Goal: Task Accomplishment & Management: Manage account settings

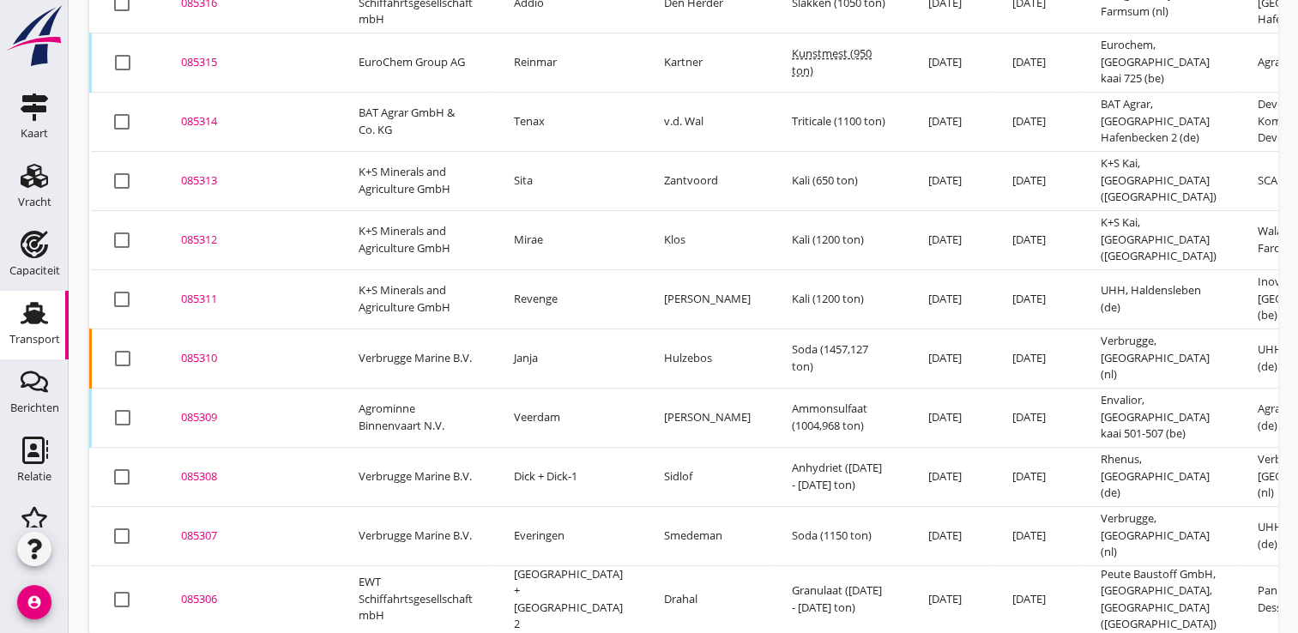
scroll to position [755, 0]
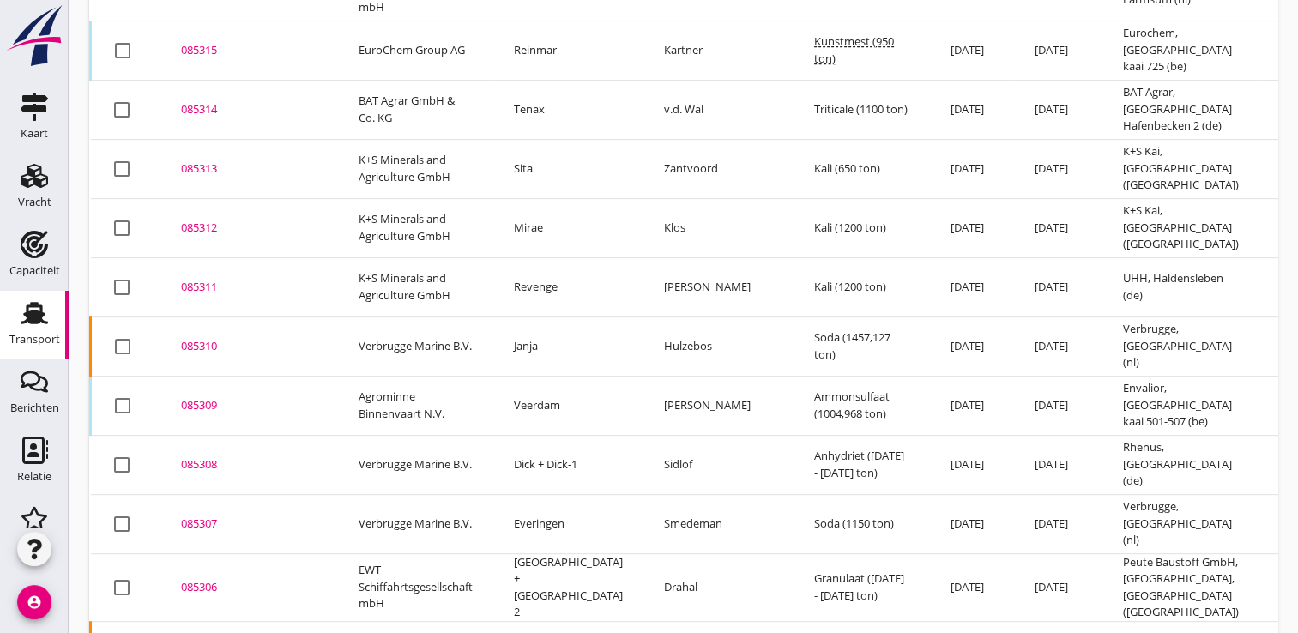
click at [206, 457] on div "085308" at bounding box center [249, 465] width 136 height 17
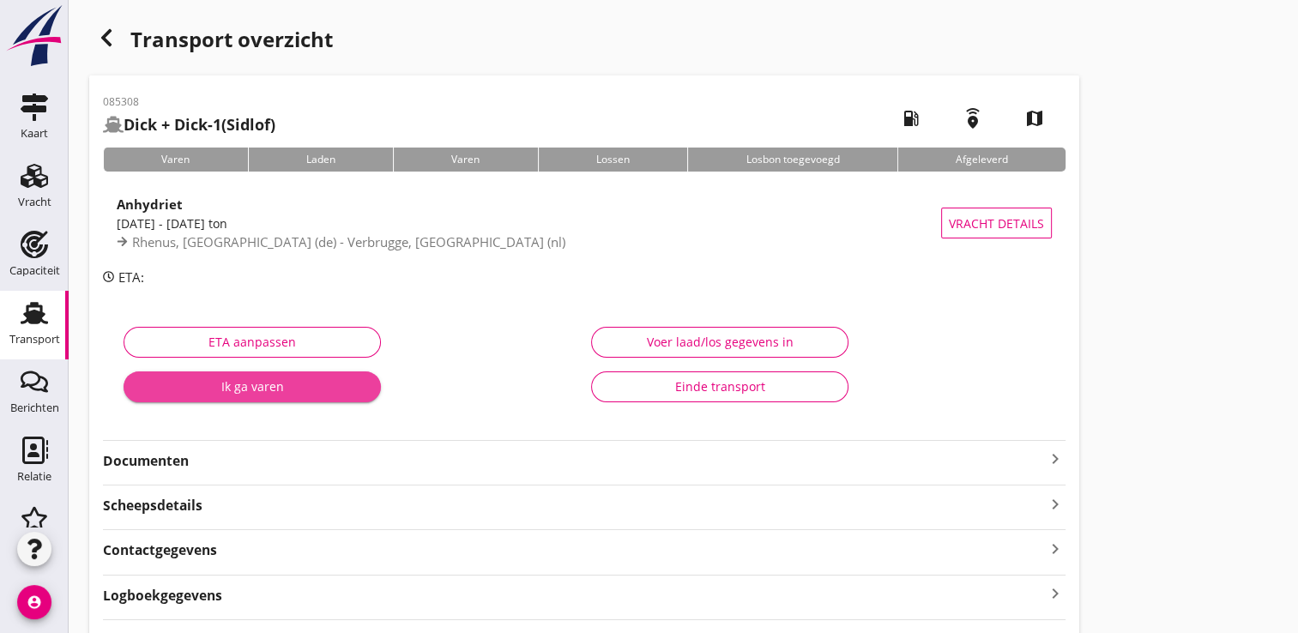
click at [251, 380] on div "Ik ga varen" at bounding box center [252, 387] width 230 height 18
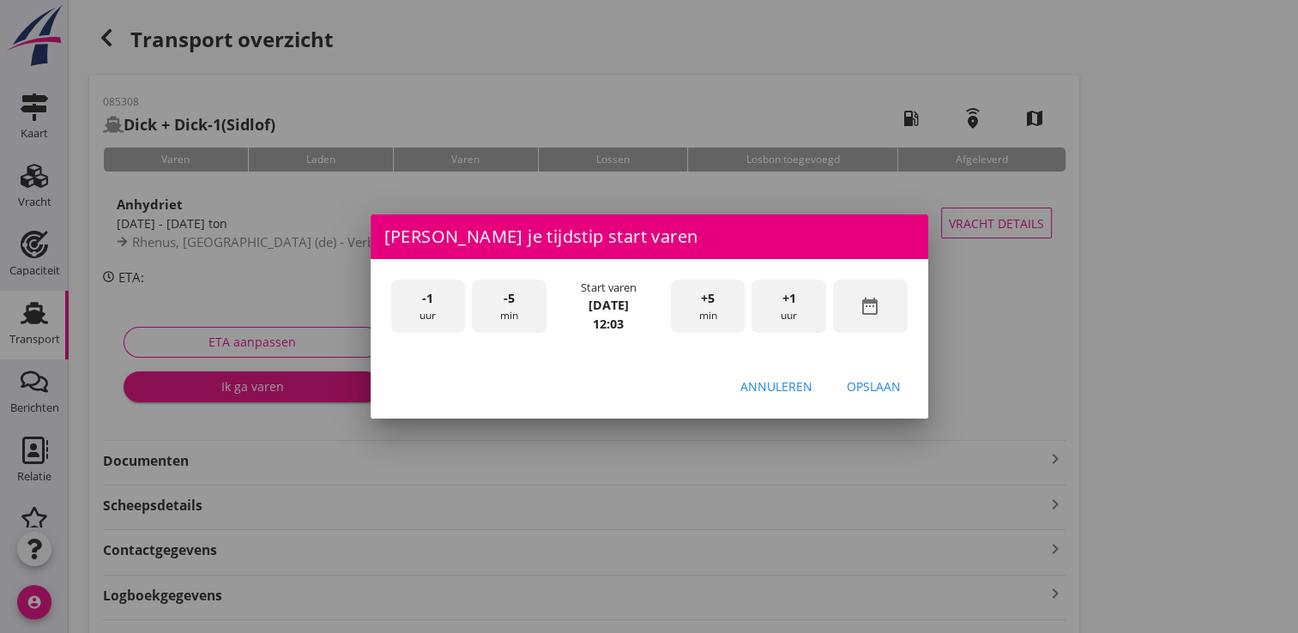
click at [870, 298] on icon "date_range" at bounding box center [870, 306] width 21 height 21
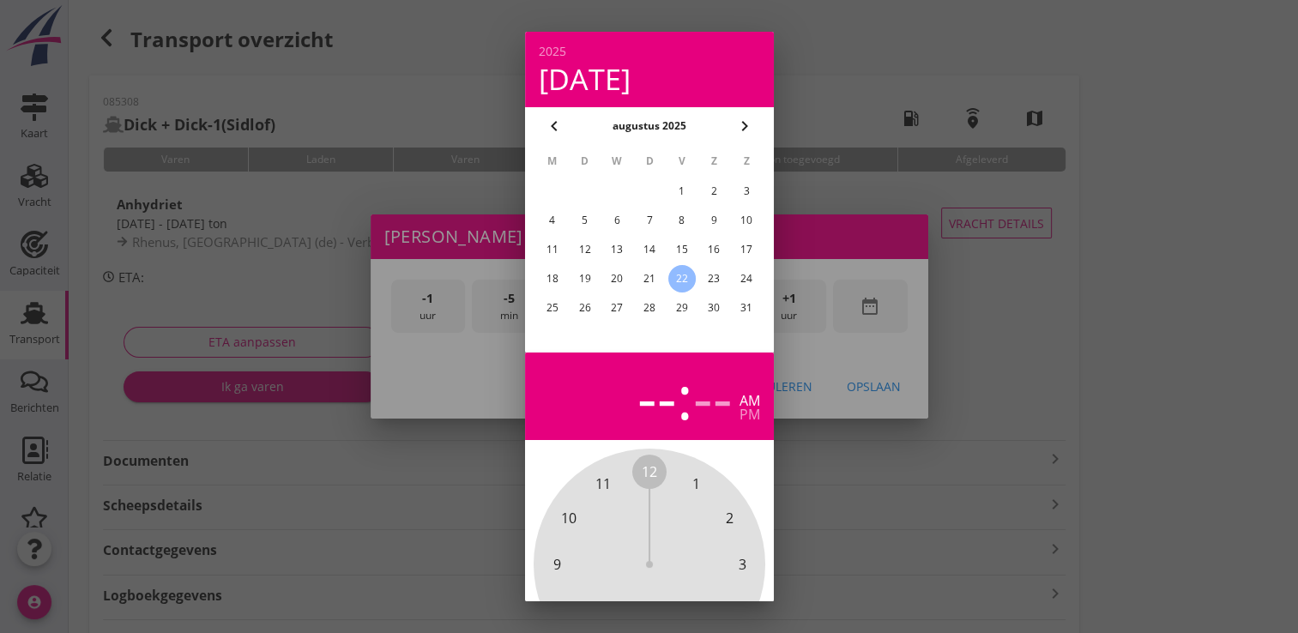
click at [612, 281] on div "20" at bounding box center [616, 278] width 27 height 27
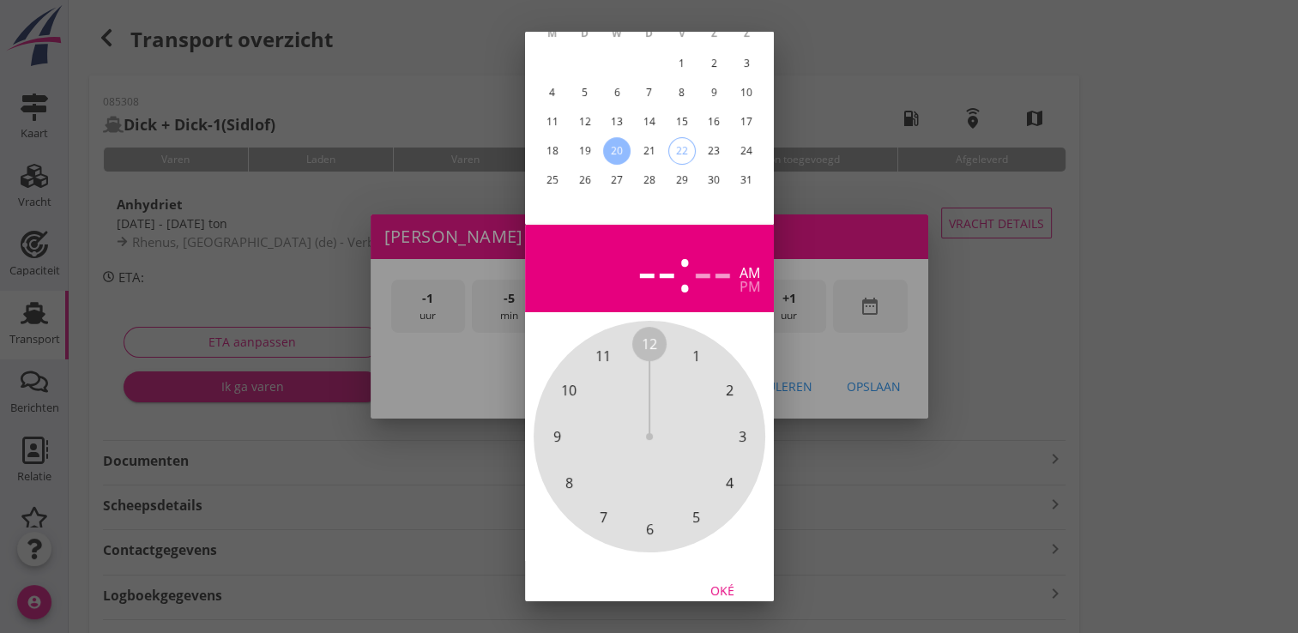
scroll to position [158, 0]
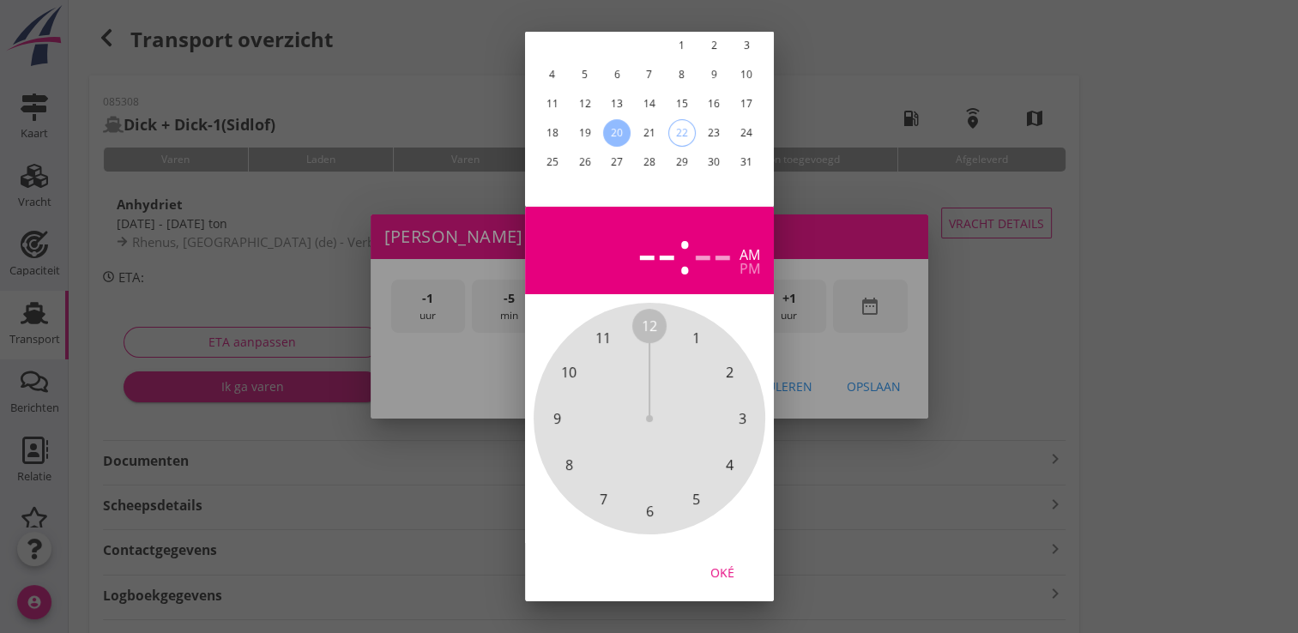
click at [723, 563] on div "Oké" at bounding box center [723, 572] width 48 height 18
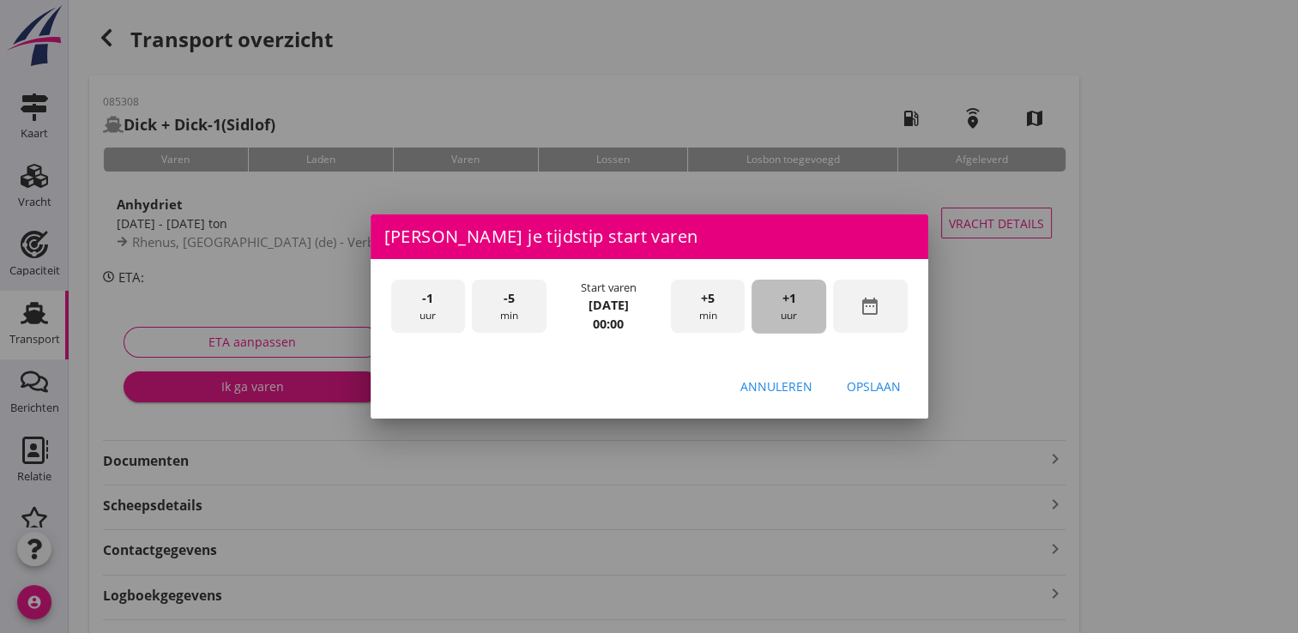
click at [794, 289] on span "+1" at bounding box center [790, 298] width 14 height 19
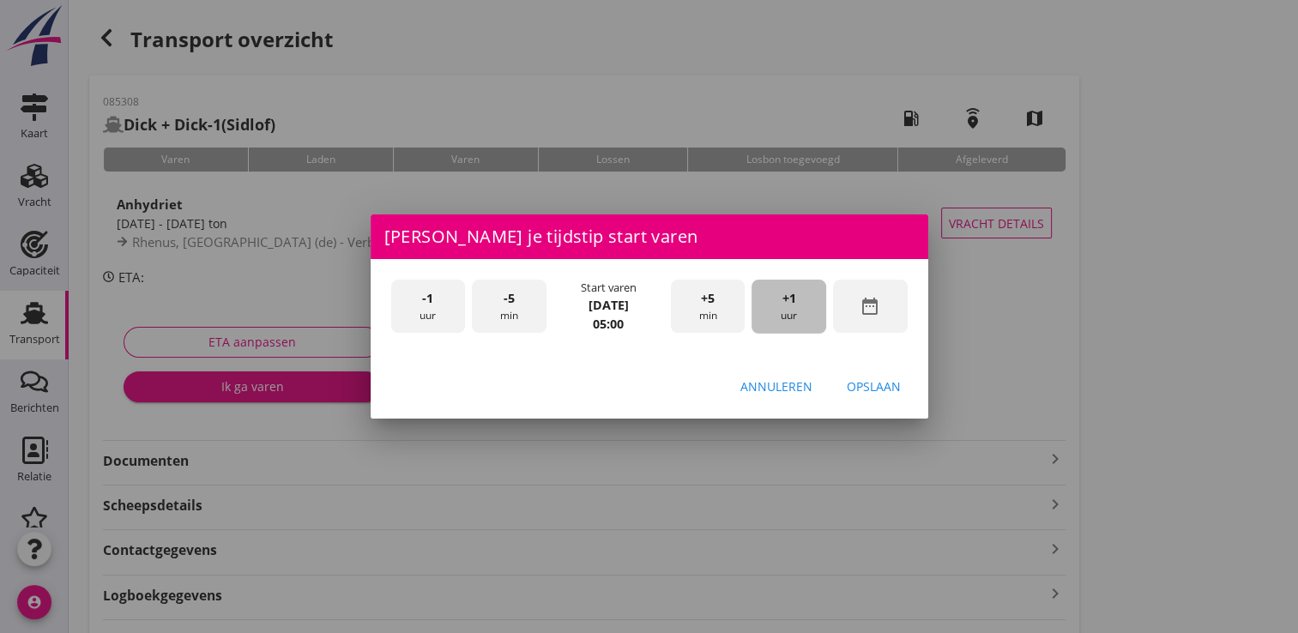
click at [794, 289] on span "+1" at bounding box center [790, 298] width 14 height 19
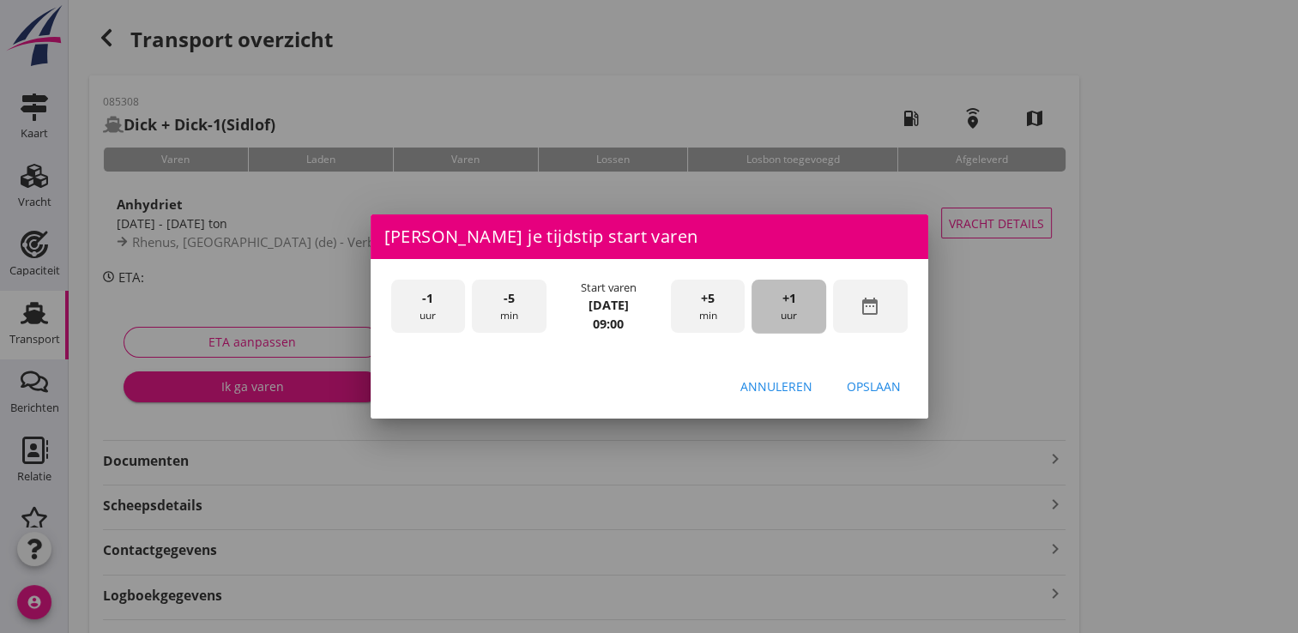
click at [794, 289] on span "+1" at bounding box center [790, 298] width 14 height 19
click at [868, 379] on div "Opslaan" at bounding box center [874, 387] width 54 height 18
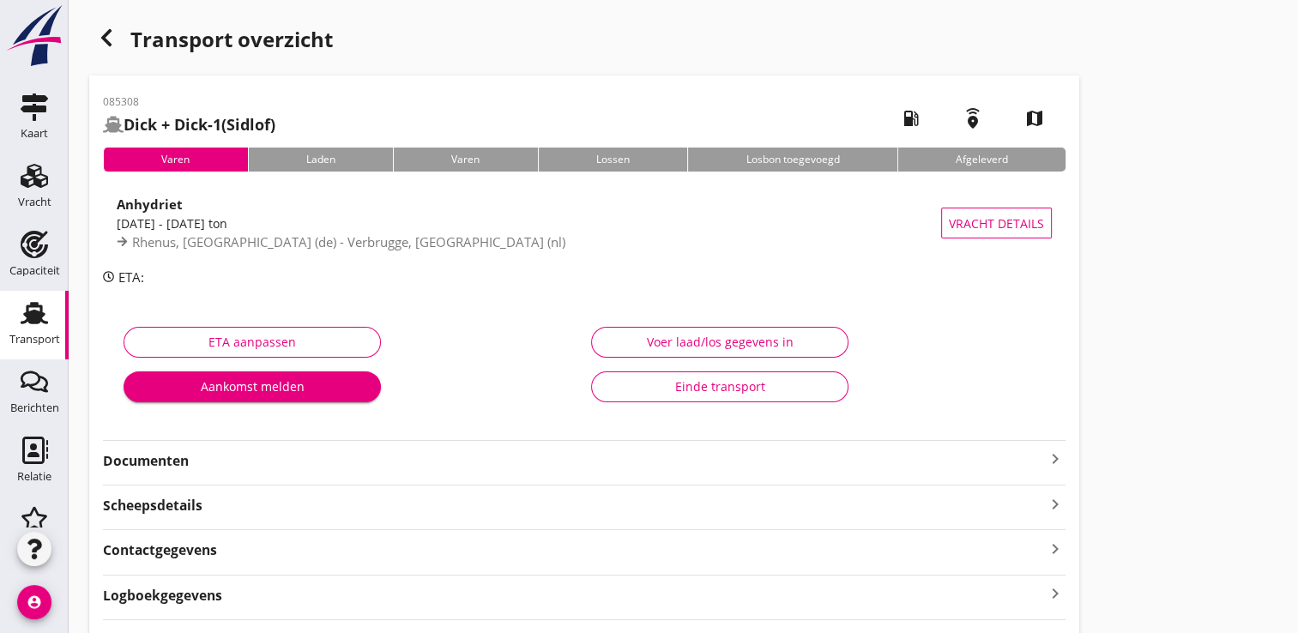
click at [276, 381] on div "Aankomst melden" at bounding box center [252, 387] width 230 height 18
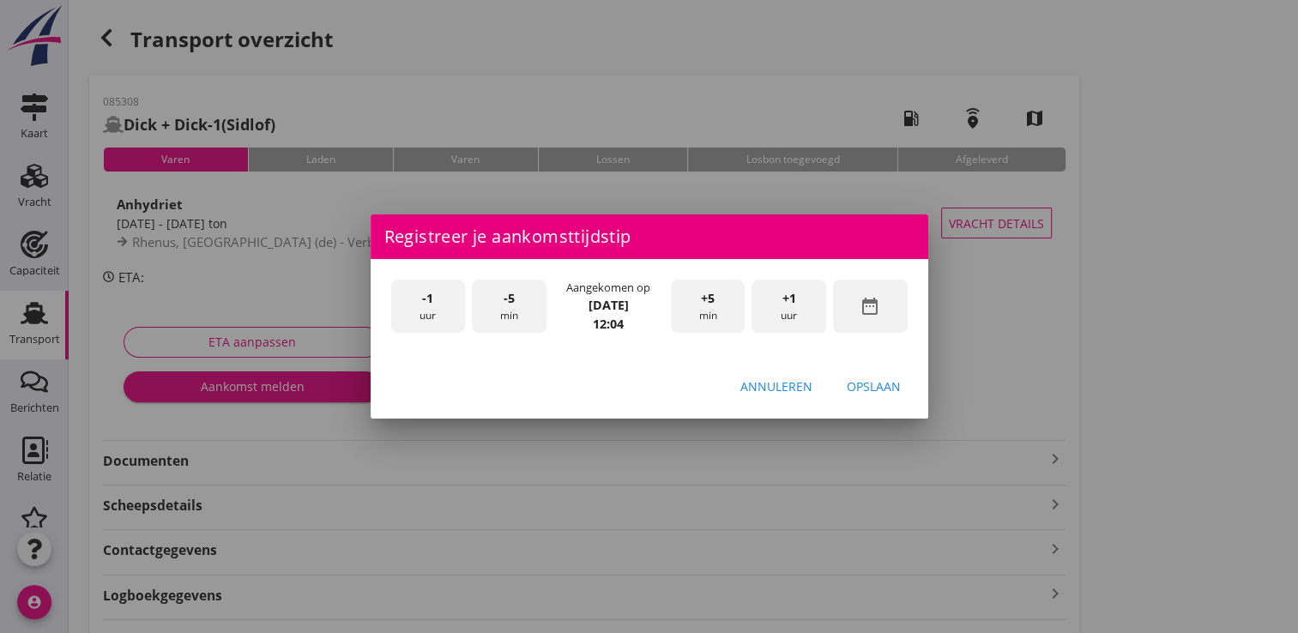
click at [867, 307] on icon "date_range" at bounding box center [870, 306] width 21 height 21
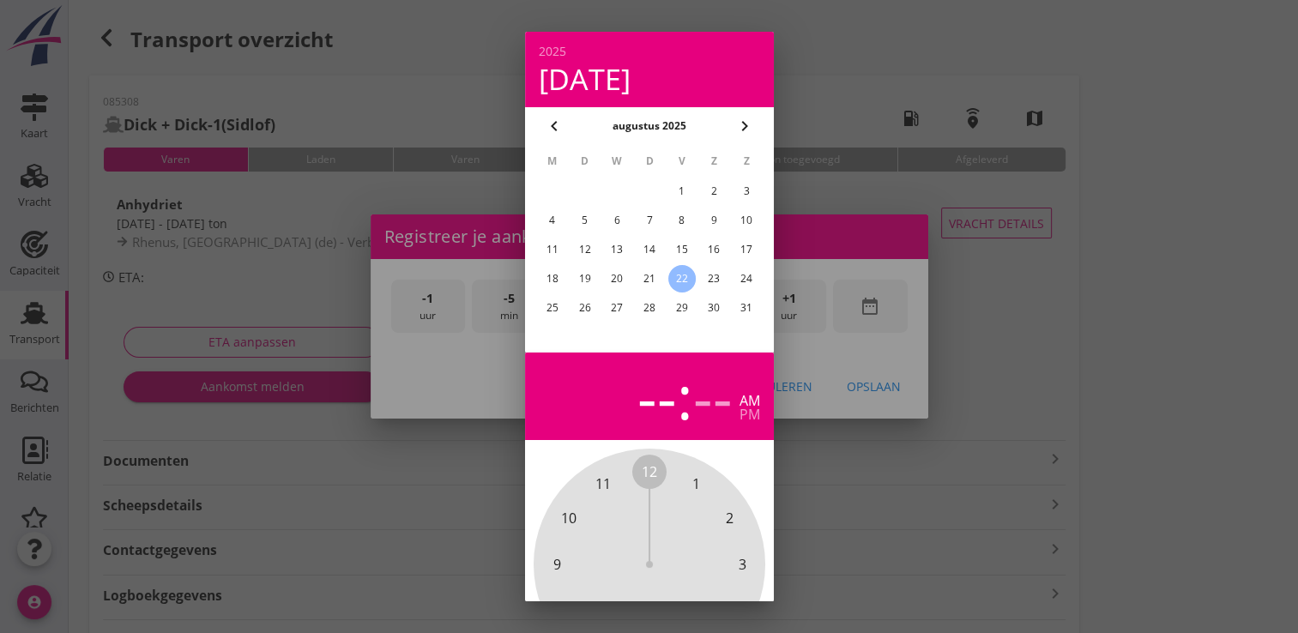
click at [620, 276] on div "20" at bounding box center [616, 278] width 27 height 27
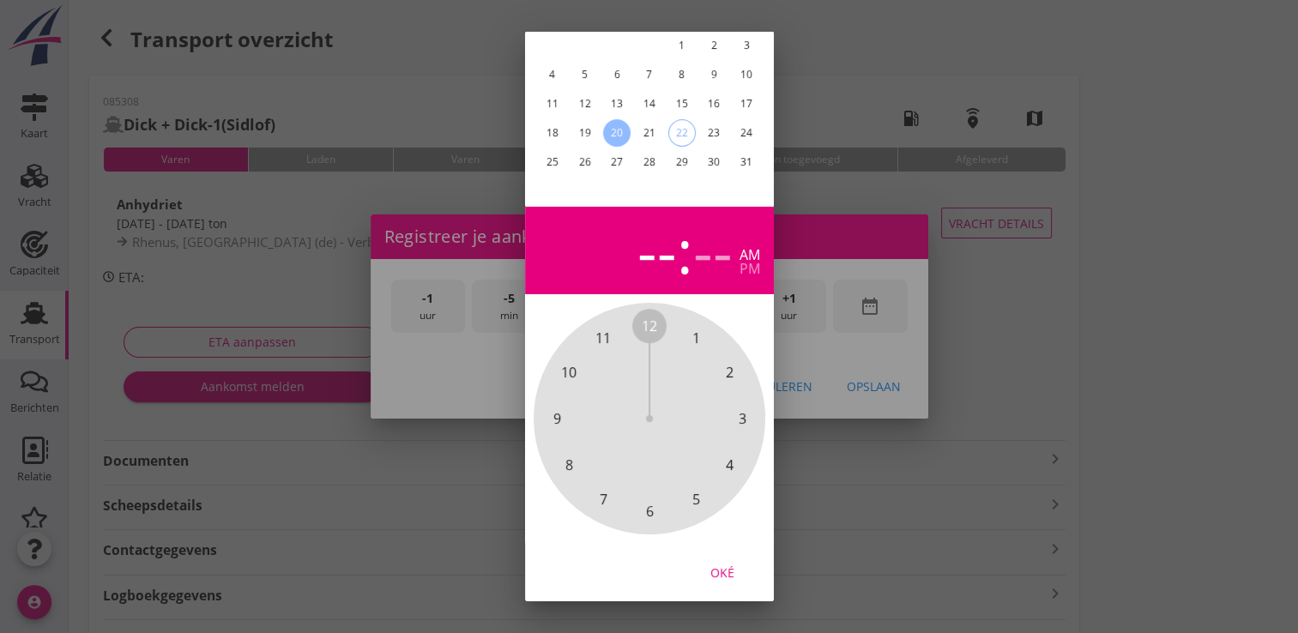
click at [715, 563] on div "Oké" at bounding box center [723, 572] width 48 height 18
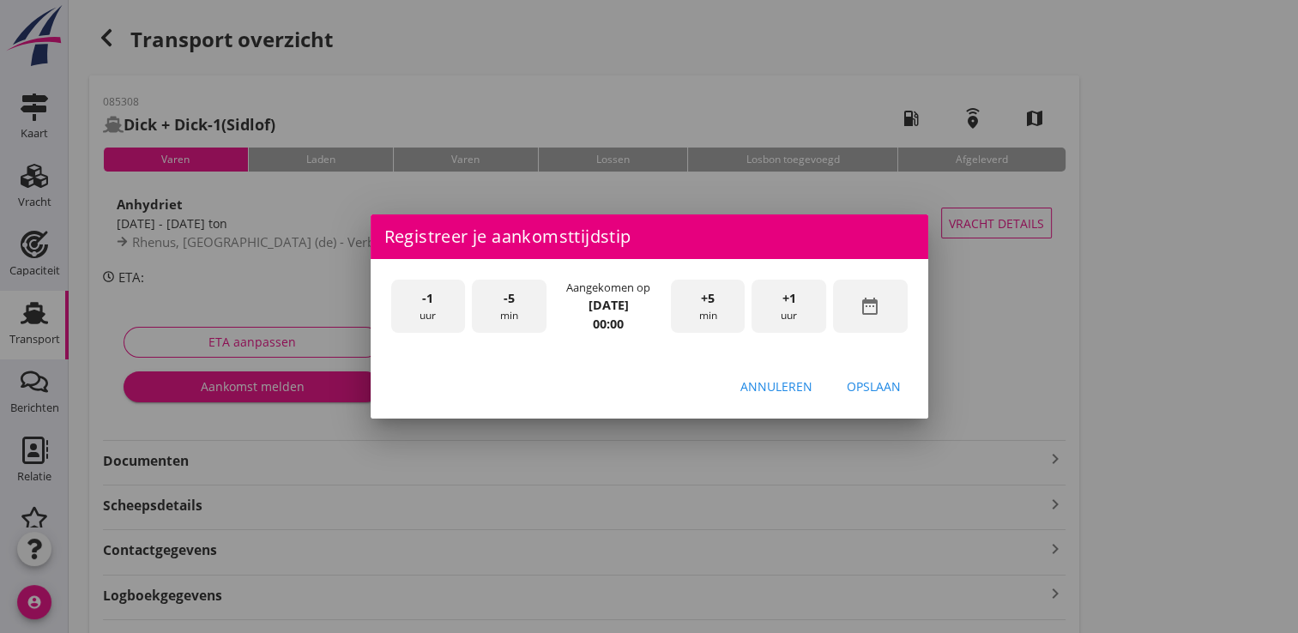
click at [789, 309] on div "+1 uur" at bounding box center [789, 307] width 75 height 54
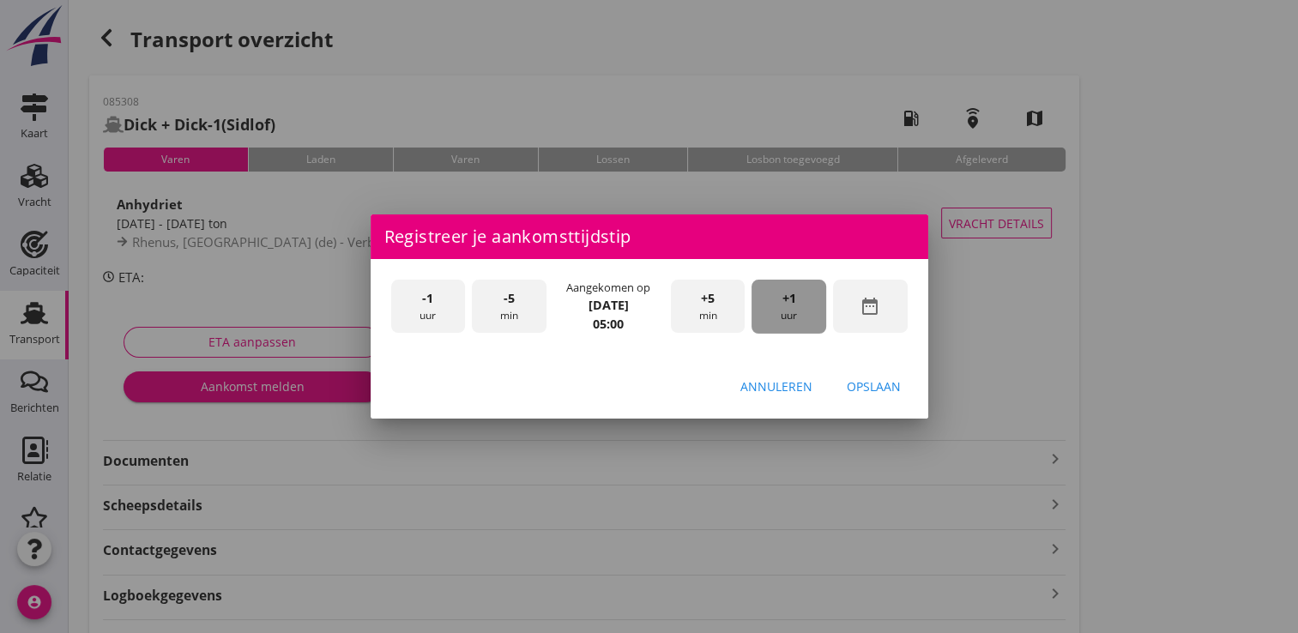
click at [789, 309] on div "+1 uur" at bounding box center [789, 307] width 75 height 54
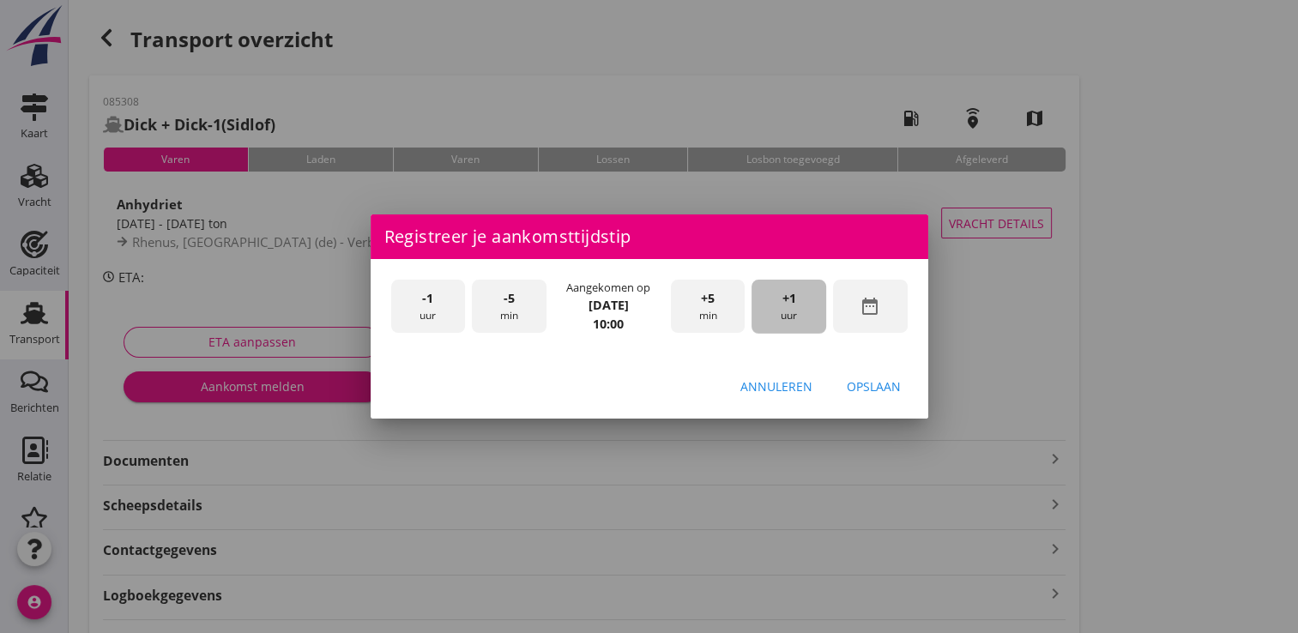
click at [789, 309] on div "+1 uur" at bounding box center [789, 307] width 75 height 54
click at [857, 376] on button "Opslaan" at bounding box center [874, 386] width 82 height 31
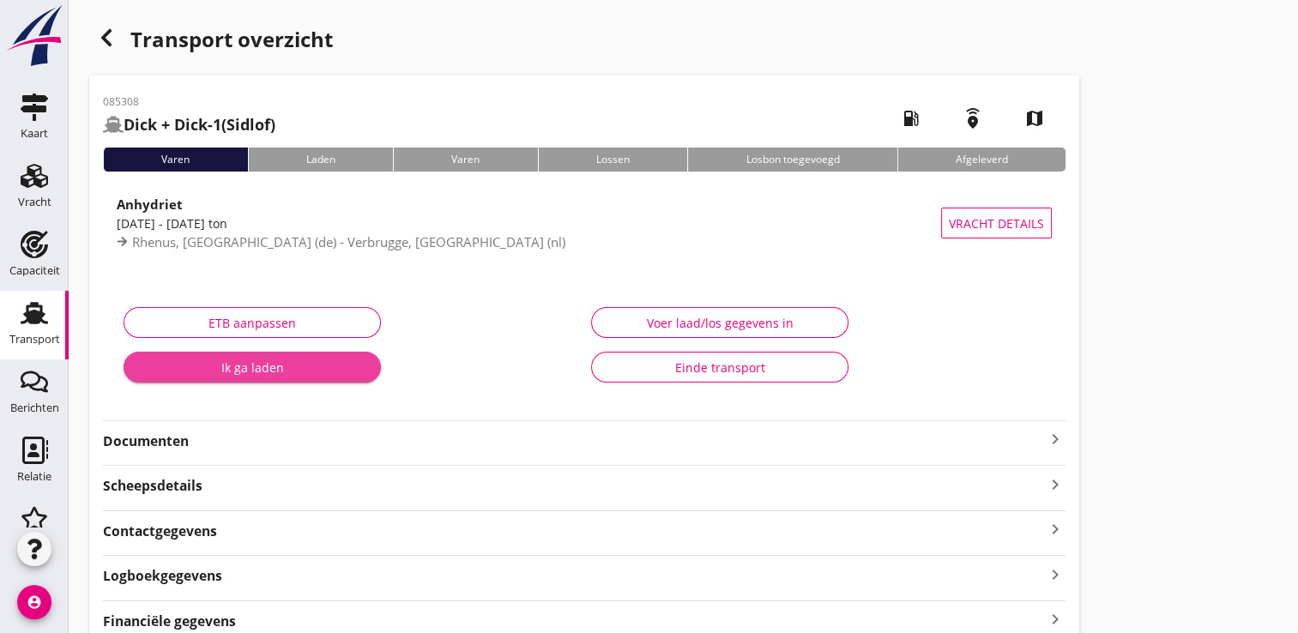
click at [343, 364] on div "Ik ga laden" at bounding box center [252, 368] width 230 height 18
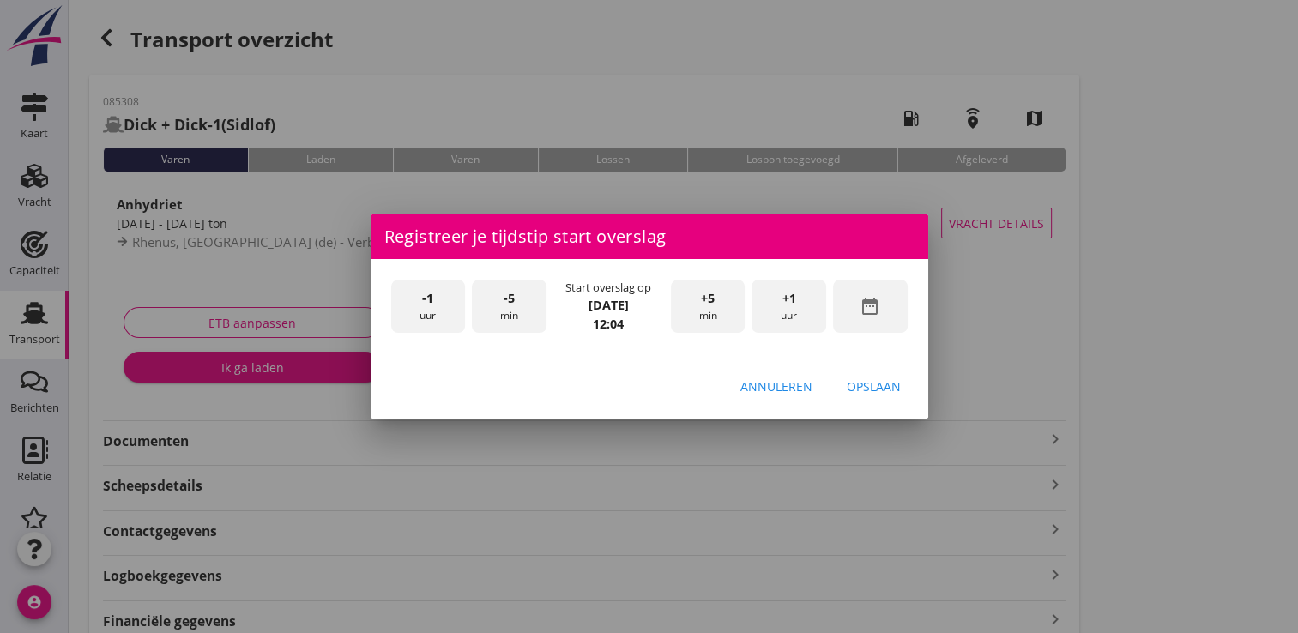
click at [879, 307] on icon "date_range" at bounding box center [870, 306] width 21 height 21
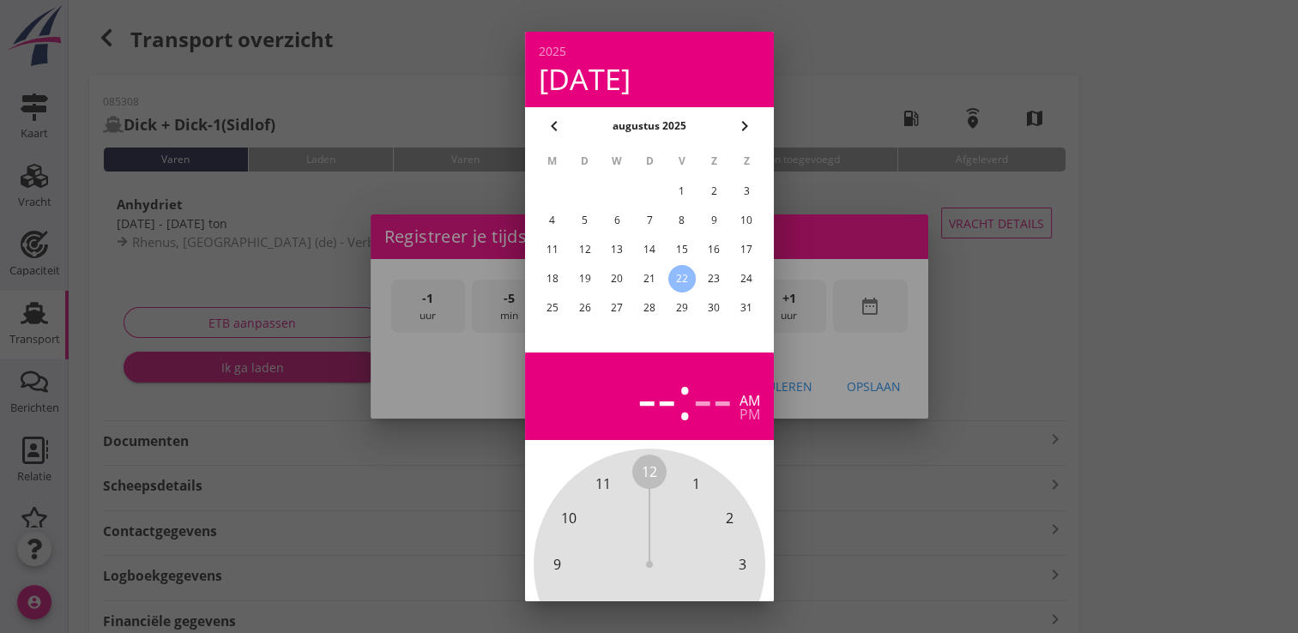
click at [649, 278] on div "21" at bounding box center [648, 278] width 27 height 27
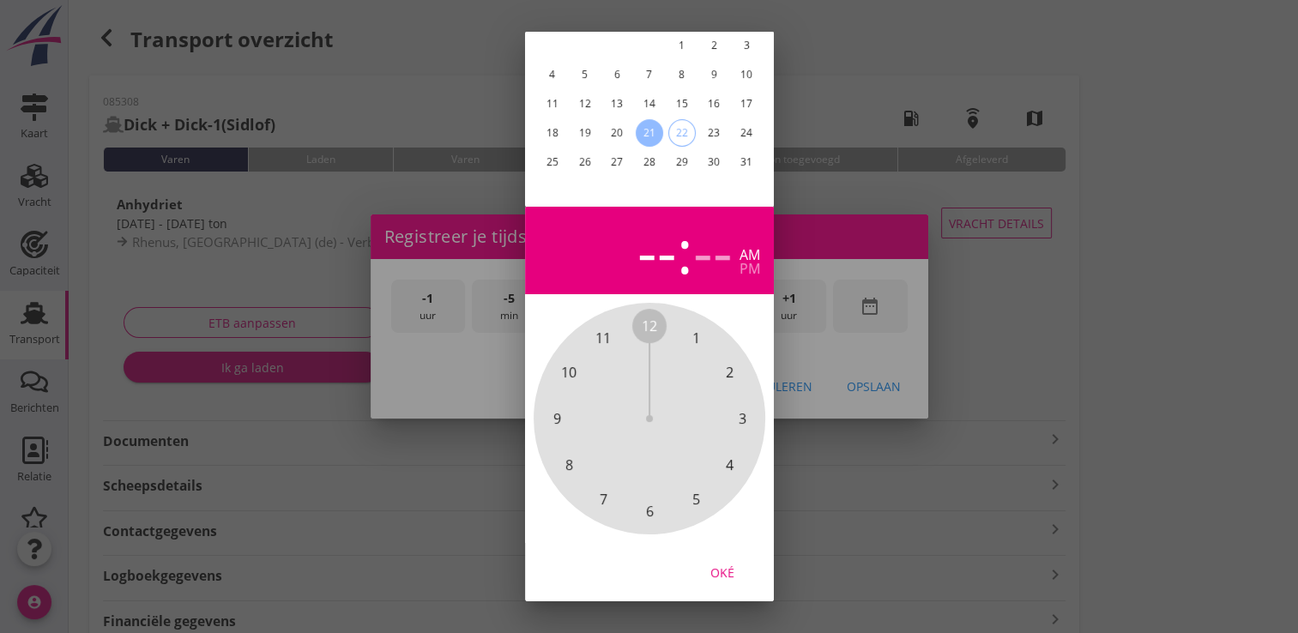
click at [731, 563] on div "Oké" at bounding box center [723, 572] width 48 height 18
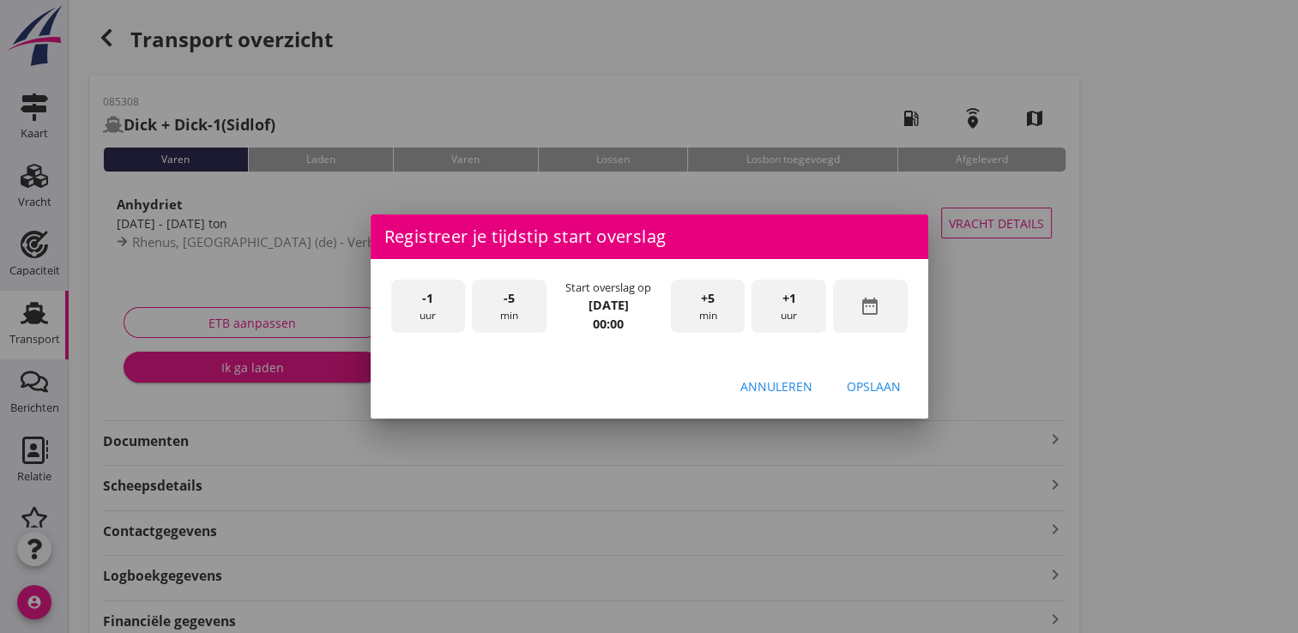
click at [783, 306] on span "+1" at bounding box center [790, 298] width 14 height 19
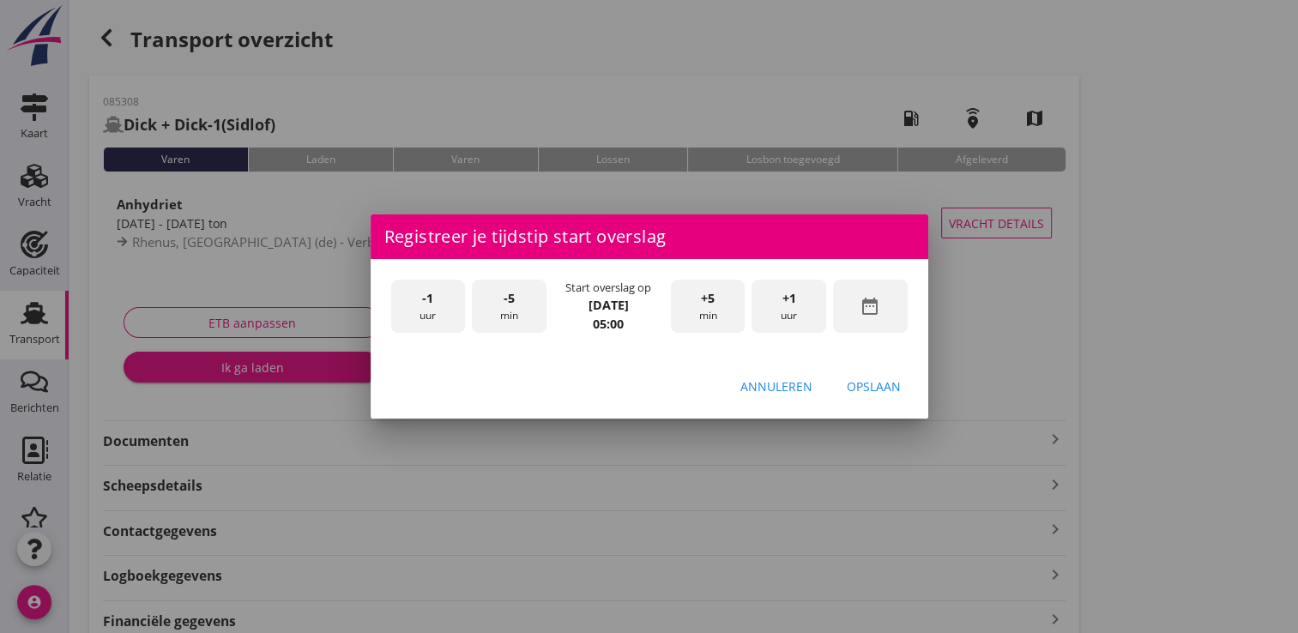
click at [783, 306] on span "+1" at bounding box center [790, 298] width 14 height 19
click at [863, 384] on div "Opslaan" at bounding box center [874, 387] width 54 height 18
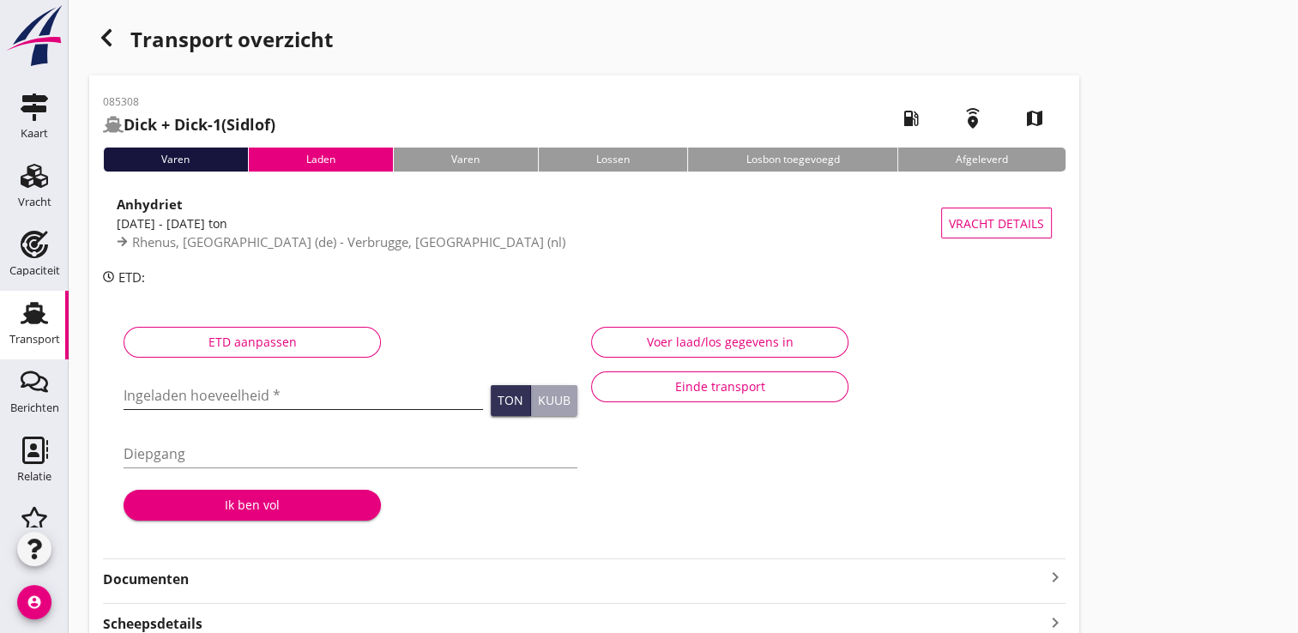
click at [215, 392] on input "Ingeladen hoeveelheid *" at bounding box center [304, 395] width 360 height 27
type input "1830.376"
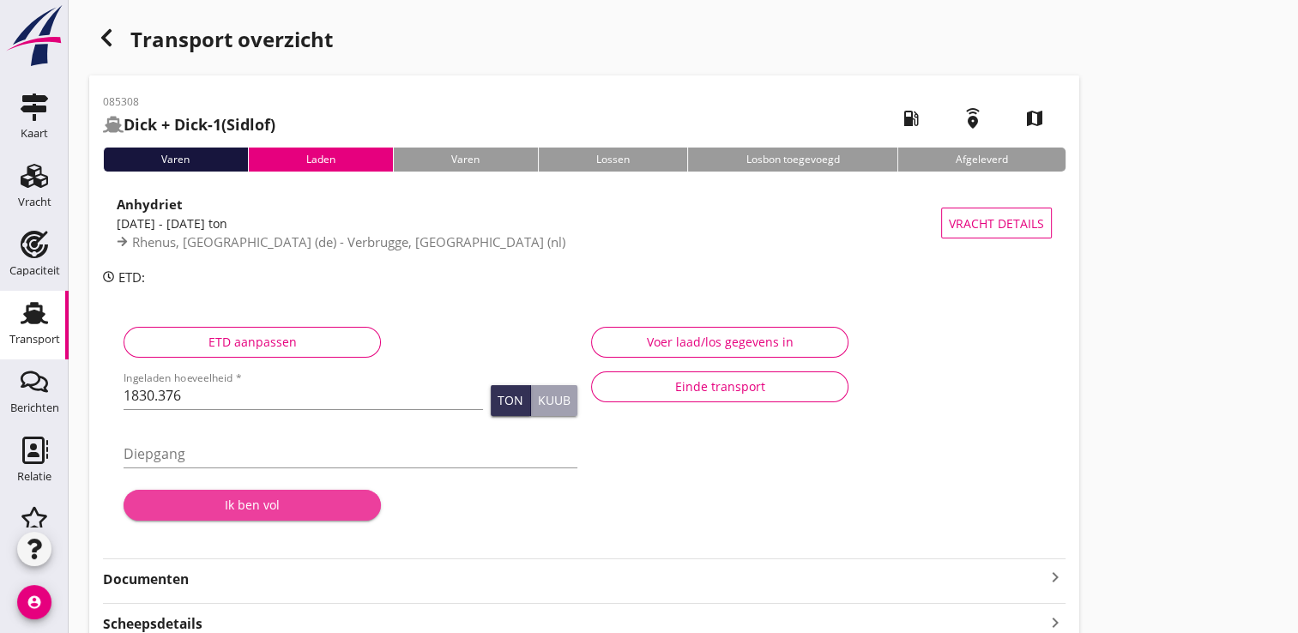
click at [243, 499] on div "Ik ben vol" at bounding box center [252, 505] width 230 height 18
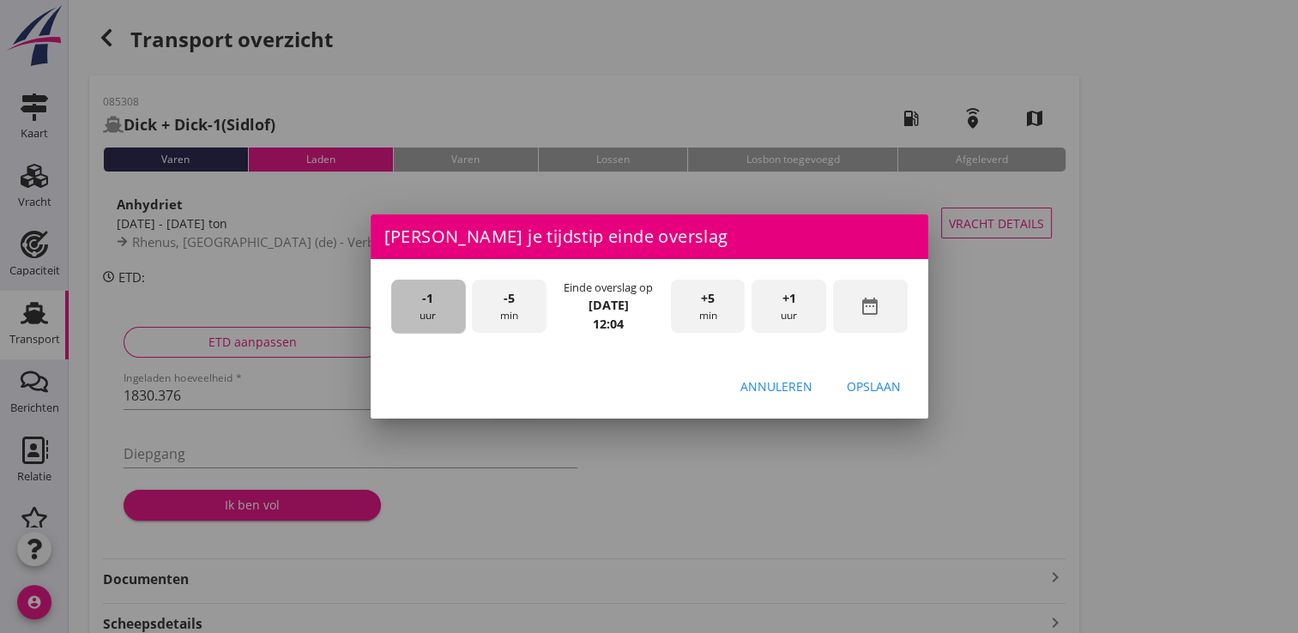
click at [402, 317] on div "-1 uur" at bounding box center [428, 307] width 75 height 54
click at [511, 310] on div "-5 min" at bounding box center [509, 307] width 75 height 54
click at [886, 390] on div "Opslaan" at bounding box center [874, 387] width 54 height 18
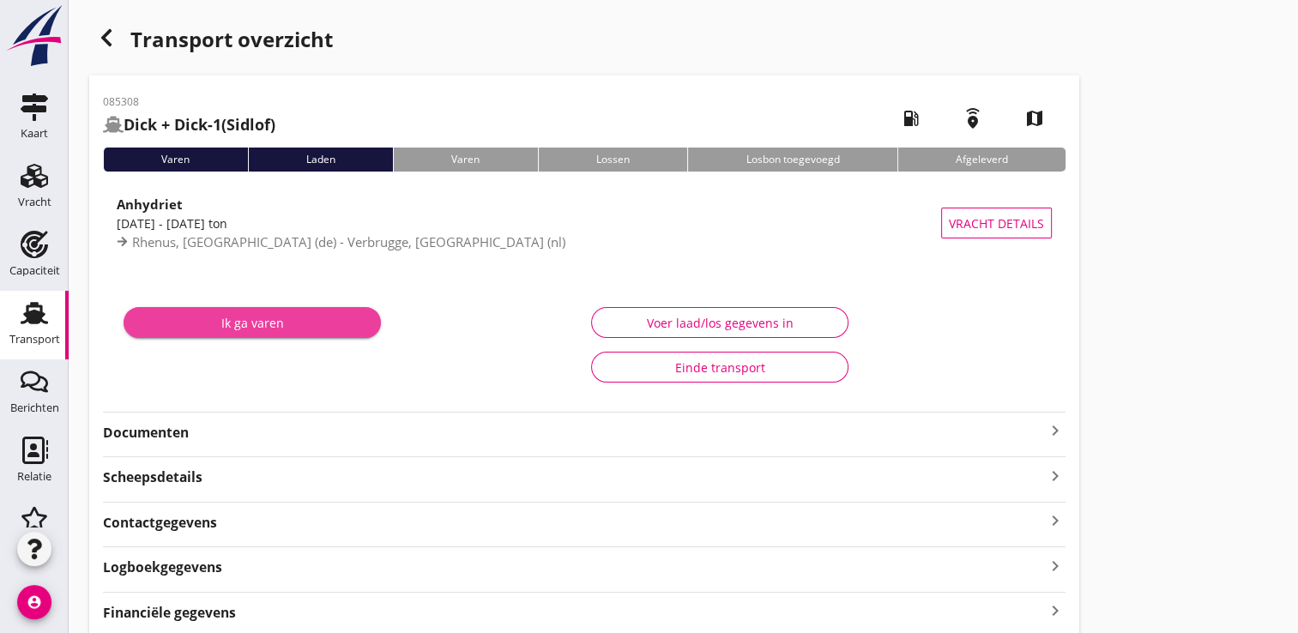
click at [280, 330] on div "Ik ga varen" at bounding box center [252, 323] width 230 height 18
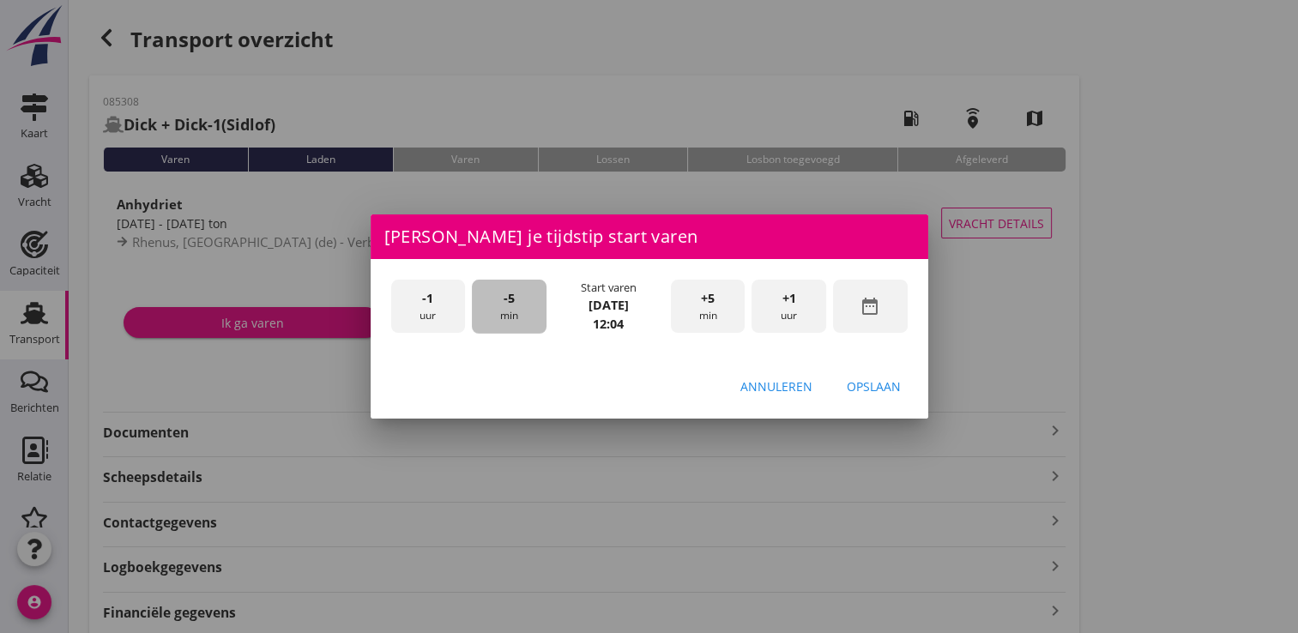
click at [515, 319] on div "-5 min" at bounding box center [509, 307] width 75 height 54
click at [723, 317] on div "+5 min" at bounding box center [708, 307] width 75 height 54
click at [880, 384] on div "Opslaan" at bounding box center [874, 387] width 54 height 18
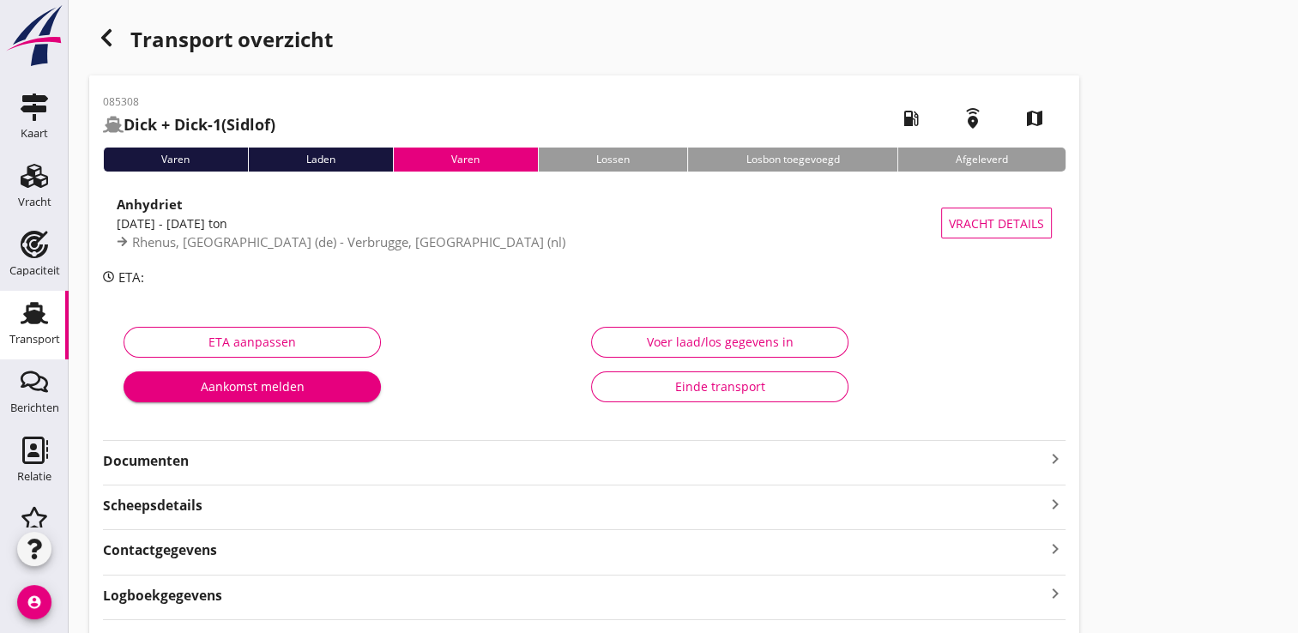
click at [27, 328] on div "Transport" at bounding box center [34, 339] width 51 height 24
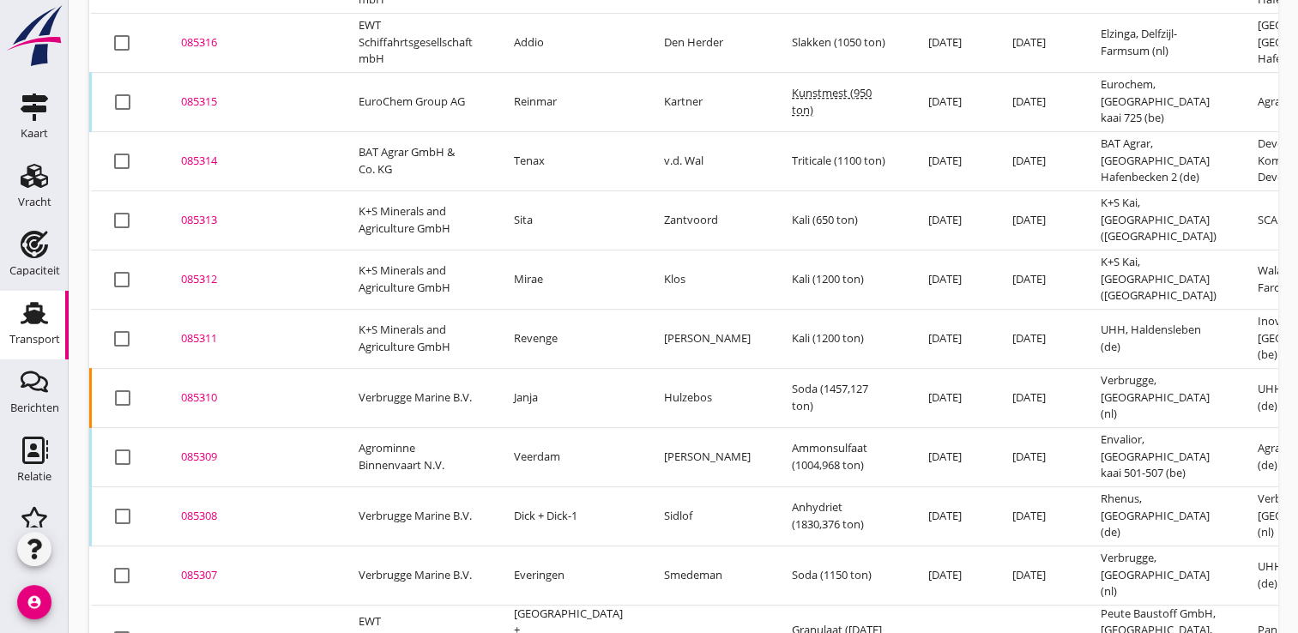
scroll to position [734, 0]
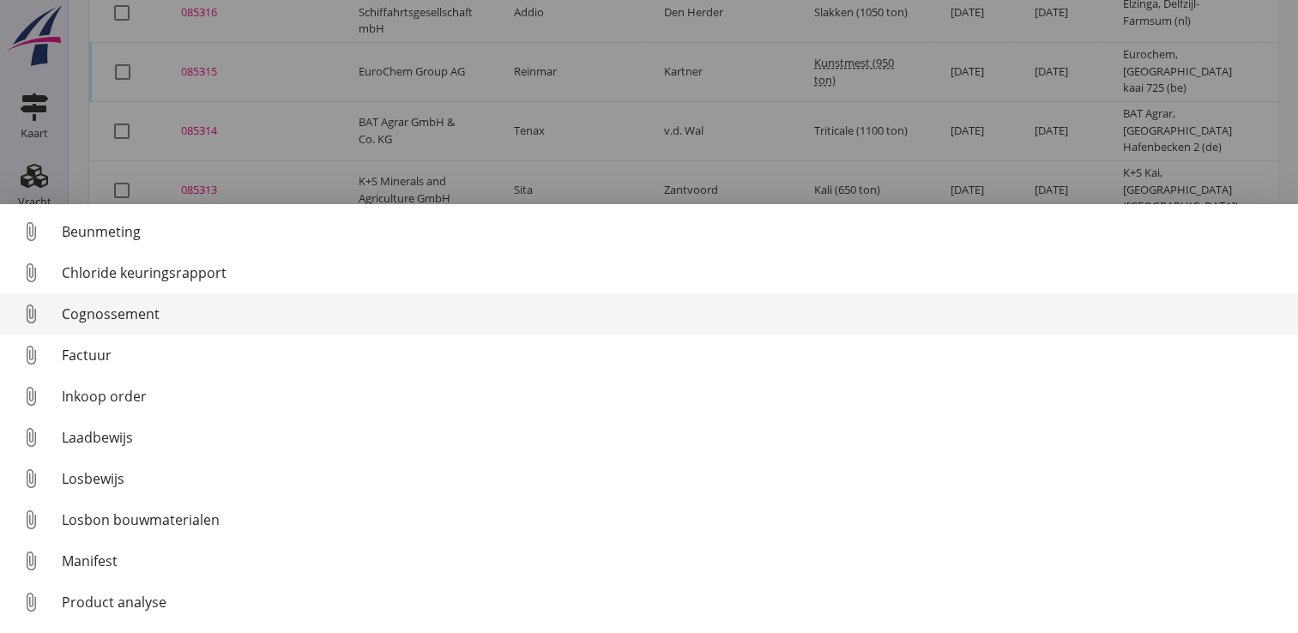
click at [114, 328] on link "attach_file Cognossement" at bounding box center [649, 313] width 1298 height 41
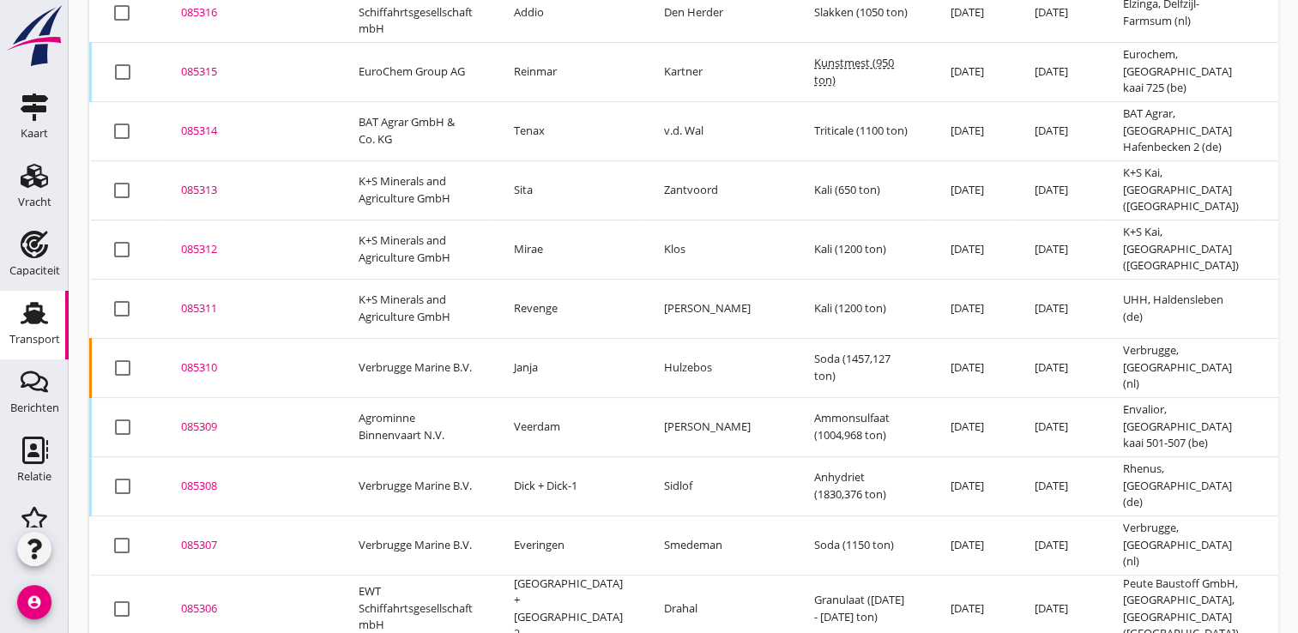
click at [205, 478] on div "085308" at bounding box center [249, 486] width 136 height 17
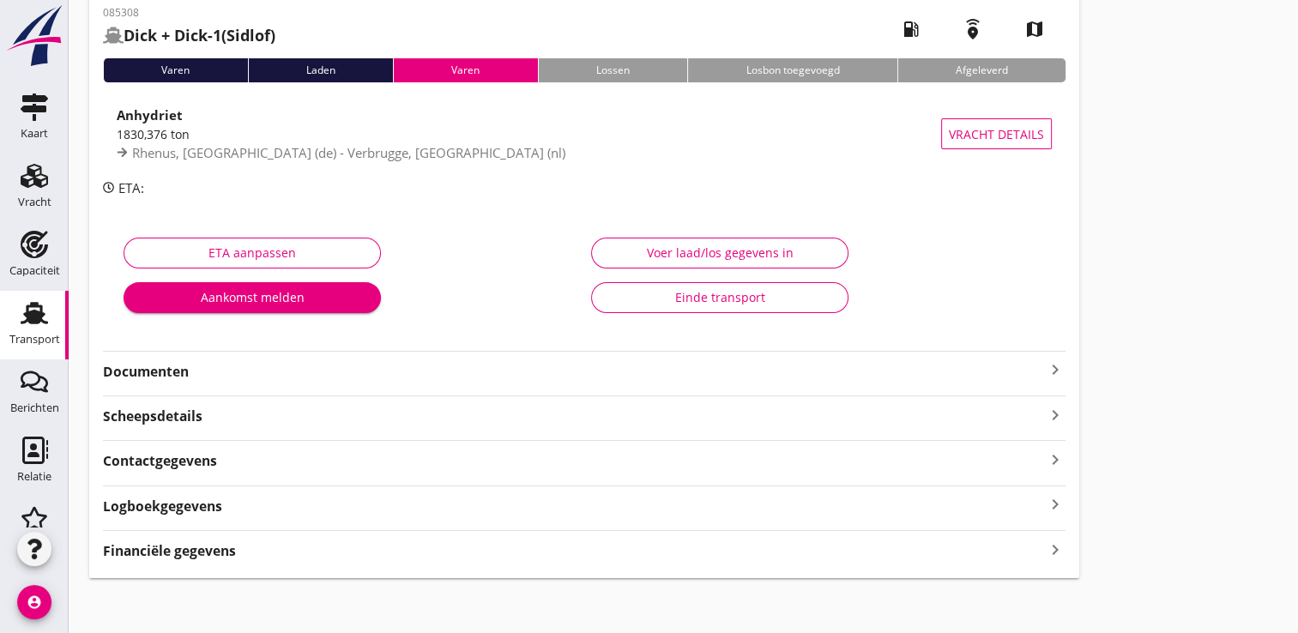
scroll to position [95, 0]
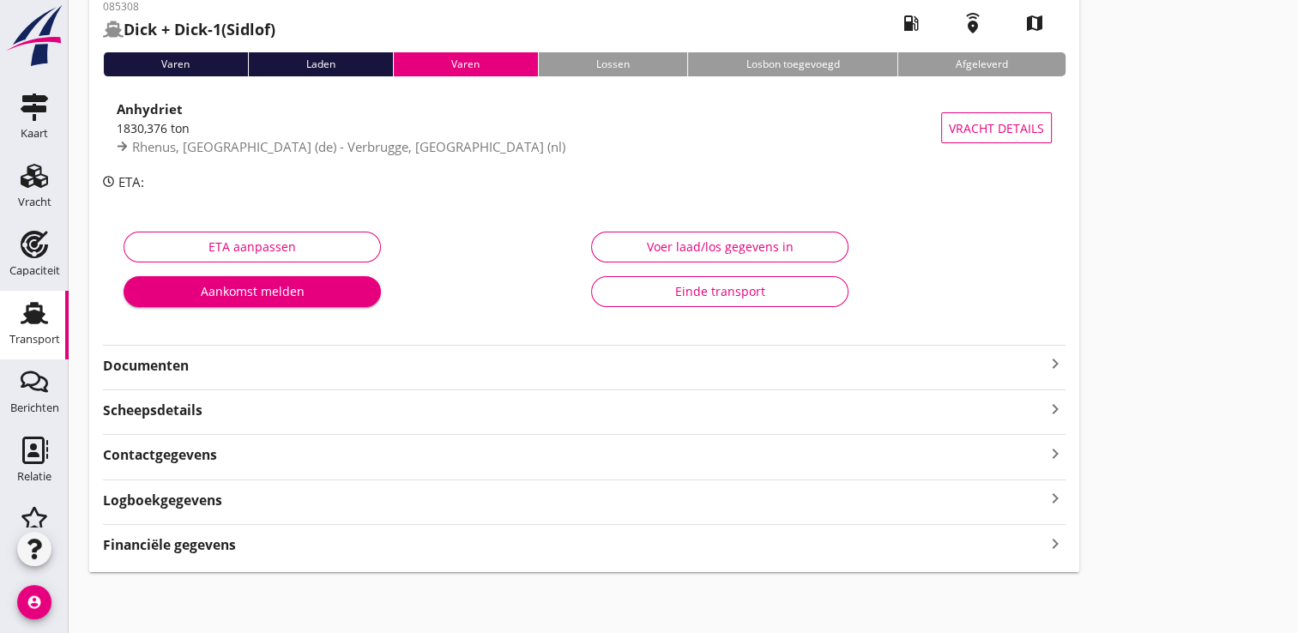
click at [206, 546] on strong "Financiële gegevens" at bounding box center [169, 545] width 133 height 20
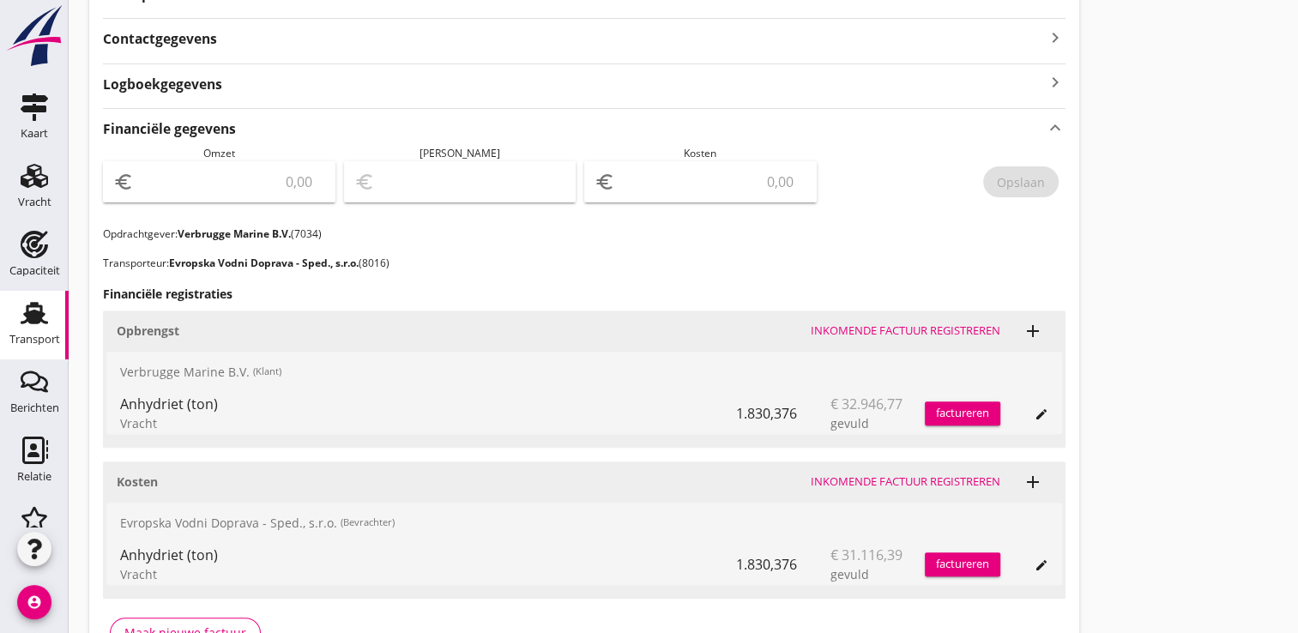
scroll to position [610, 0]
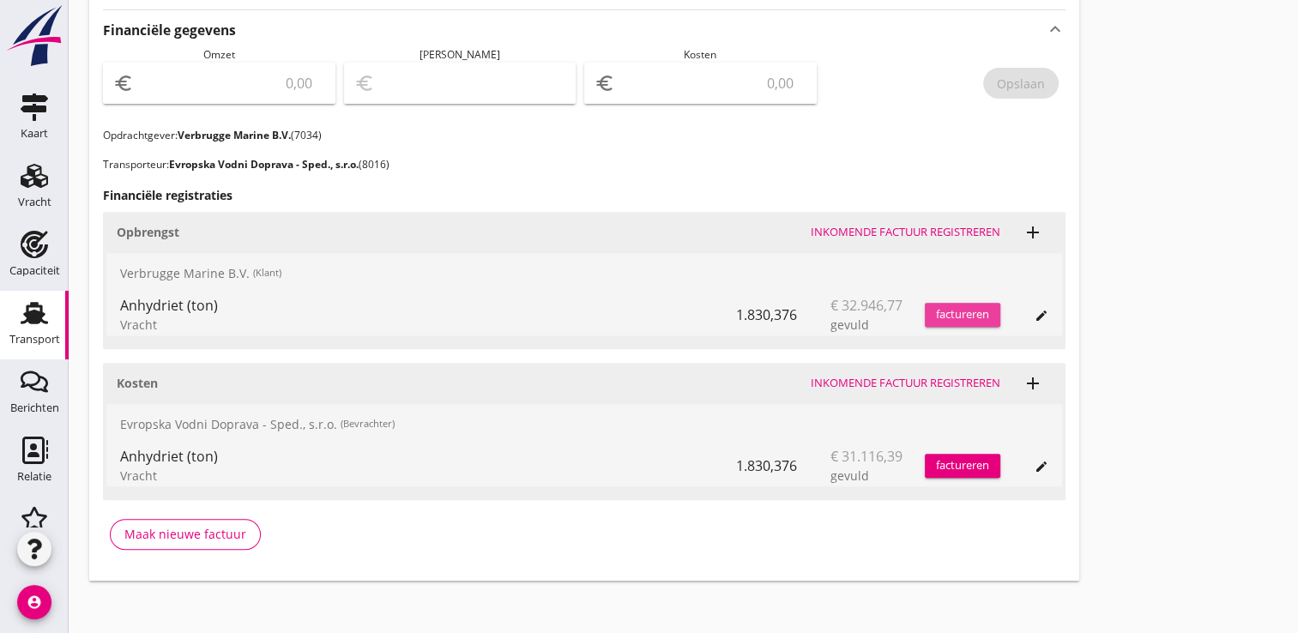
click at [961, 312] on div "factureren" at bounding box center [963, 314] width 76 height 17
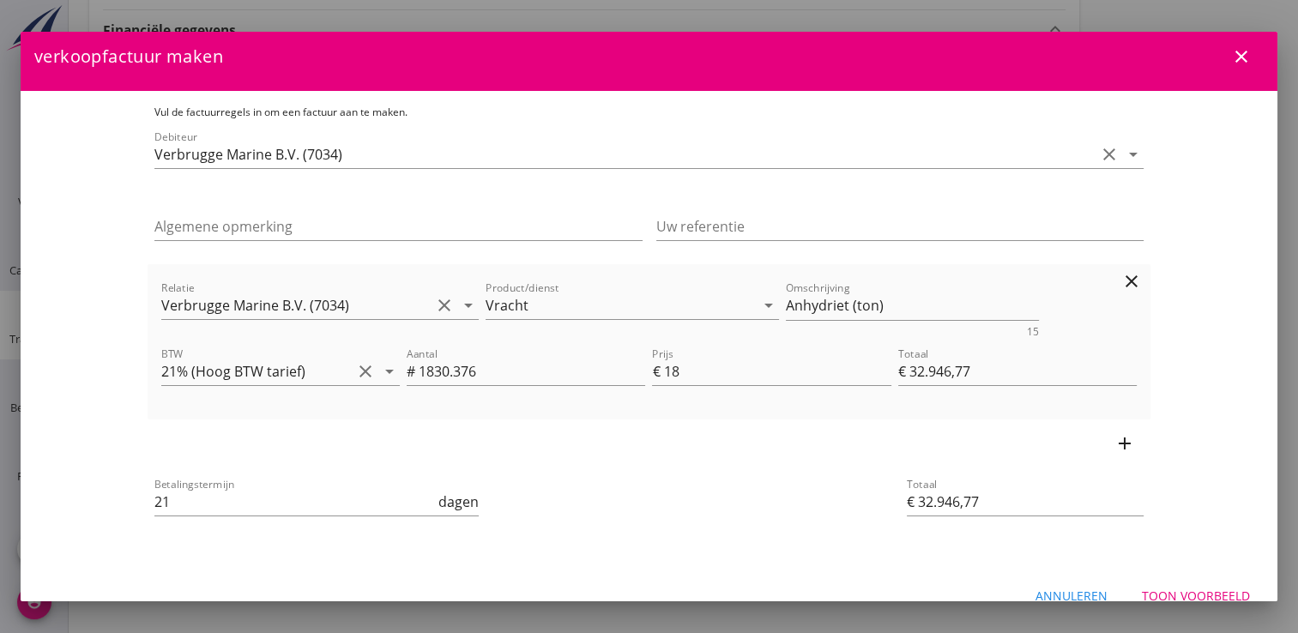
scroll to position [0, 0]
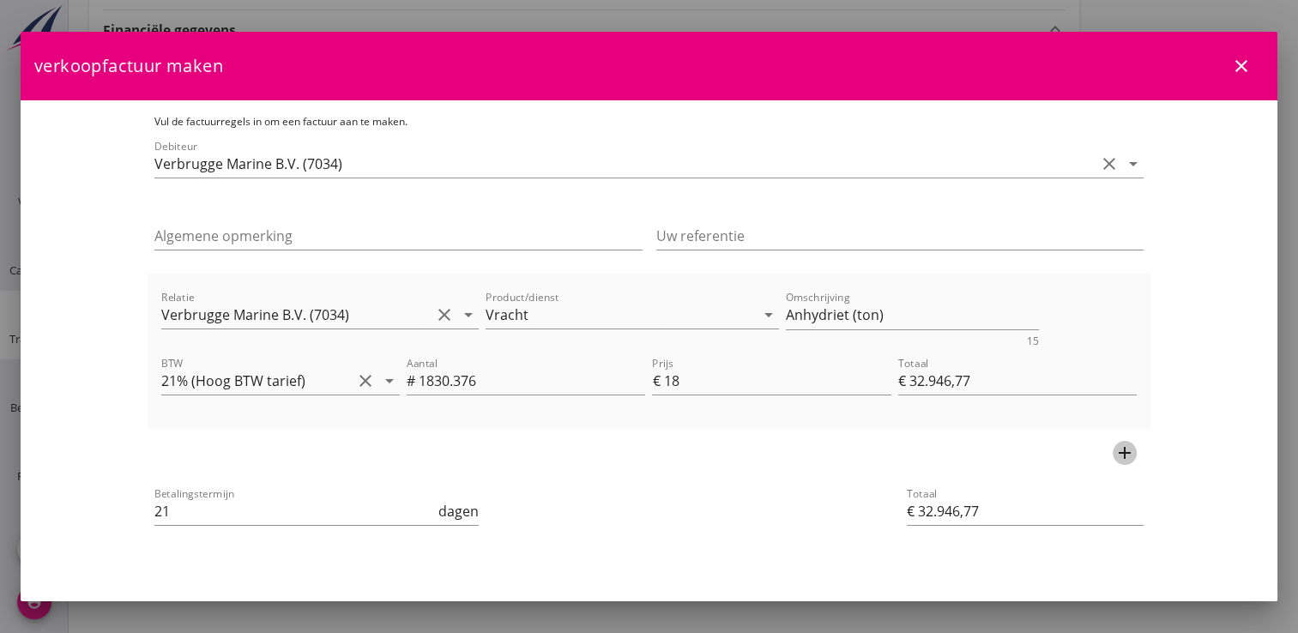
click at [1122, 451] on icon "add" at bounding box center [1125, 453] width 21 height 21
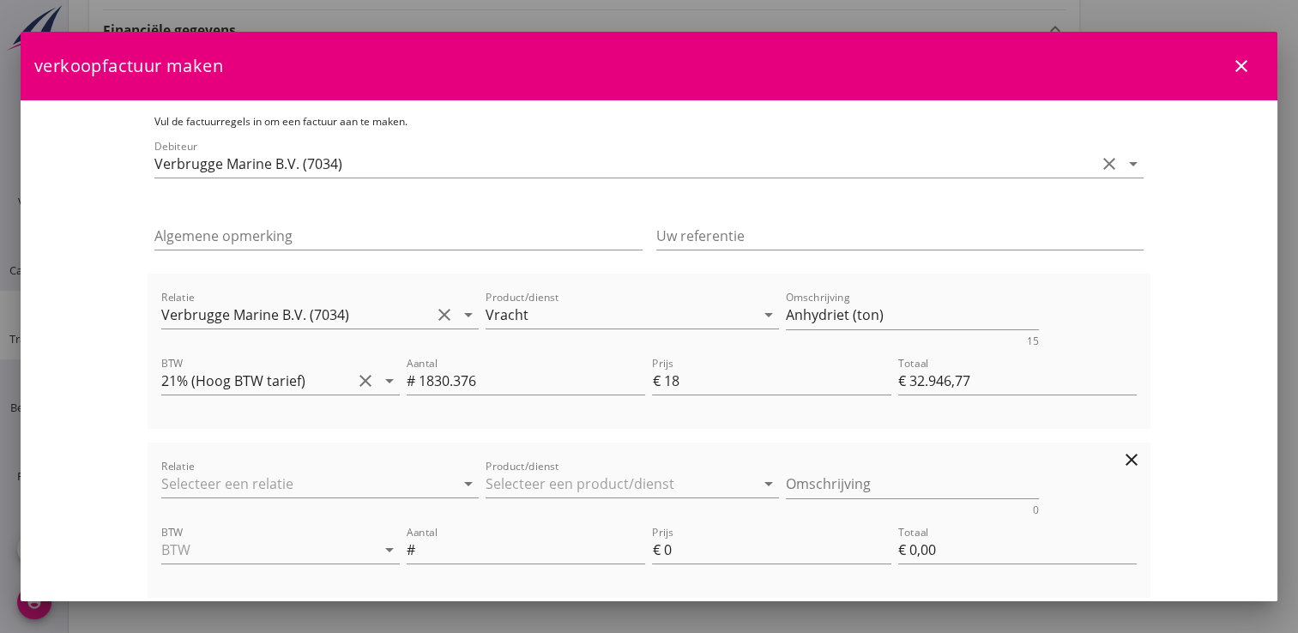
scroll to position [172, 0]
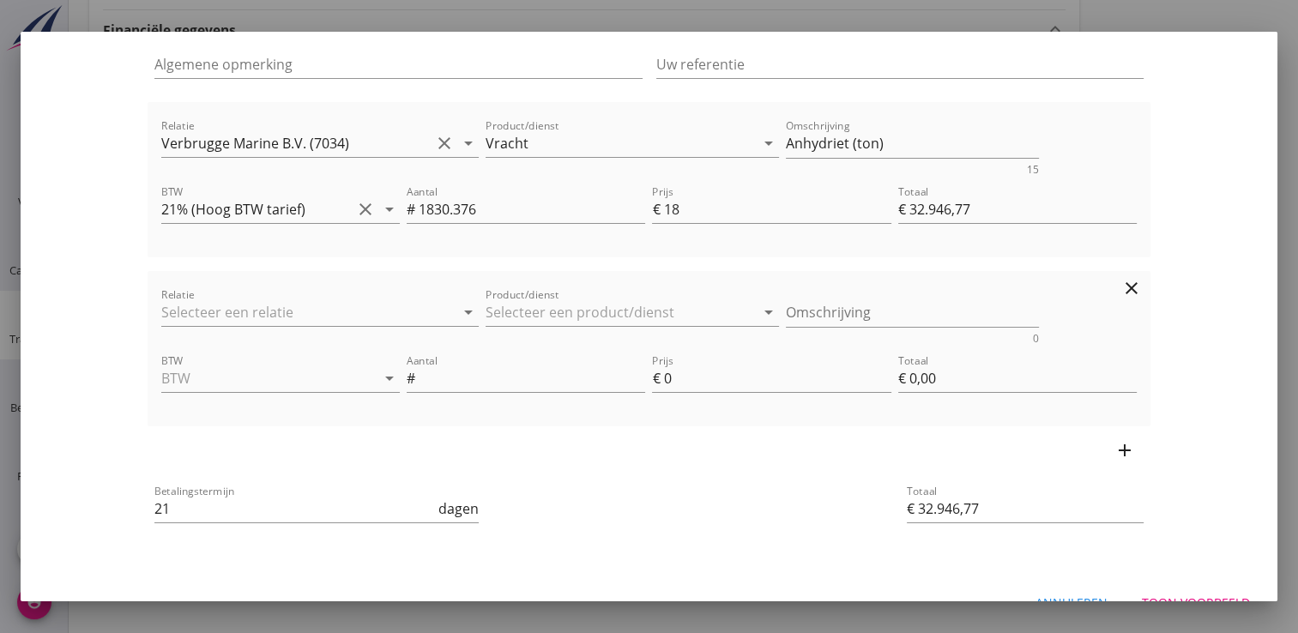
click at [235, 296] on div "Relatie arrow_drop_down" at bounding box center [320, 315] width 318 height 55
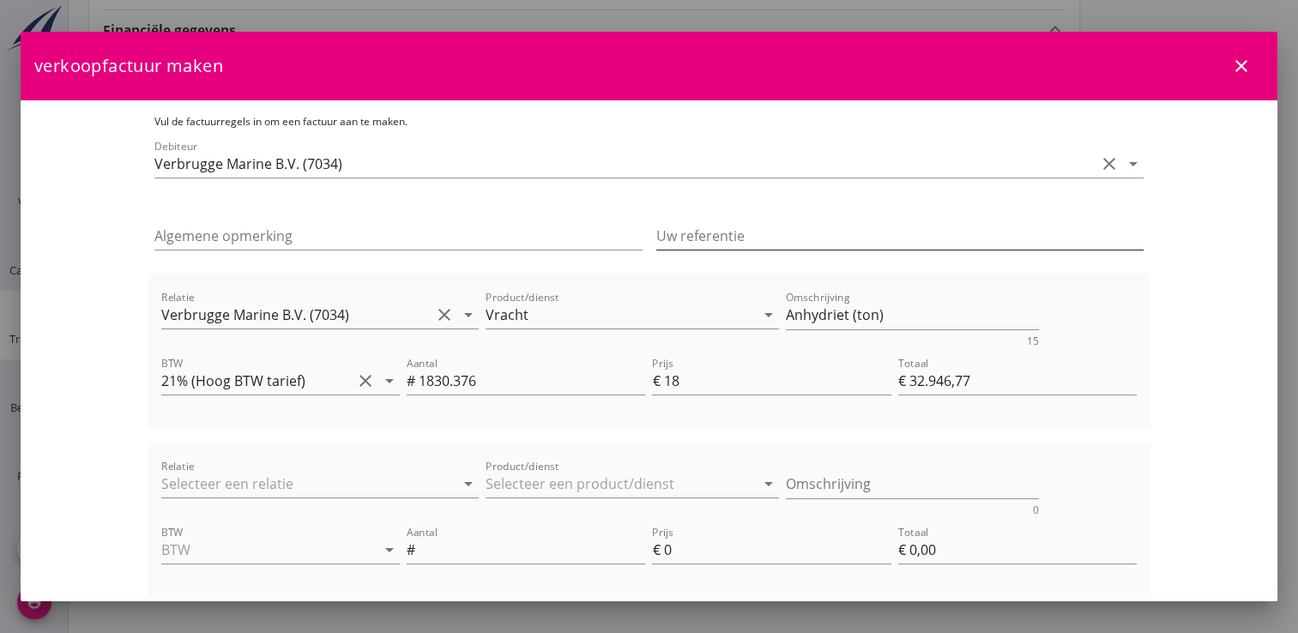
click at [689, 239] on input "Uw referentie" at bounding box center [900, 235] width 488 height 27
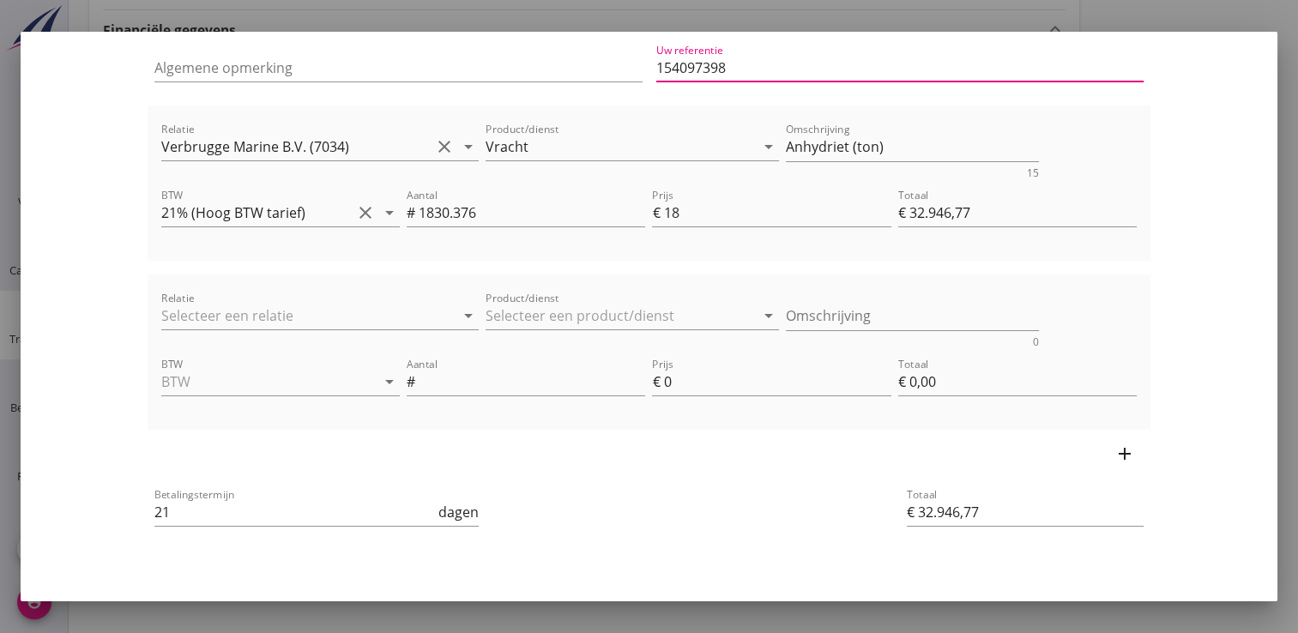
scroll to position [172, 0]
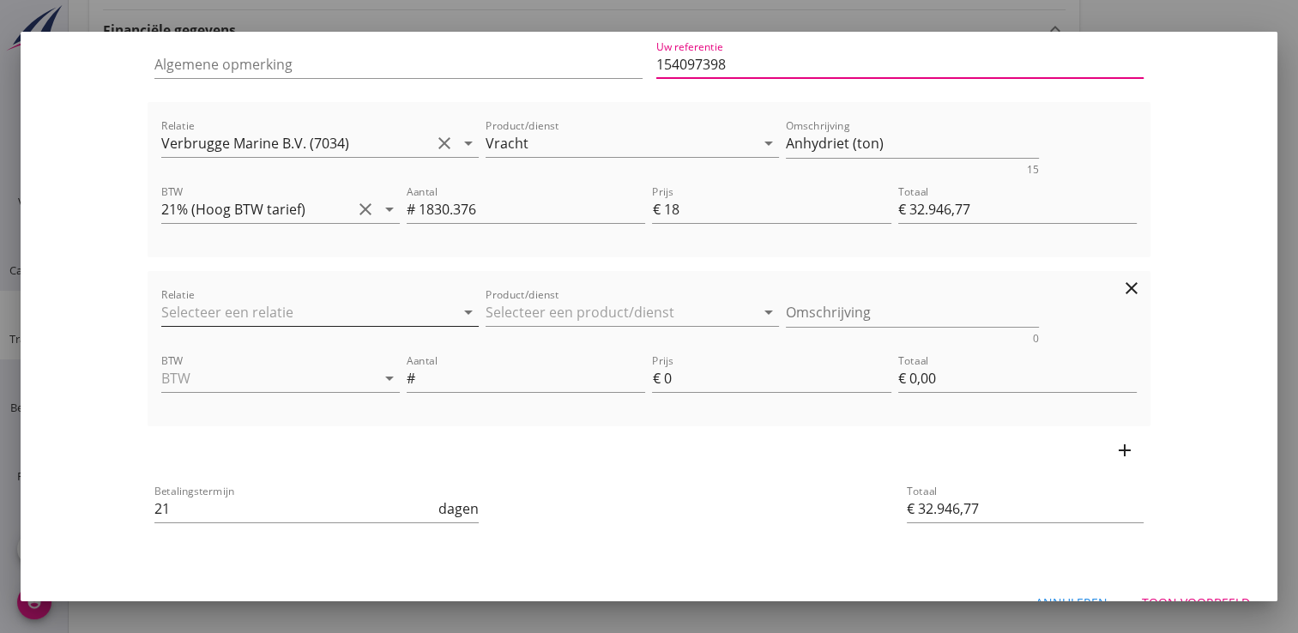
type input "154097398"
click at [236, 311] on input "Relatie" at bounding box center [295, 312] width 269 height 27
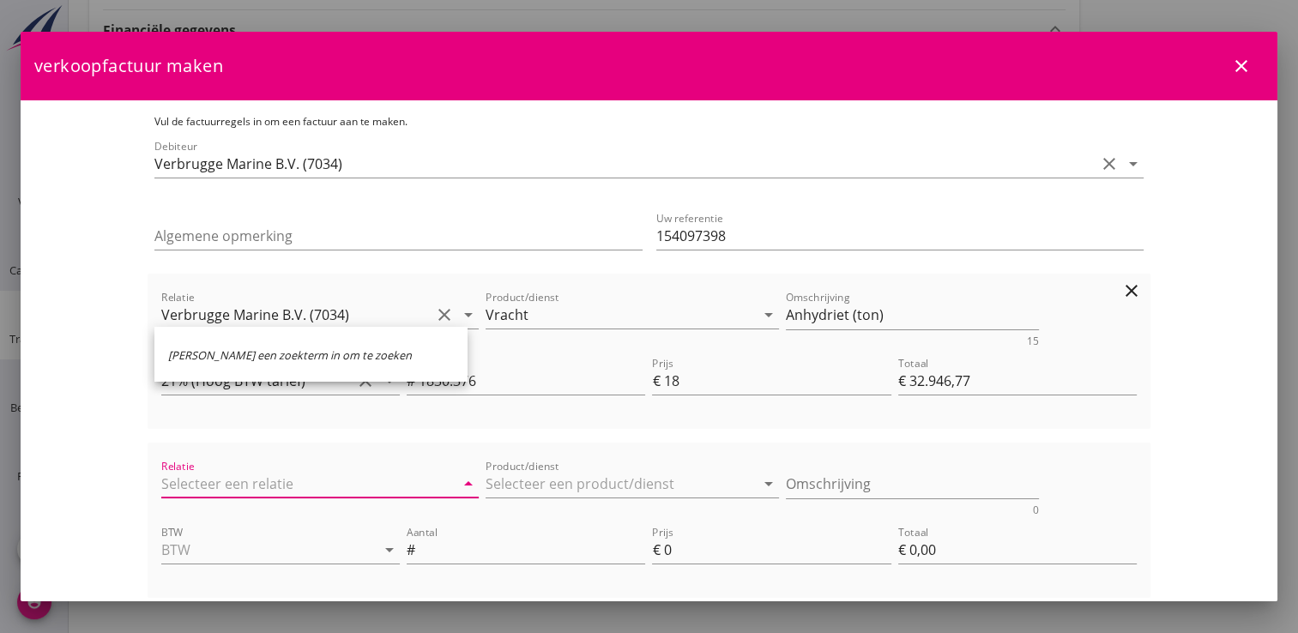
scroll to position [0, 0]
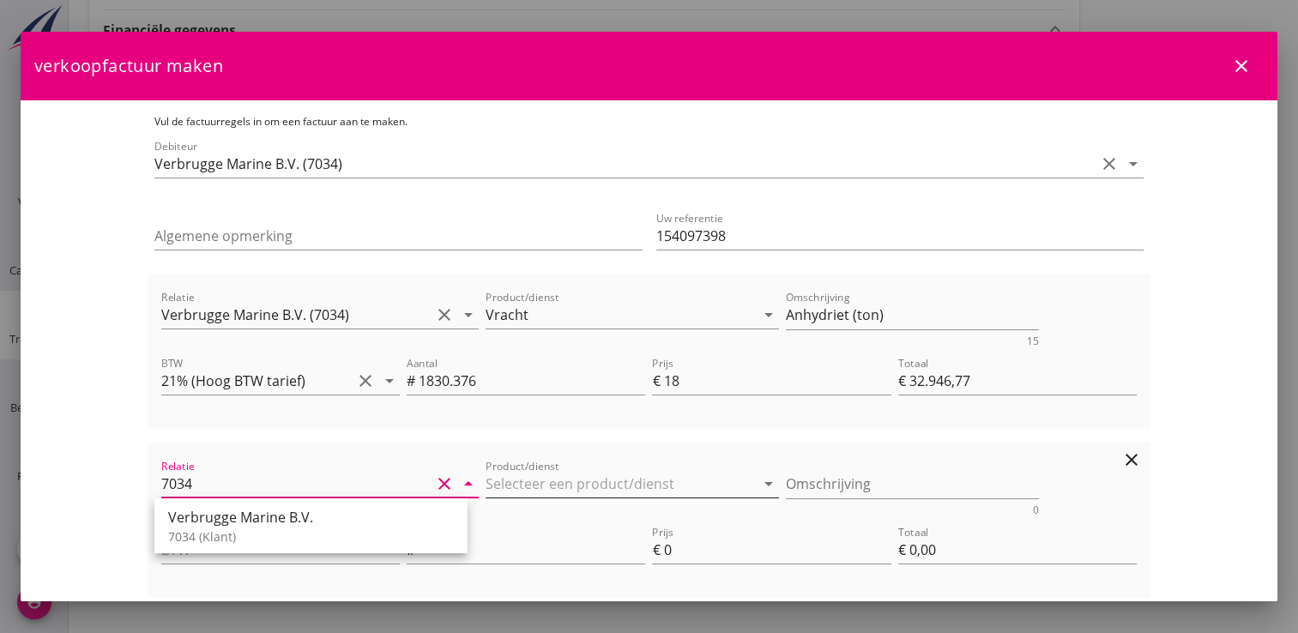
type input "7034"
click at [590, 482] on input "Product/dienst" at bounding box center [620, 483] width 269 height 27
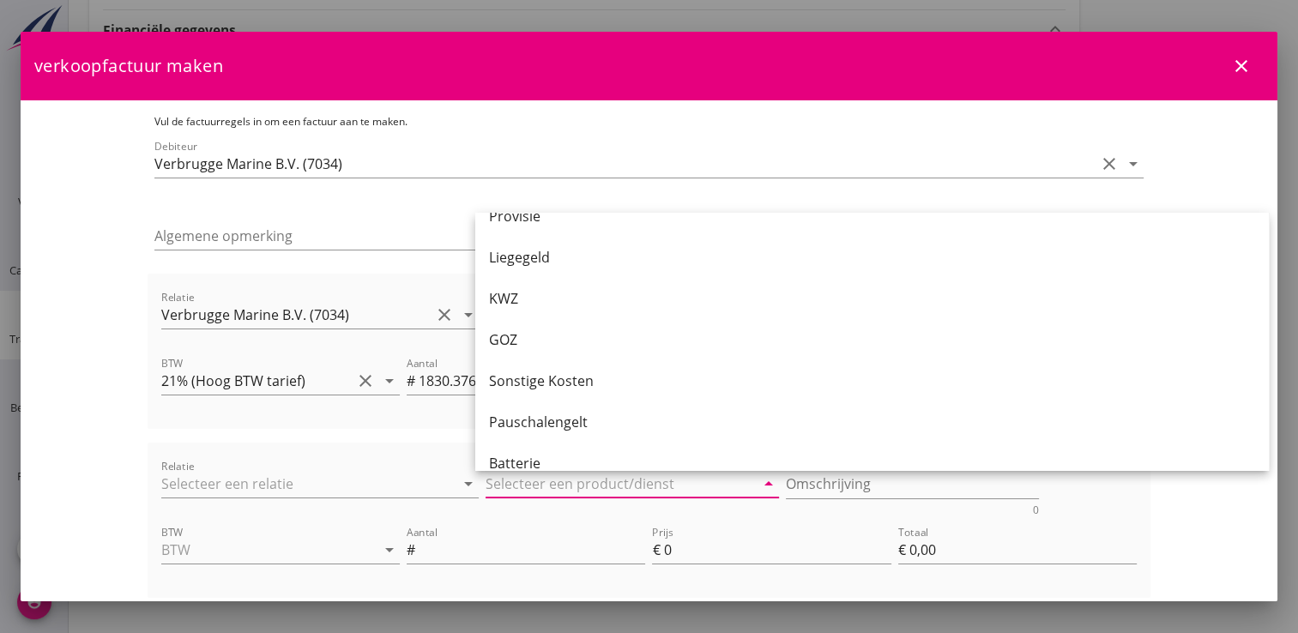
scroll to position [1287, 0]
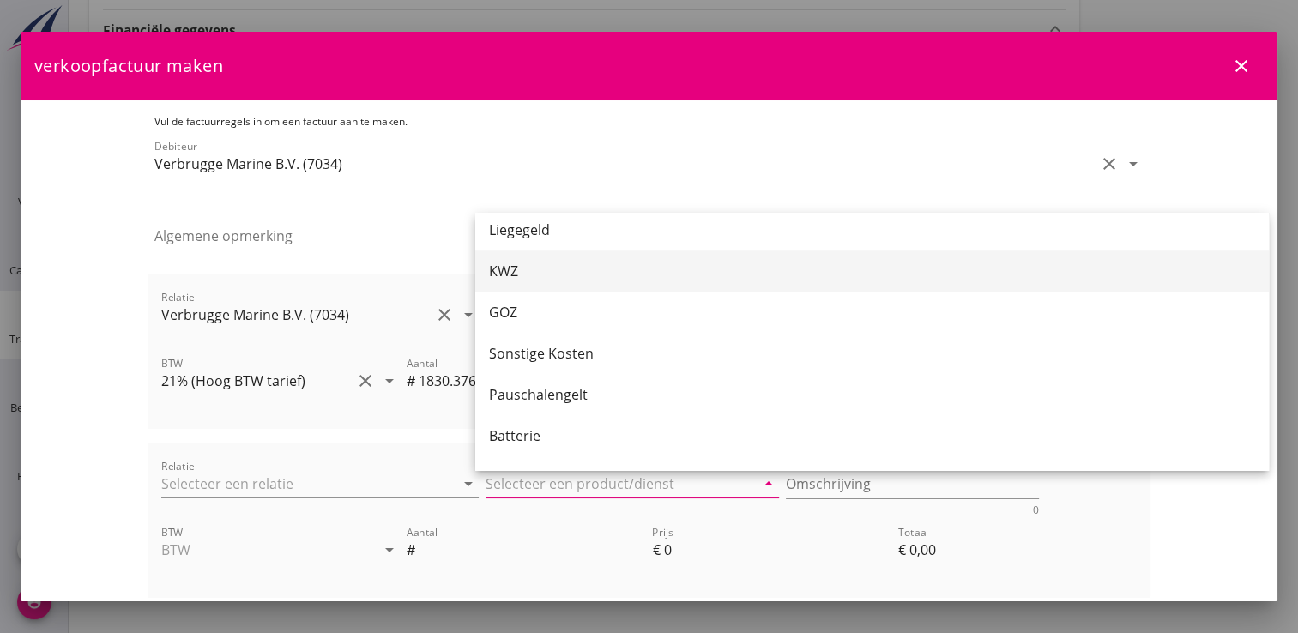
click at [508, 271] on div "KWZ" at bounding box center [872, 271] width 766 height 21
type input "KWZ"
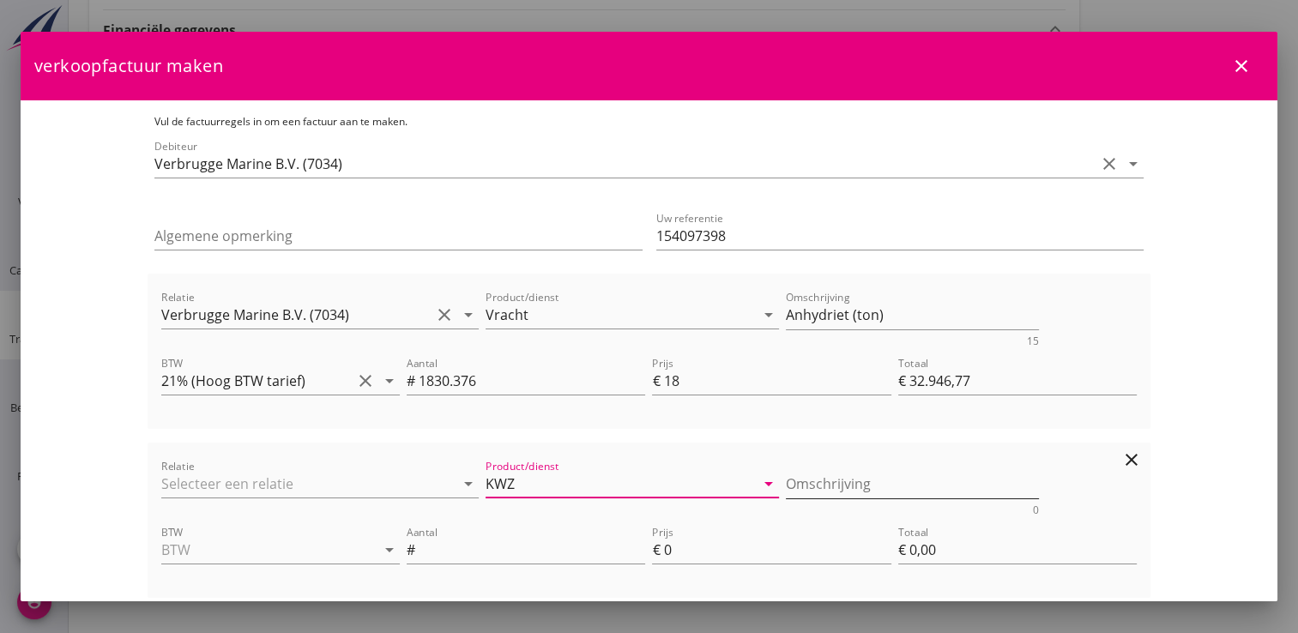
click at [811, 481] on textarea "Omschrijving" at bounding box center [912, 484] width 253 height 28
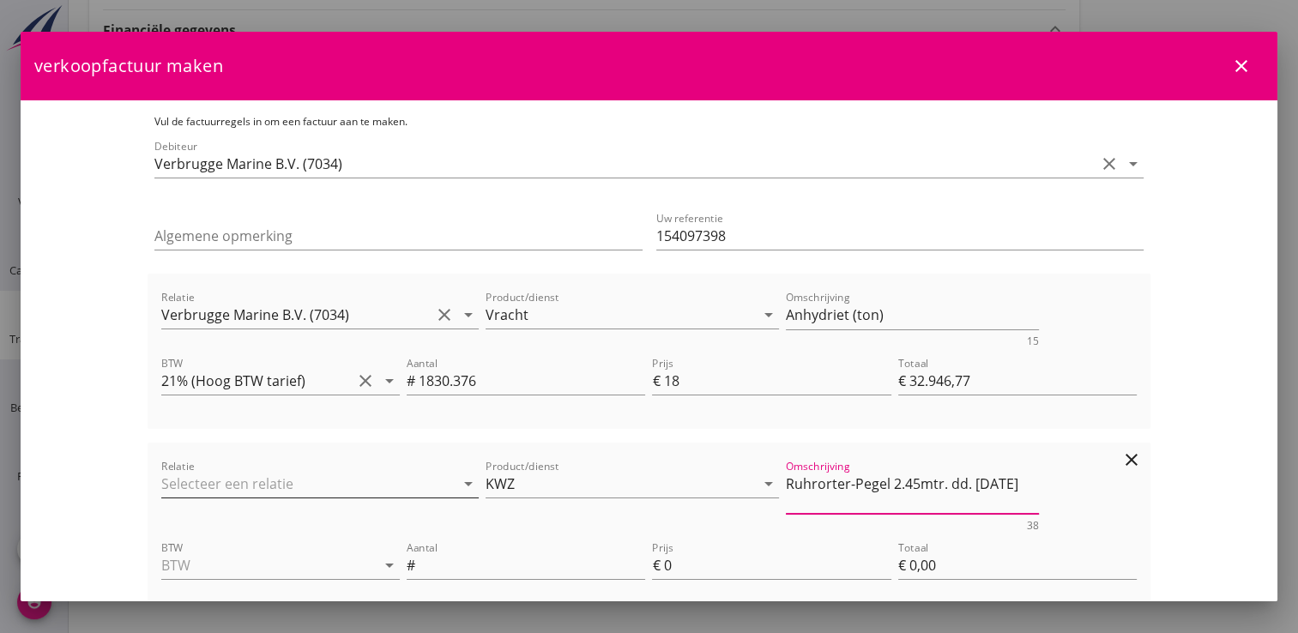
scroll to position [172, 0]
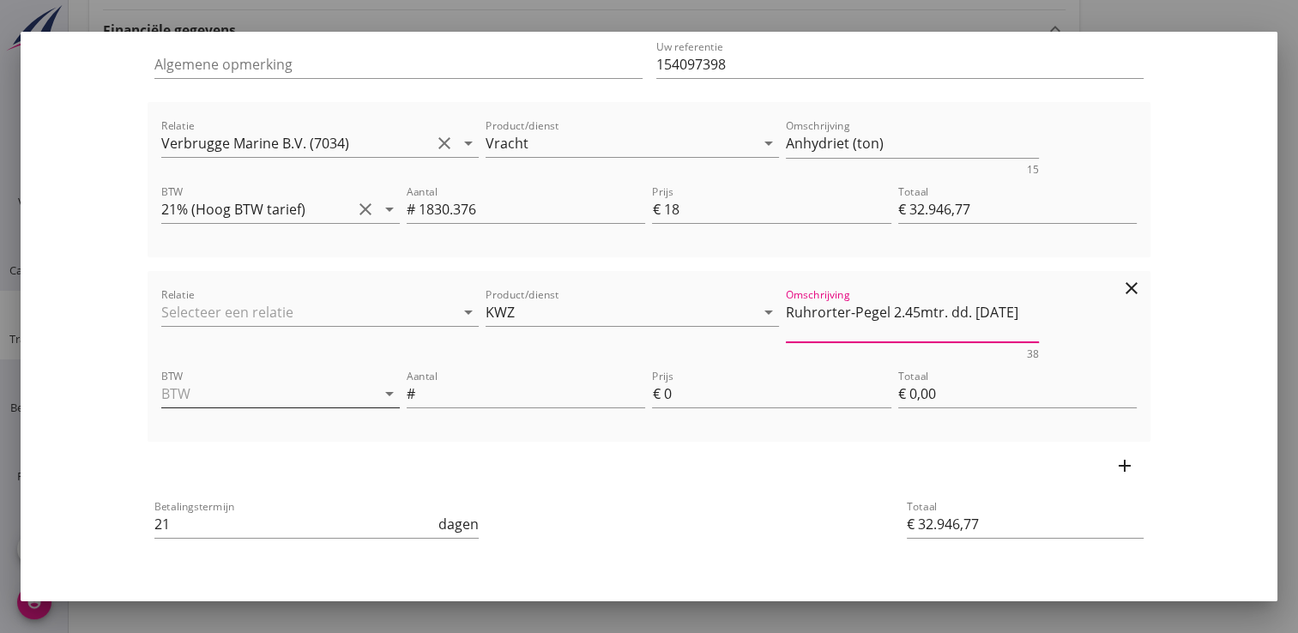
type textarea "Ruhrorter-Pegel 2.45mtr. dd. [DATE]"
click at [198, 393] on input "BTW" at bounding box center [256, 393] width 191 height 27
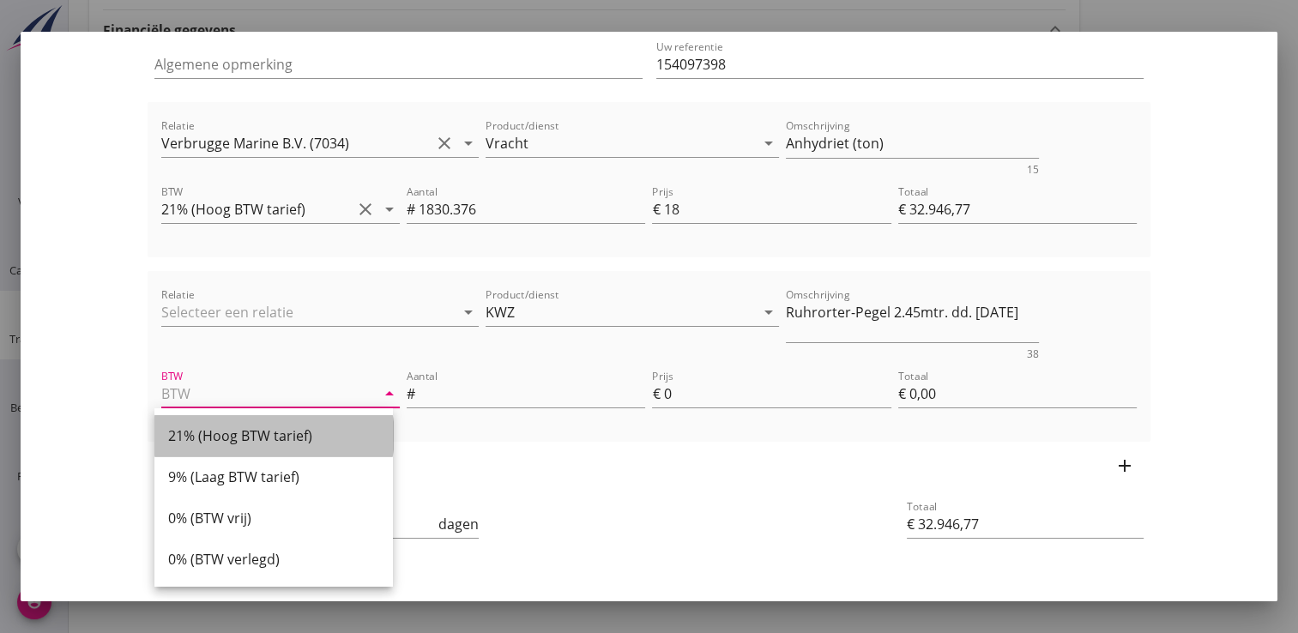
click at [323, 434] on div "21% (Hoog BTW tarief)" at bounding box center [273, 436] width 211 height 21
type input "21% (Hoog BTW tarief)"
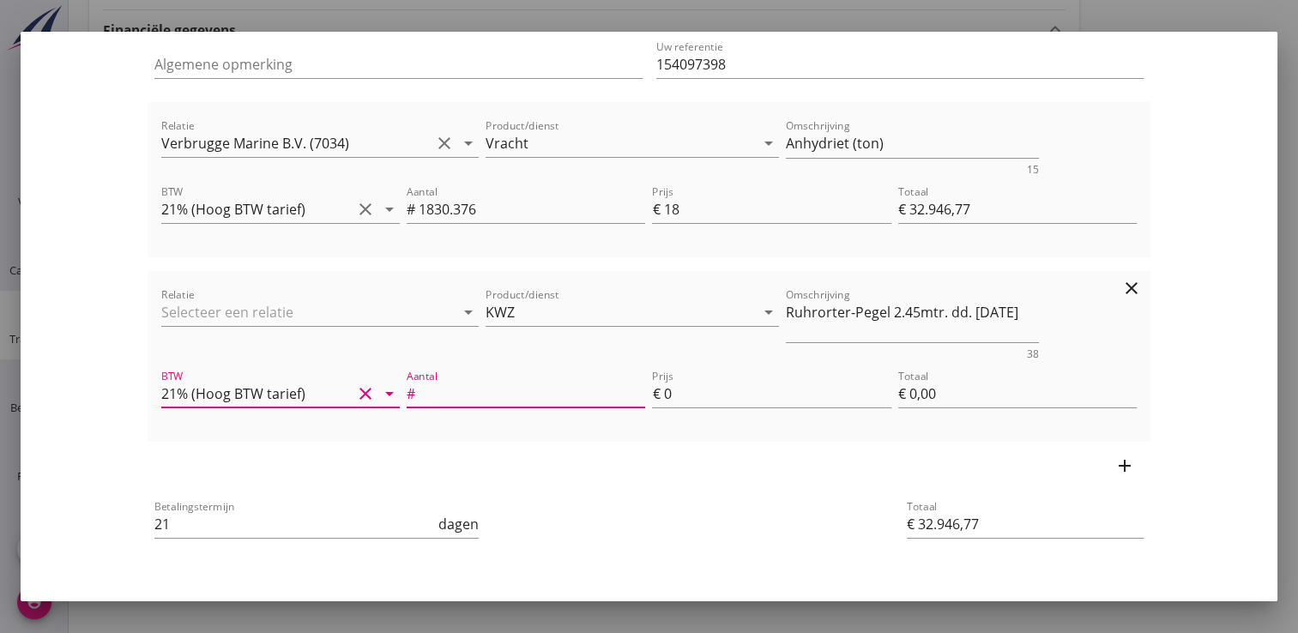
click at [468, 399] on input "Aantal" at bounding box center [532, 393] width 227 height 27
type input "0.1"
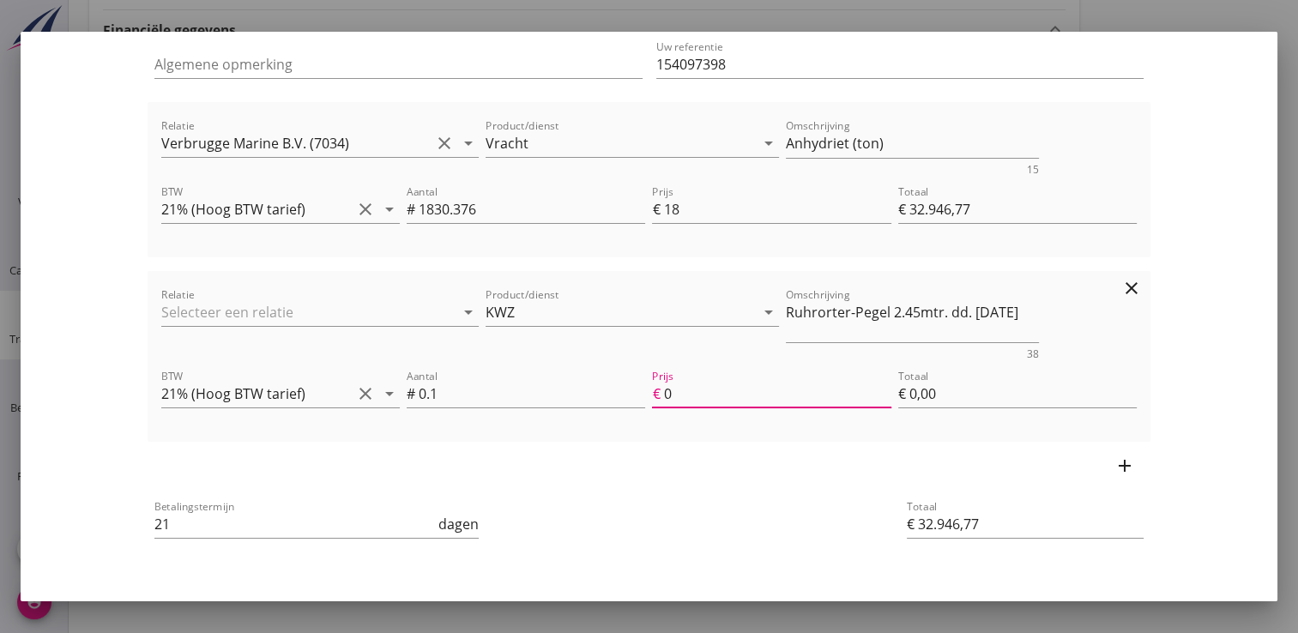
click at [690, 391] on input "0" at bounding box center [776, 393] width 227 height 27
type input "€ 32.947,07"
type input "3"
type input "€ 0,30"
type input "€ 32.949,97"
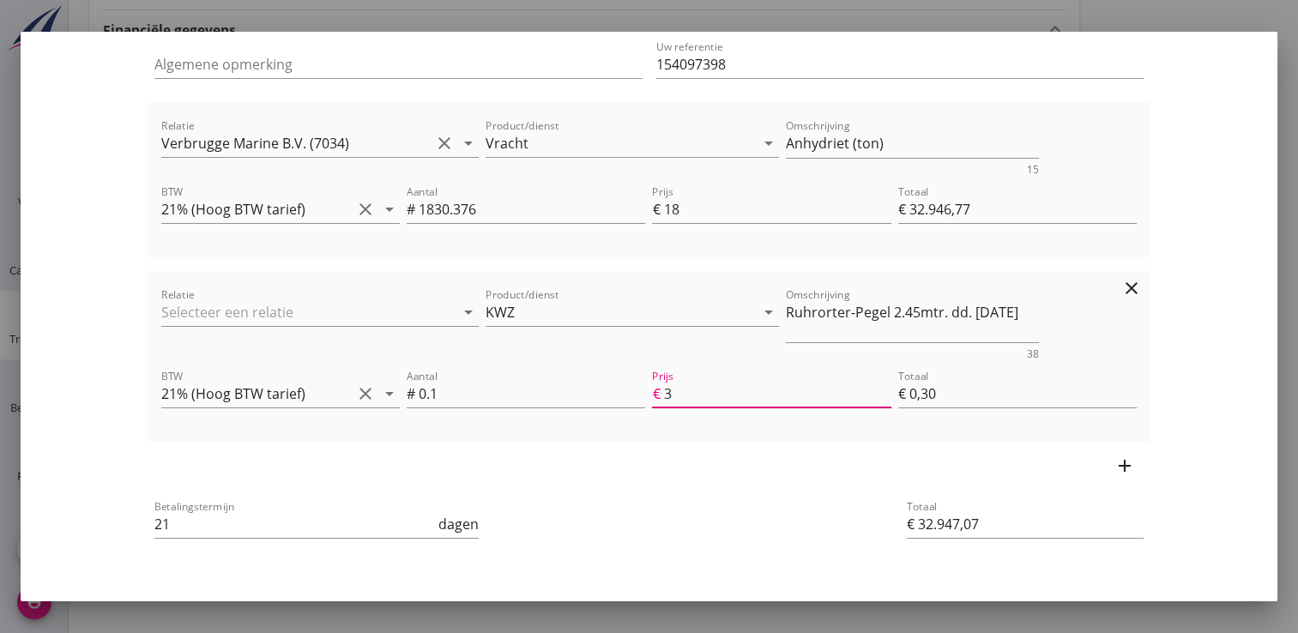
type input "32"
type input "€ 3,20"
type input "€ 32.979,67"
type input "329"
type input "€ 32,90"
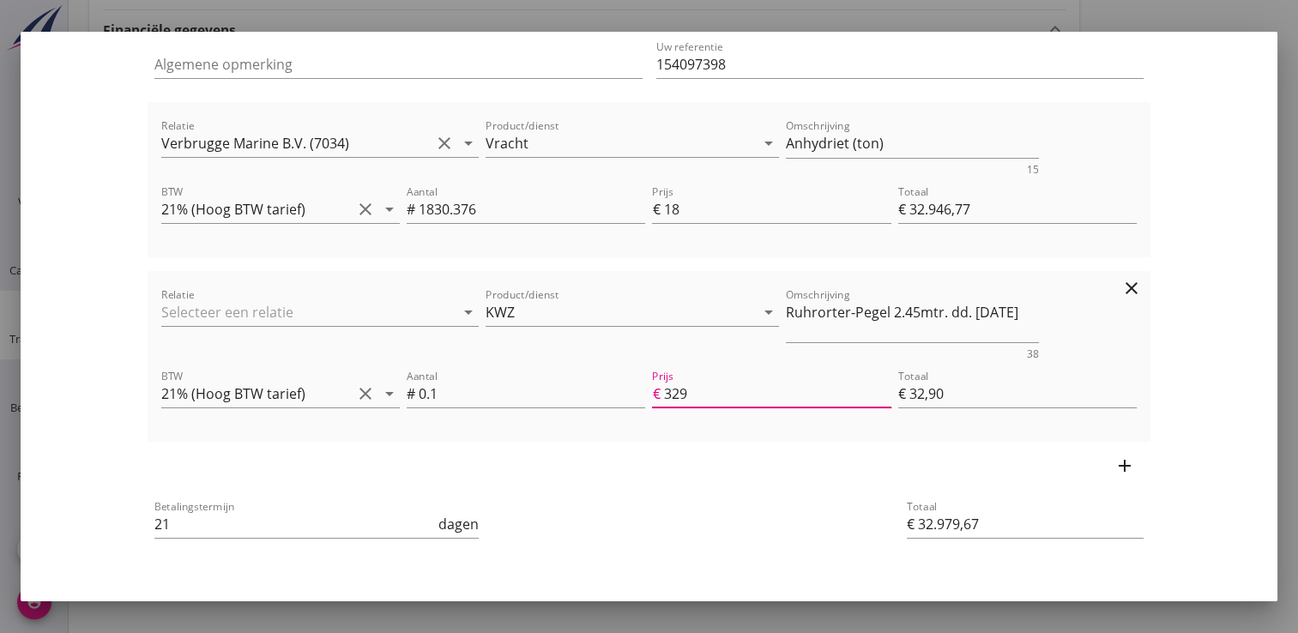
type input "€ 33.276,17"
type input "3294"
type input "€ 329,40"
type input "€ 36.241,37"
type input "32946"
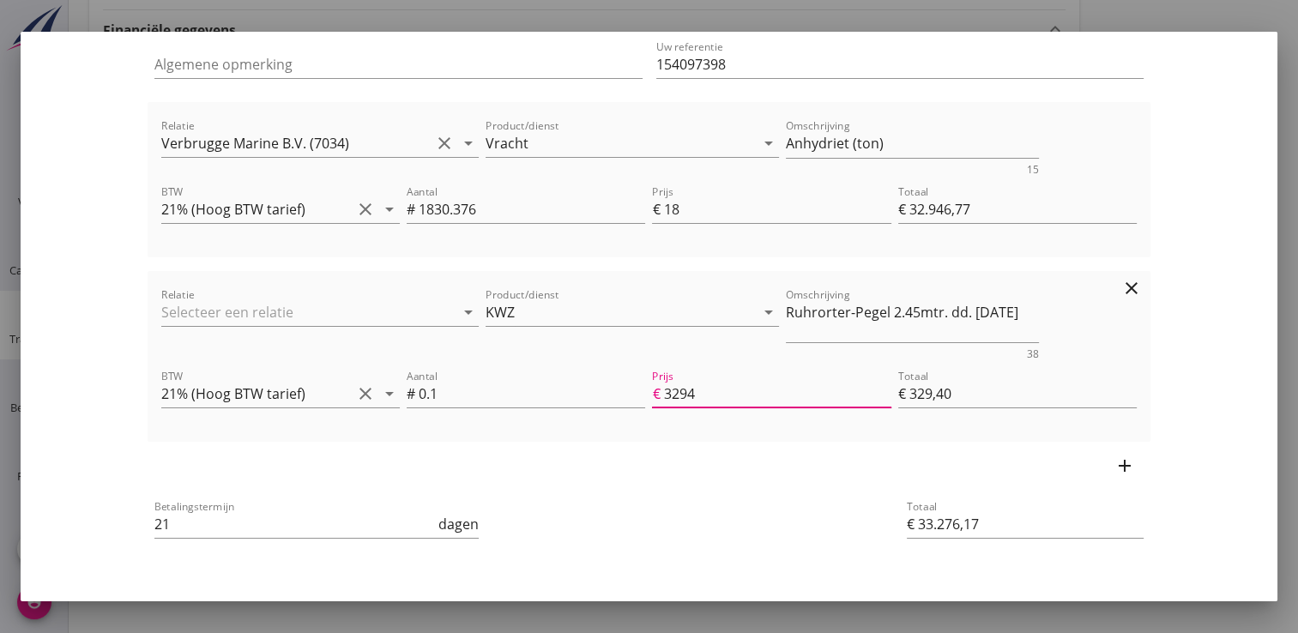
type input "€ 3.294,60"
type input "€ 36.241,44"
type input "32946.7"
type input "€ 3.294,67"
type input "€ 36.241,45"
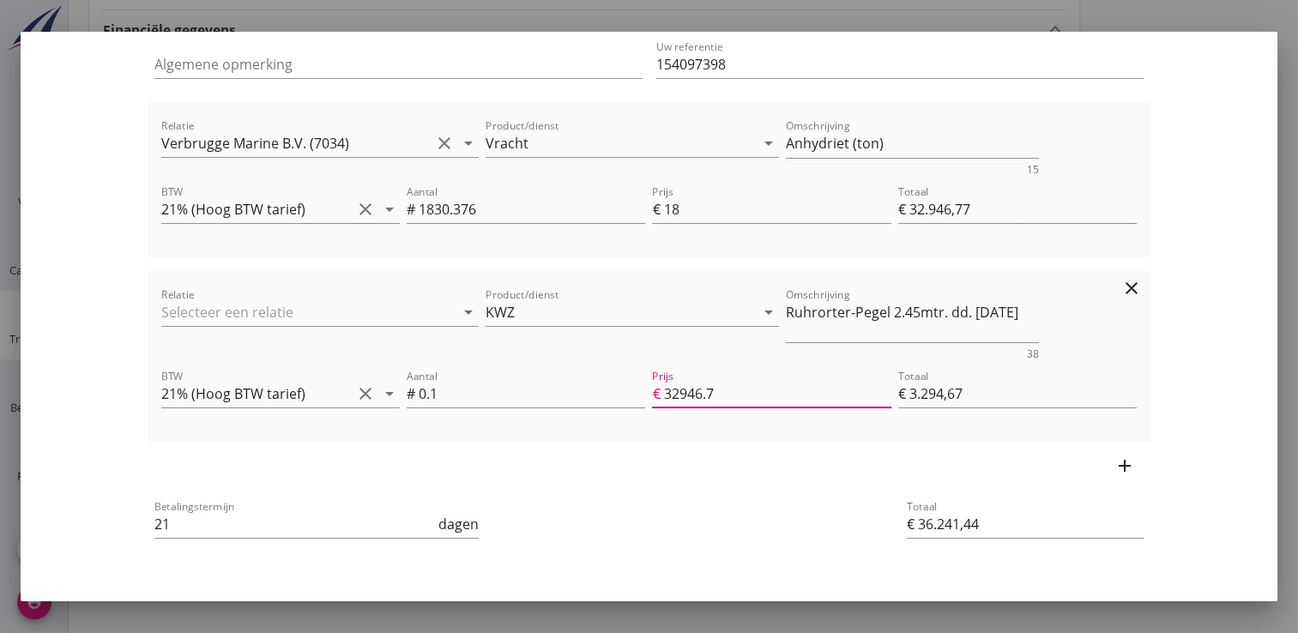
type input "32946.77"
type input "€ 3.294,68"
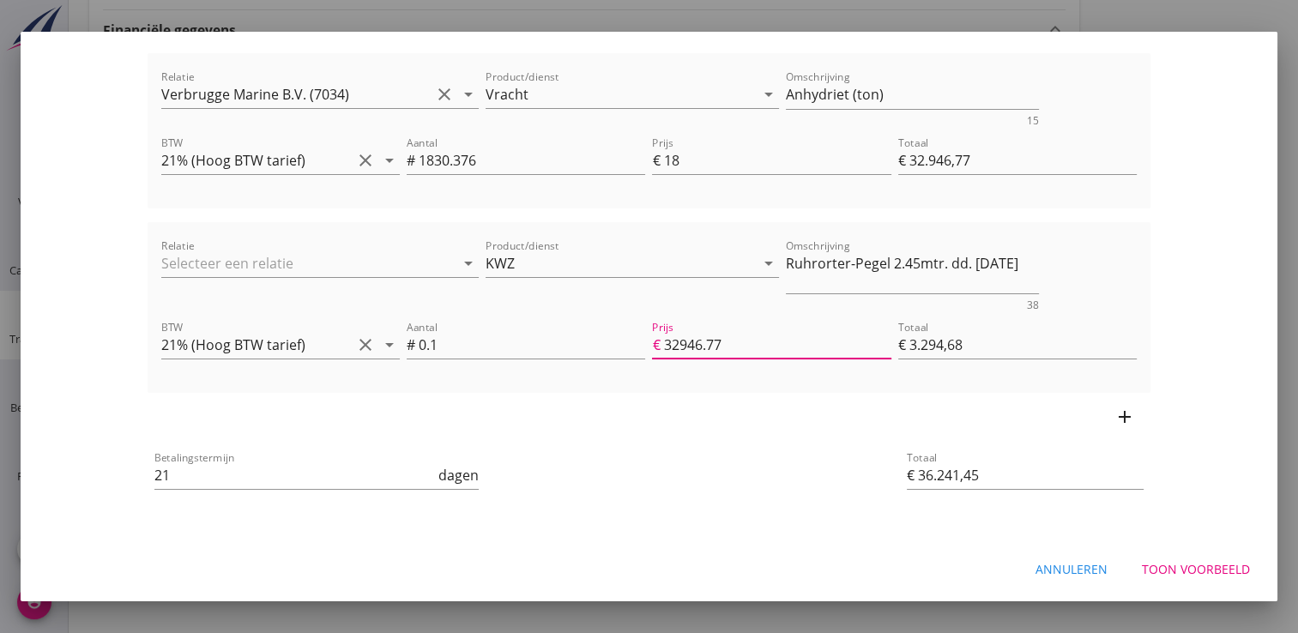
scroll to position [618, 0]
type input "32946.77"
click at [1200, 565] on div "Toon voorbeeld" at bounding box center [1196, 569] width 108 height 18
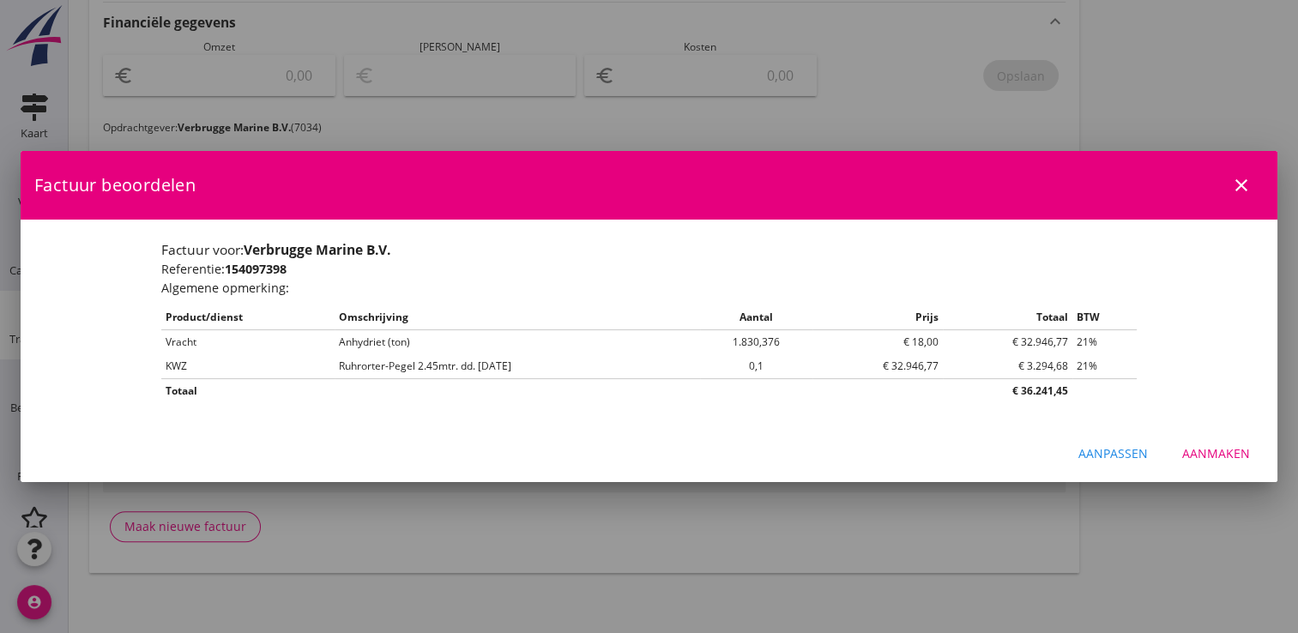
scroll to position [0, 0]
click at [1239, 457] on div "Aanmaken" at bounding box center [1217, 454] width 68 height 18
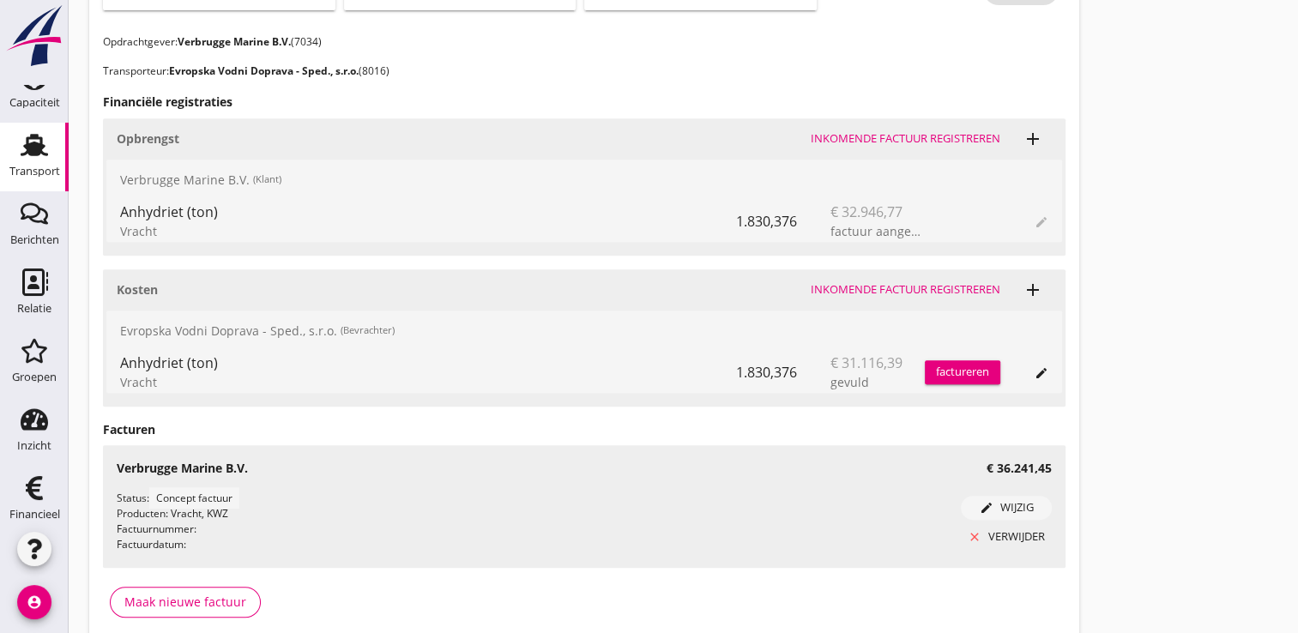
scroll to position [178, 0]
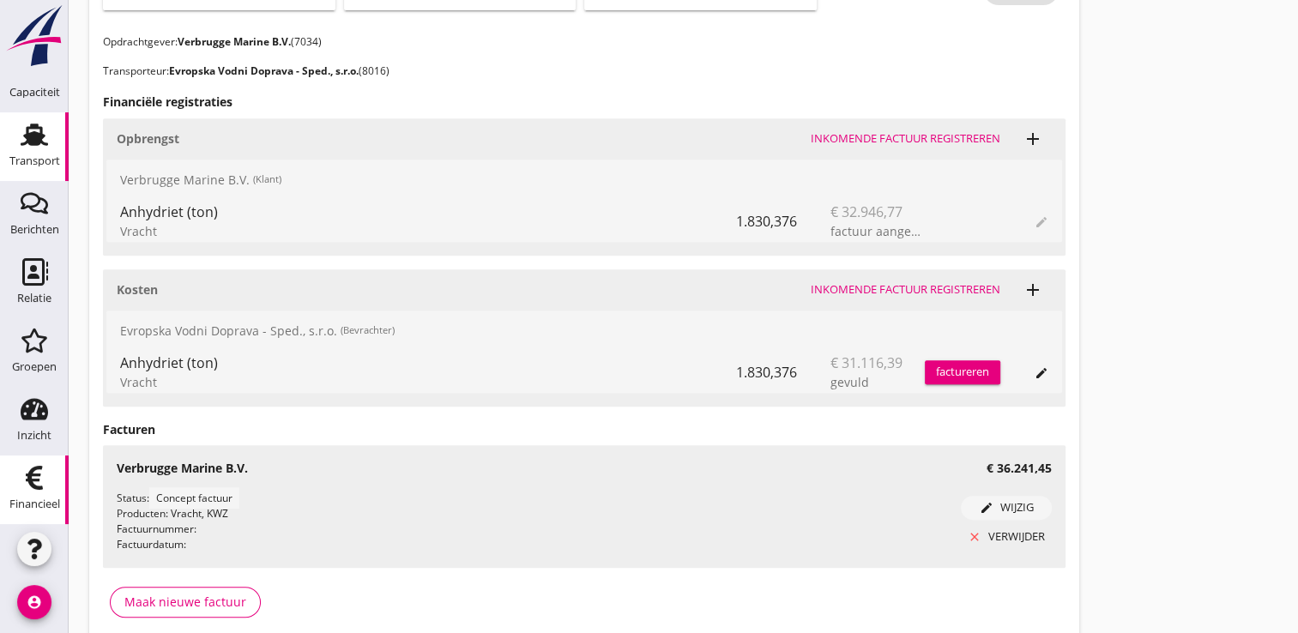
click at [21, 479] on icon "Financieel" at bounding box center [34, 477] width 27 height 27
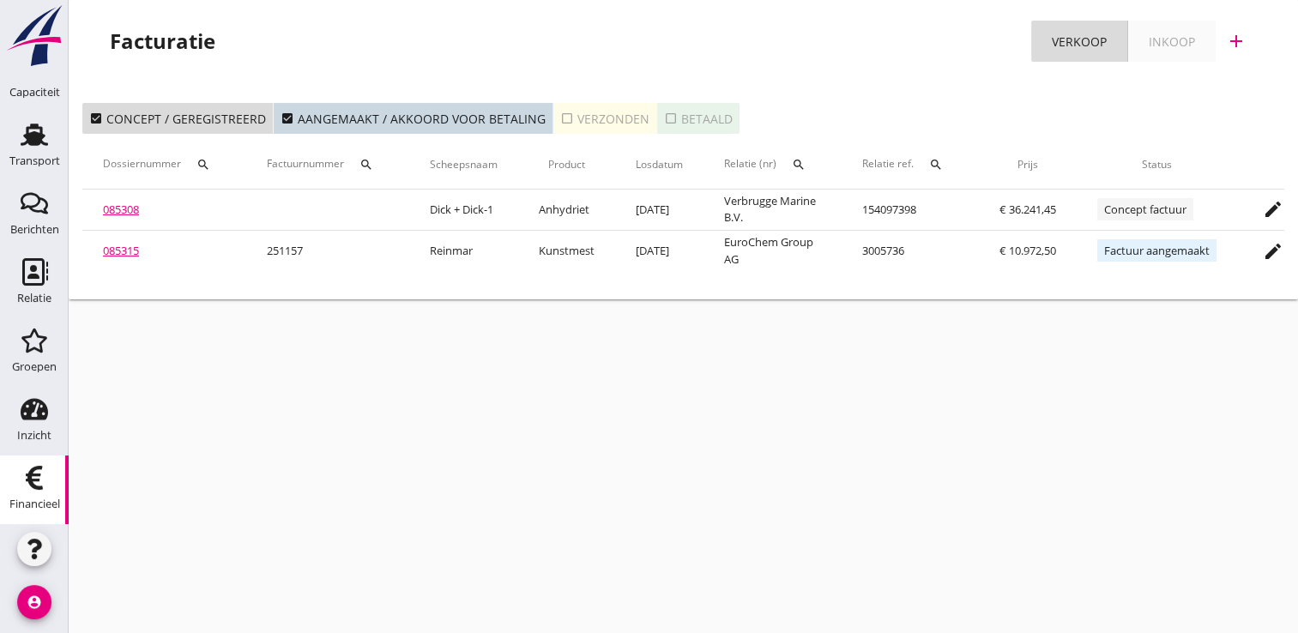
scroll to position [0, 139]
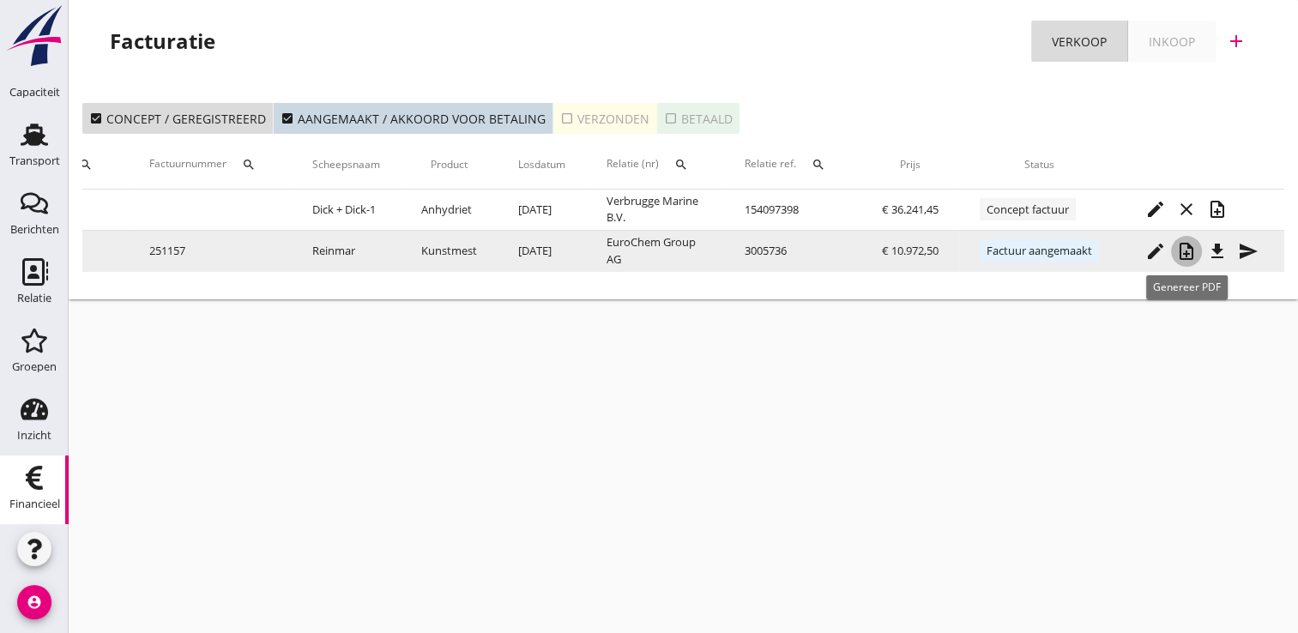
click at [1188, 255] on icon "note_add" at bounding box center [1187, 251] width 21 height 21
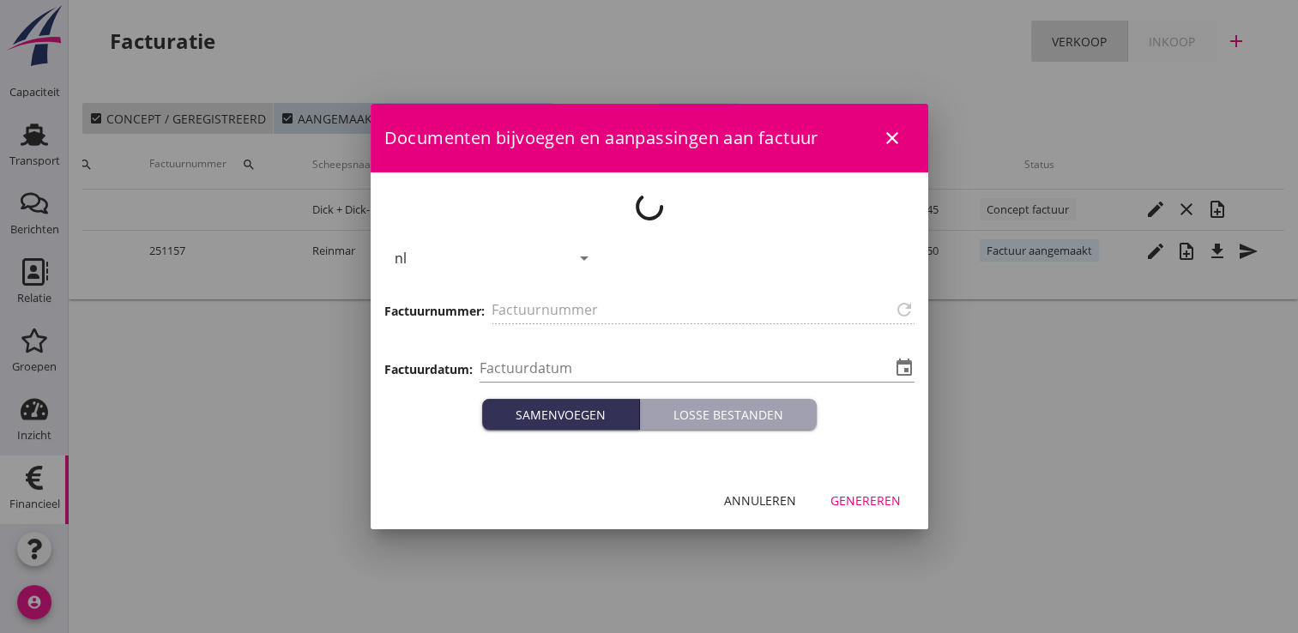
type input "251157"
type input "[DATE]"
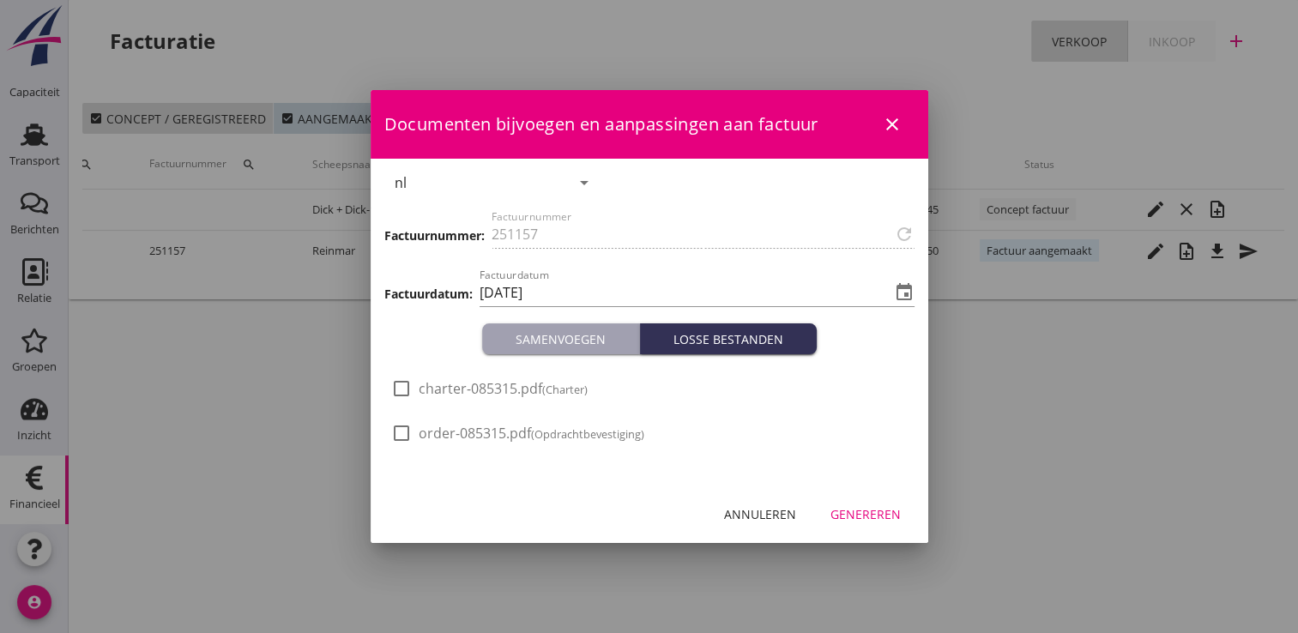
click at [862, 503] on button "Genereren" at bounding box center [866, 514] width 98 height 31
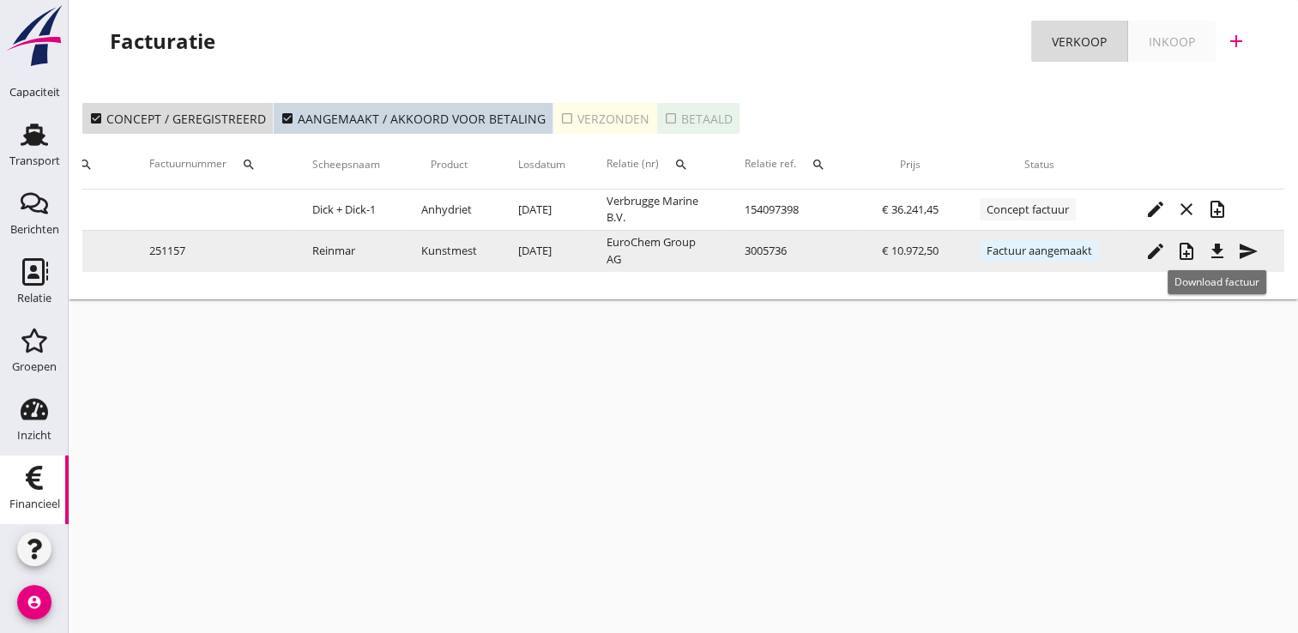
click at [1222, 252] on icon "file_download" at bounding box center [1217, 251] width 21 height 21
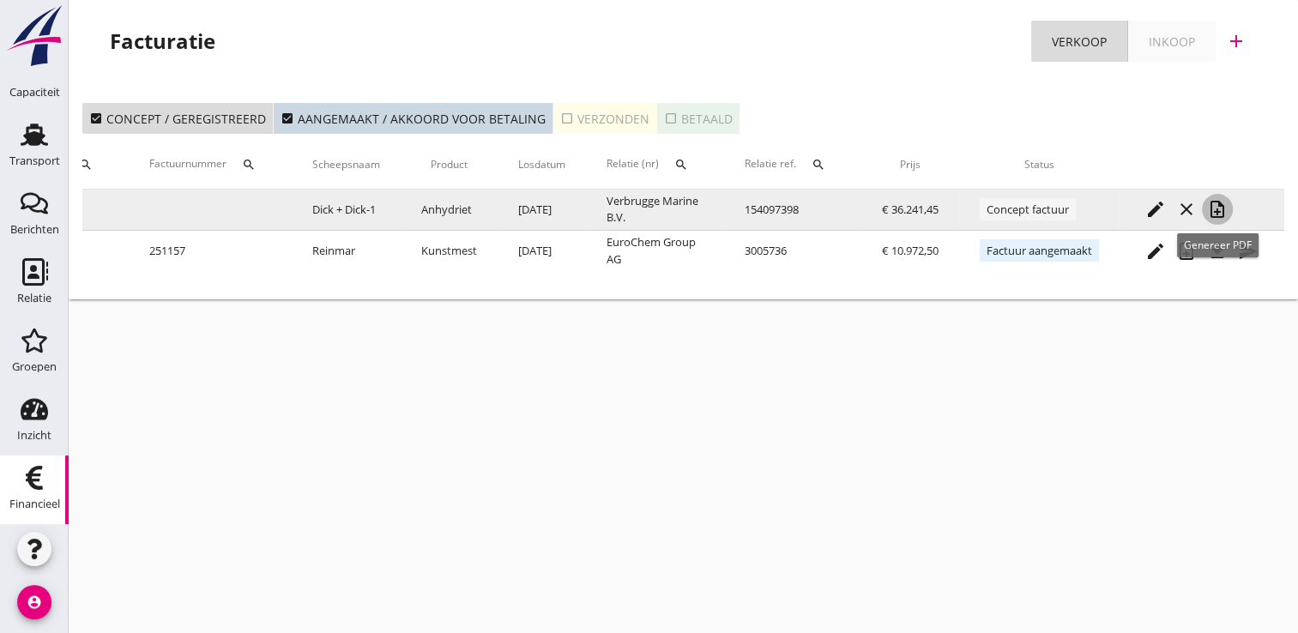
click at [1218, 214] on icon "note_add" at bounding box center [1217, 209] width 21 height 21
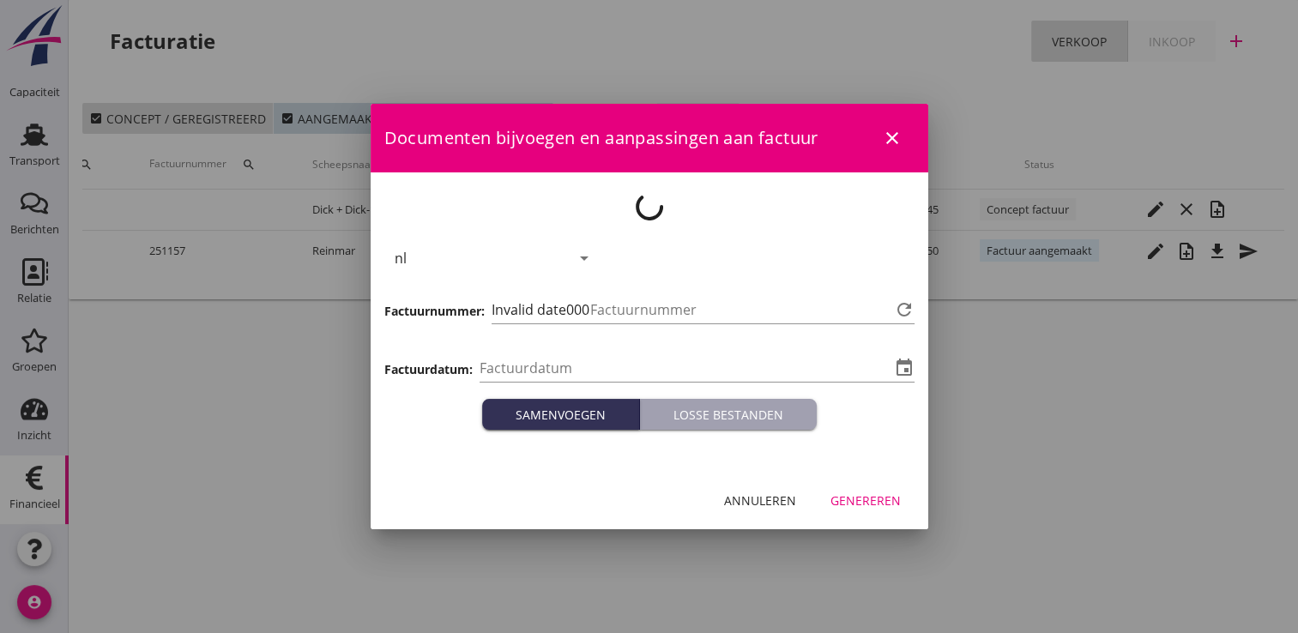
type input "[DATE]"
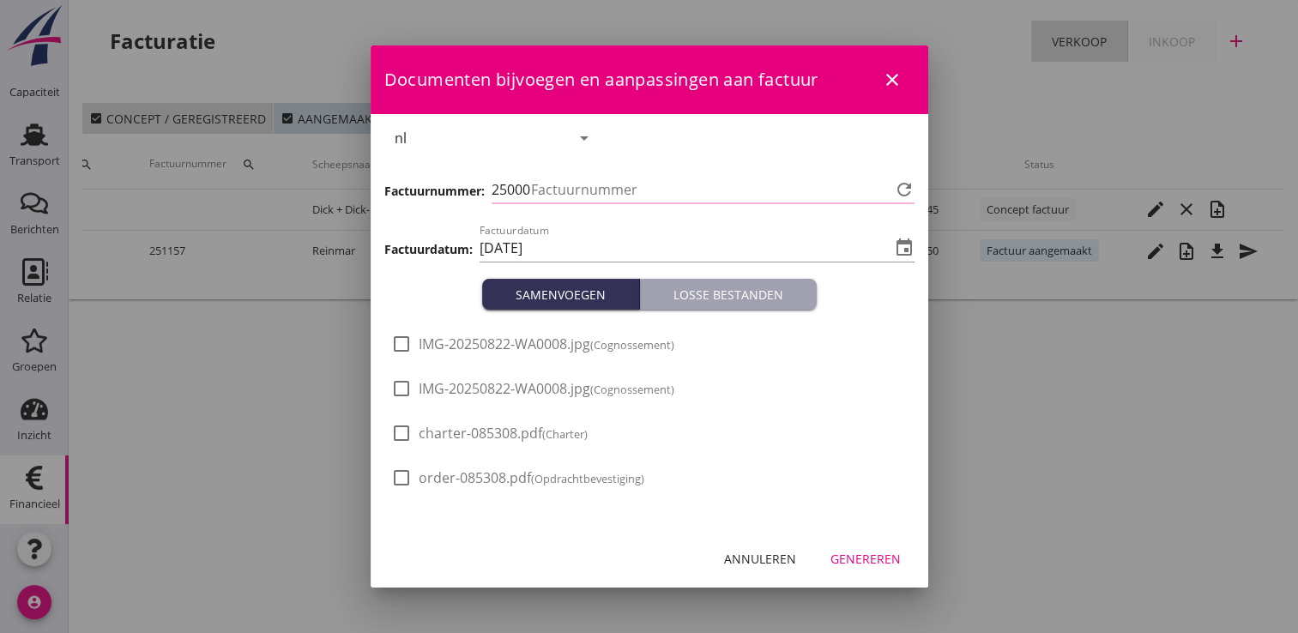
type input "1158"
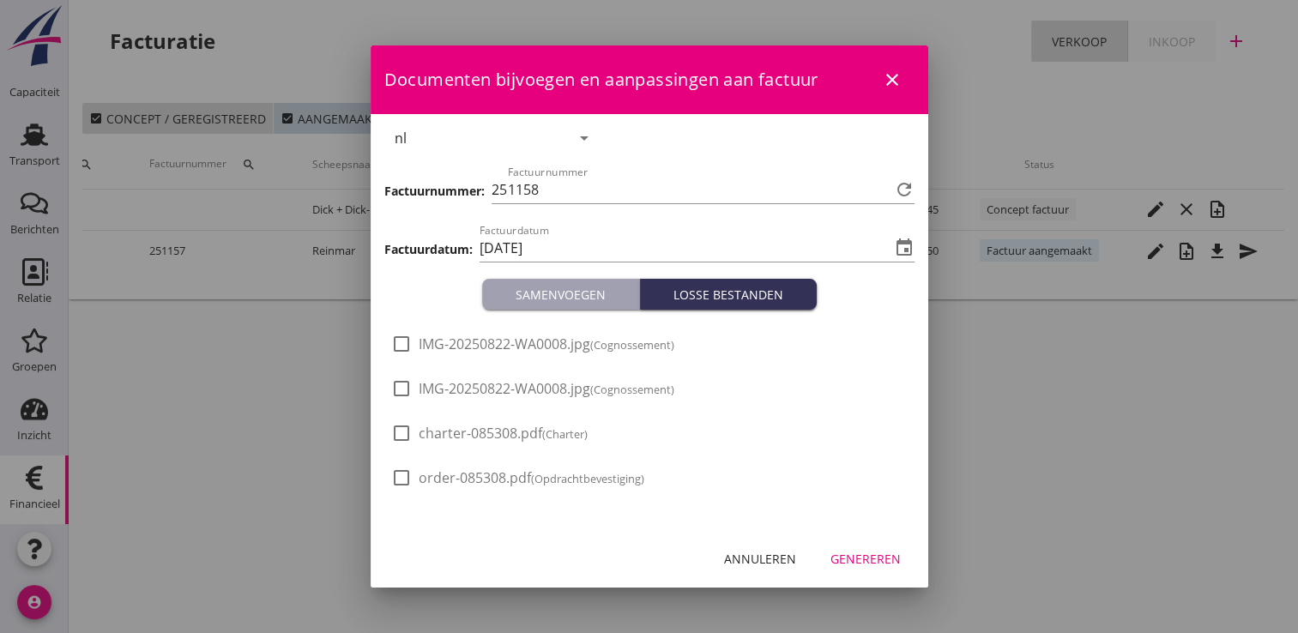
click at [867, 554] on div "Genereren" at bounding box center [866, 559] width 70 height 18
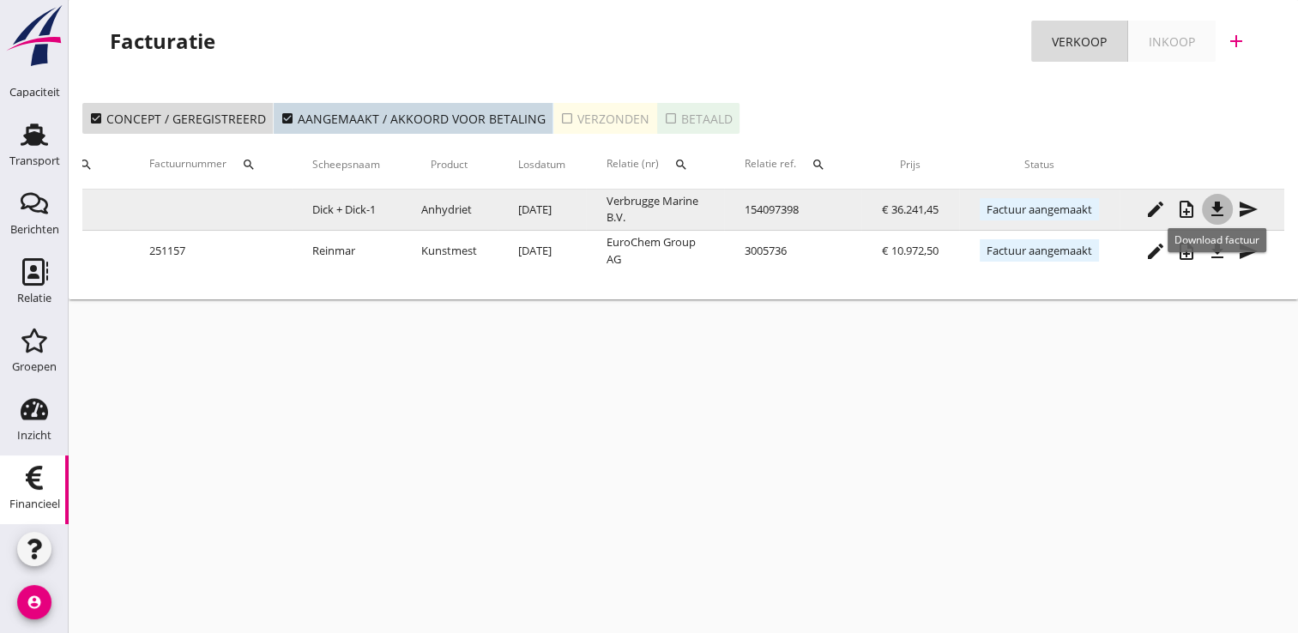
click at [1213, 203] on icon "file_download" at bounding box center [1217, 209] width 21 height 21
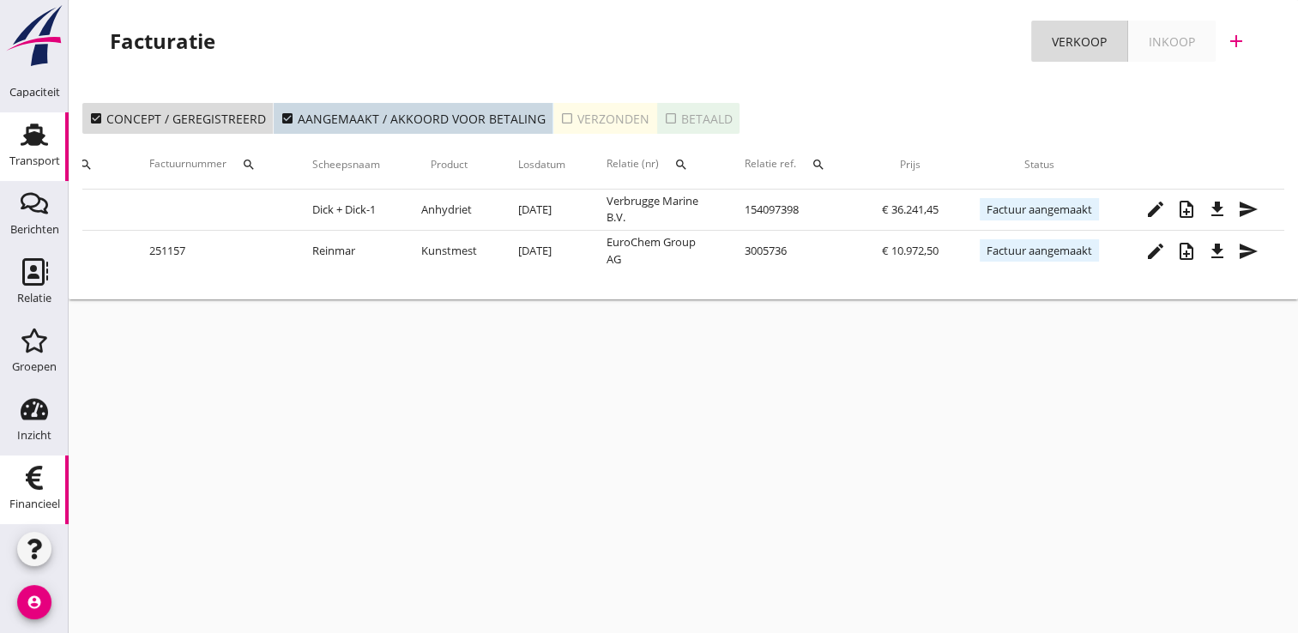
click at [22, 145] on icon "Transport" at bounding box center [34, 134] width 27 height 27
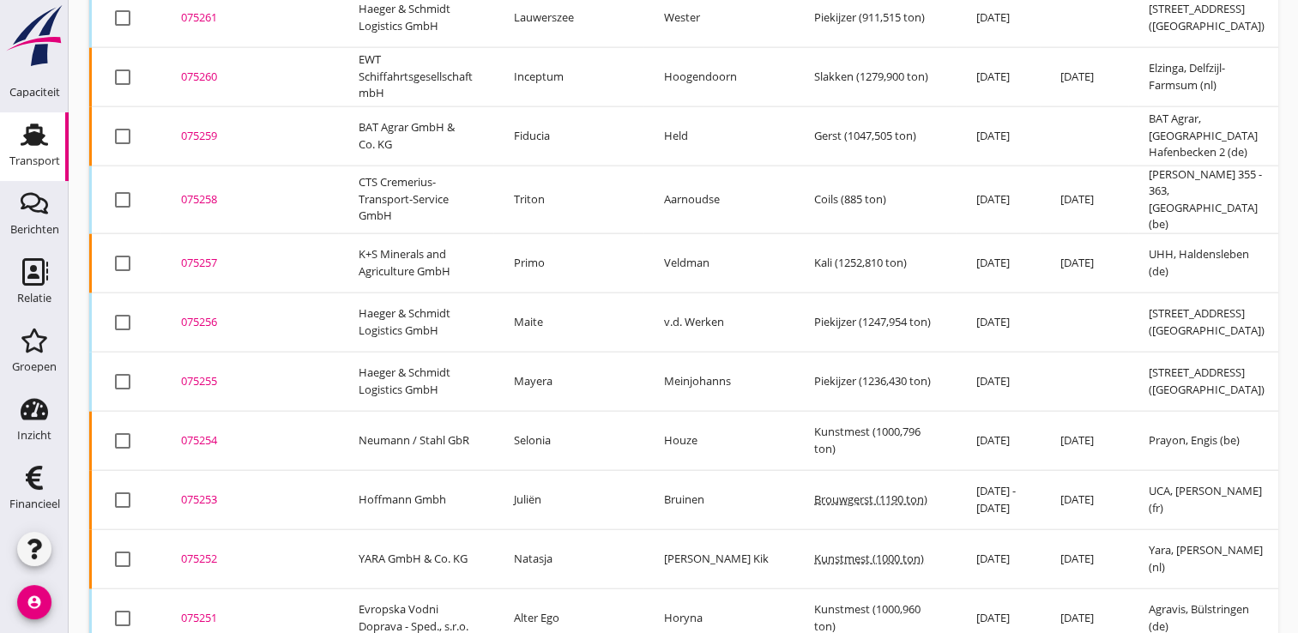
scroll to position [4136, 0]
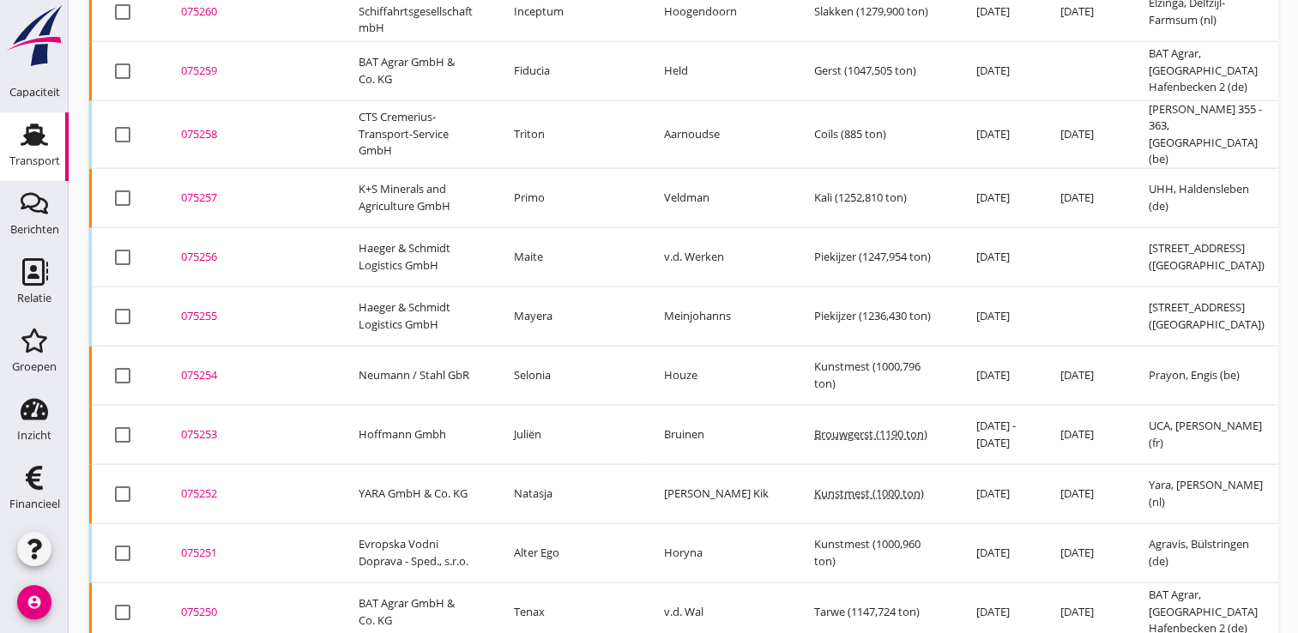
click at [202, 426] on div "075253" at bounding box center [249, 434] width 136 height 17
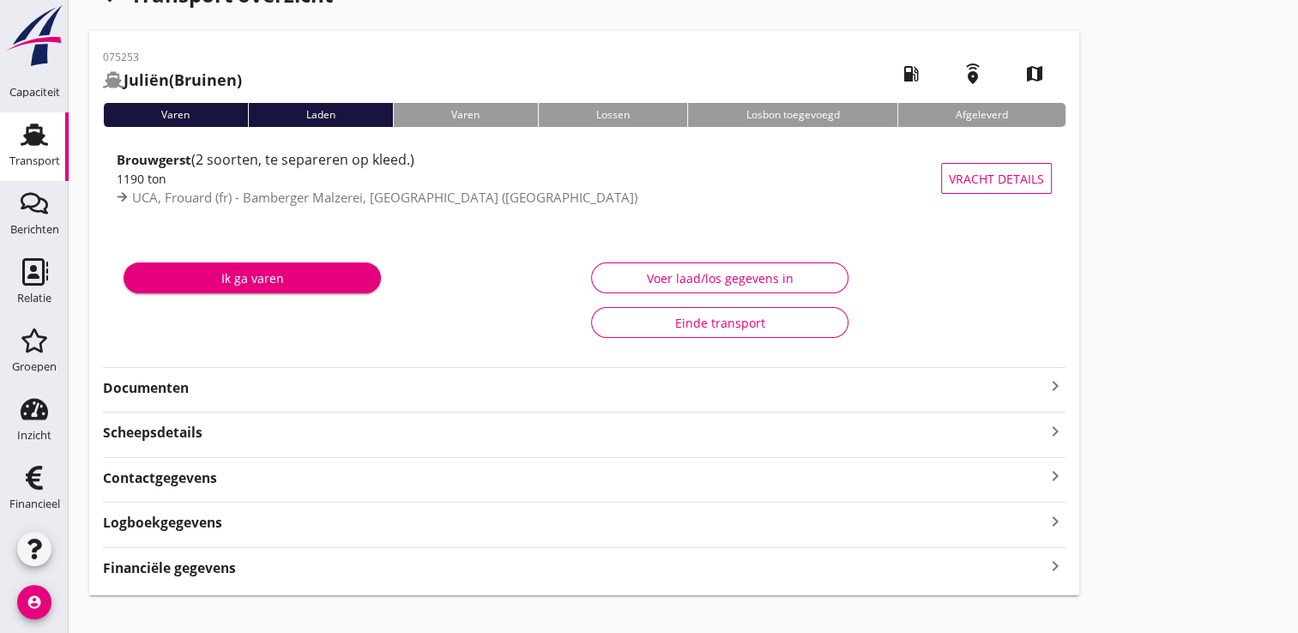
scroll to position [67, 0]
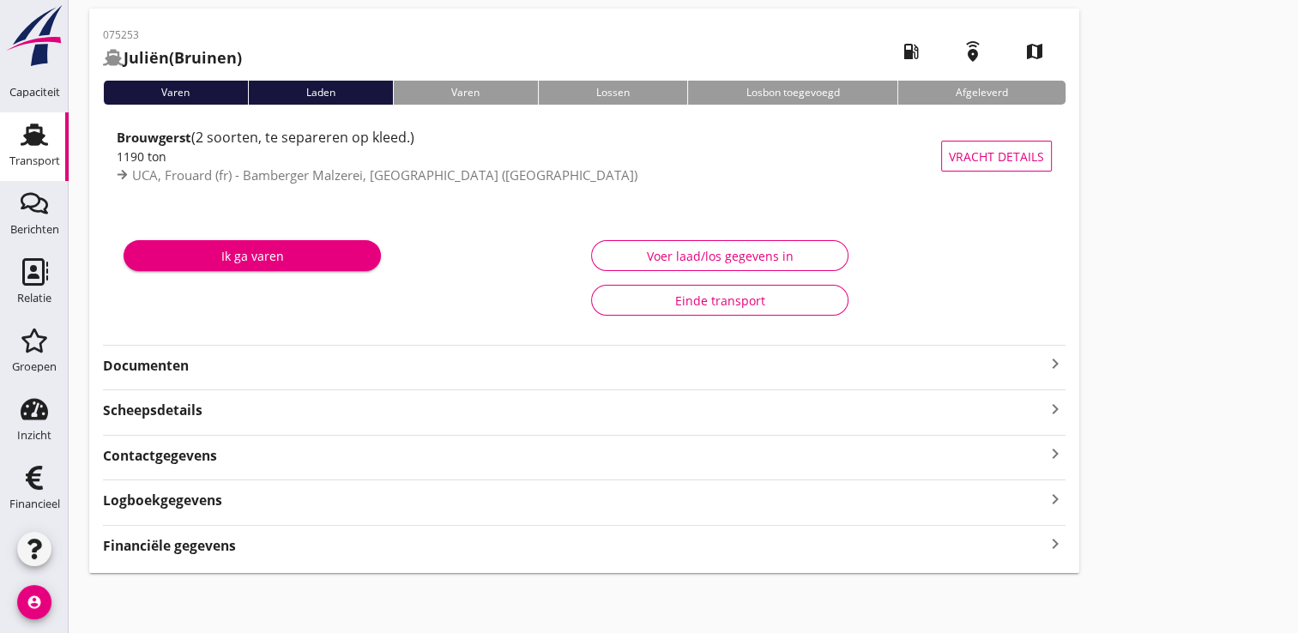
click at [201, 541] on strong "Financiële gegevens" at bounding box center [169, 546] width 133 height 20
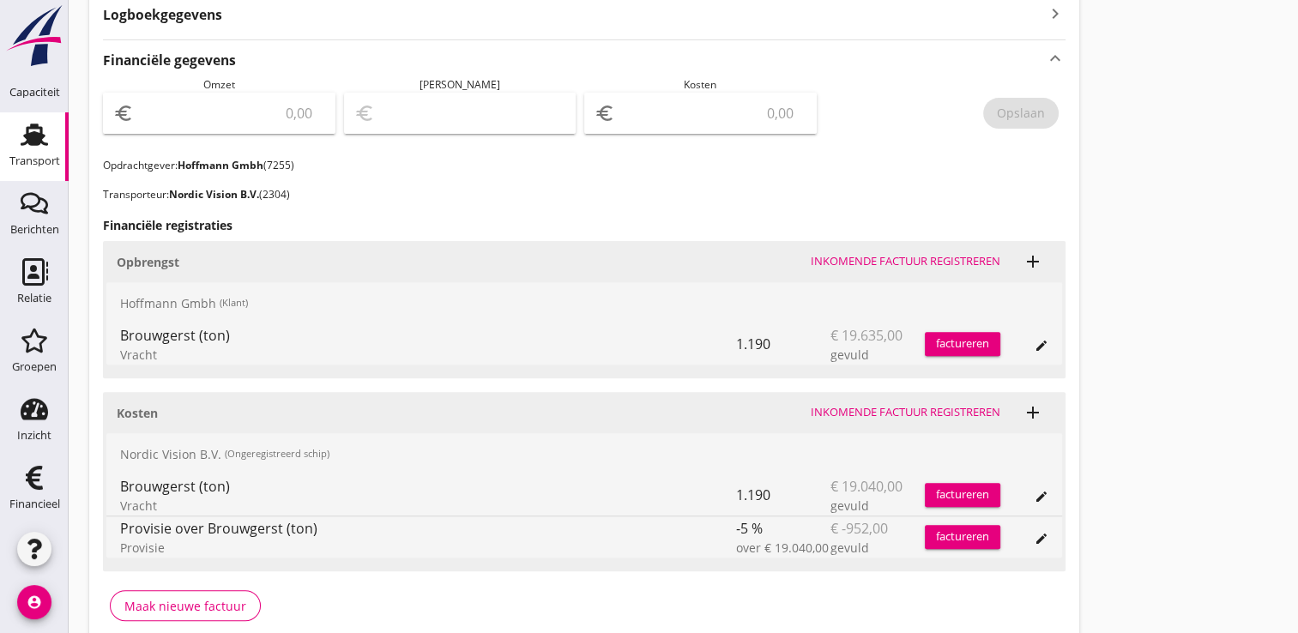
scroll to position [582, 0]
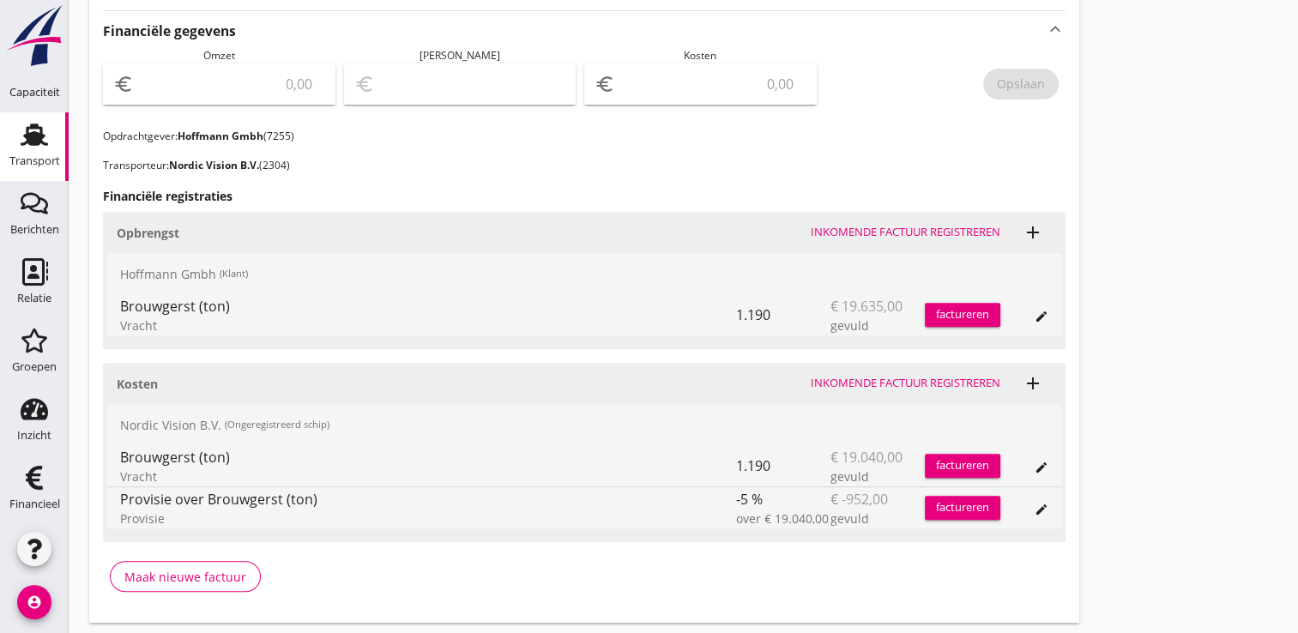
click at [965, 314] on div "factureren" at bounding box center [963, 314] width 76 height 17
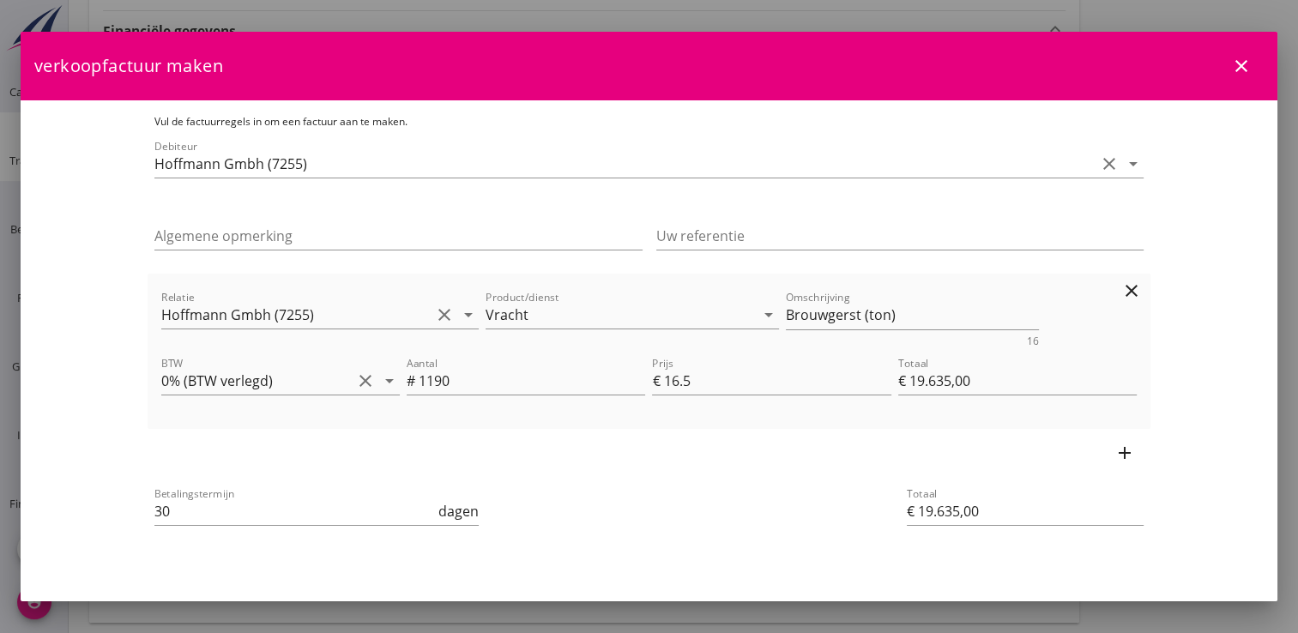
scroll to position [36, 0]
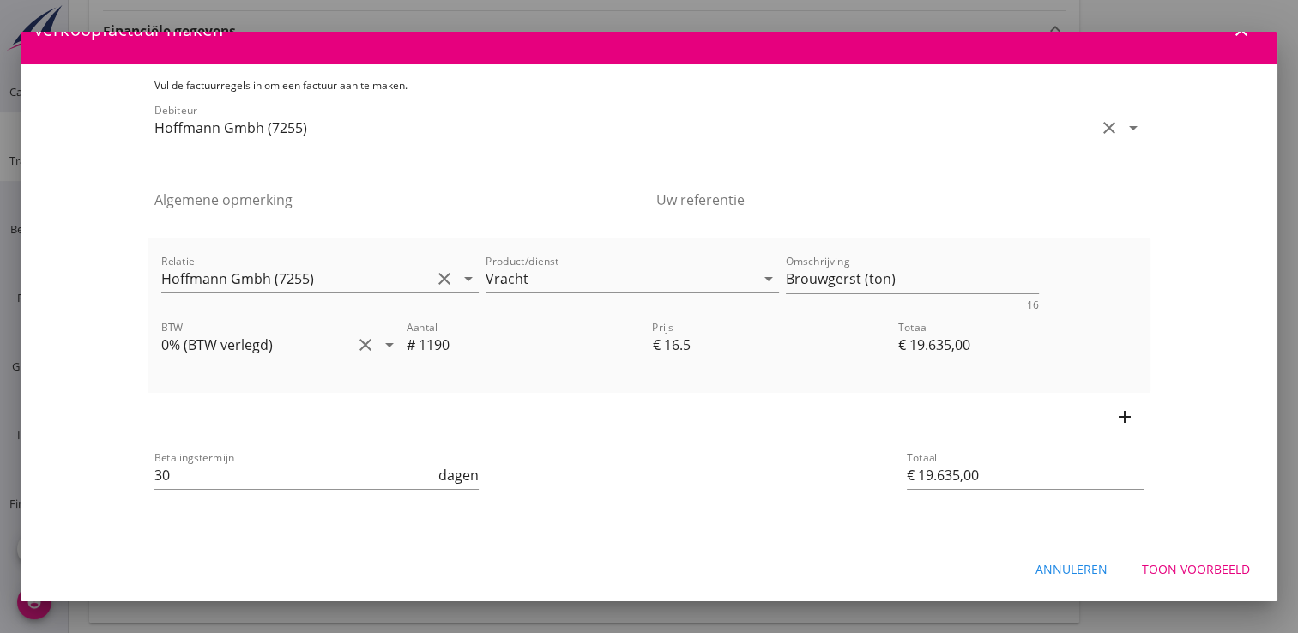
click at [1118, 417] on icon "add" at bounding box center [1125, 417] width 21 height 21
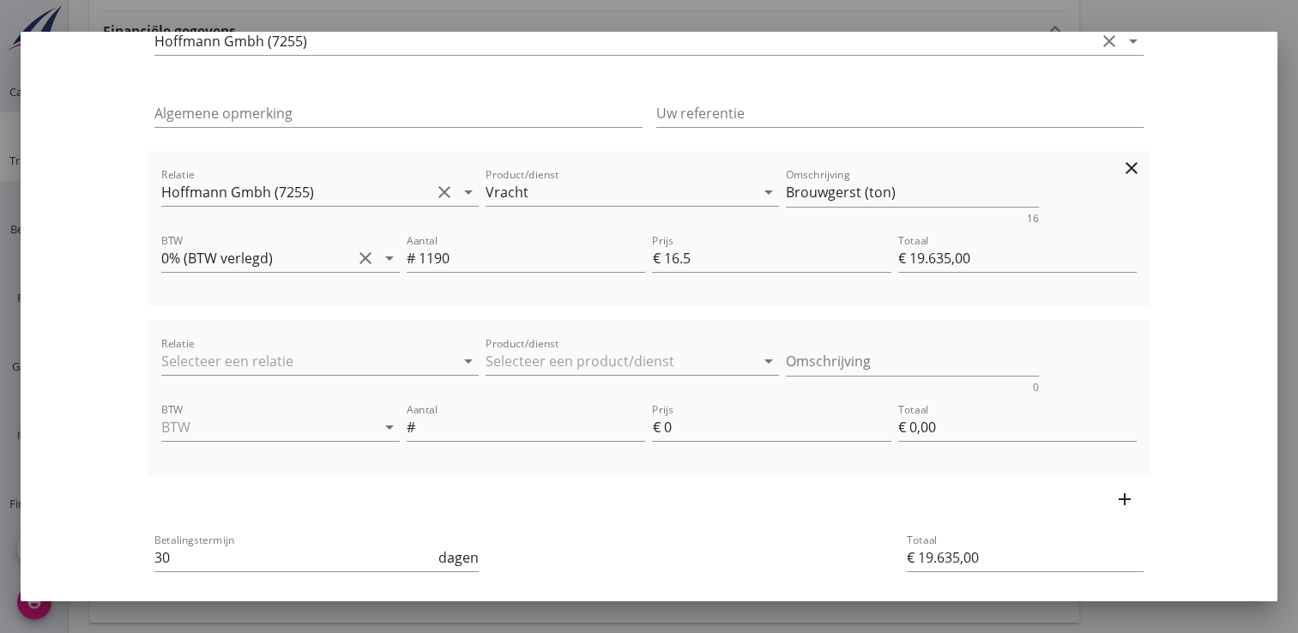
scroll to position [205, 0]
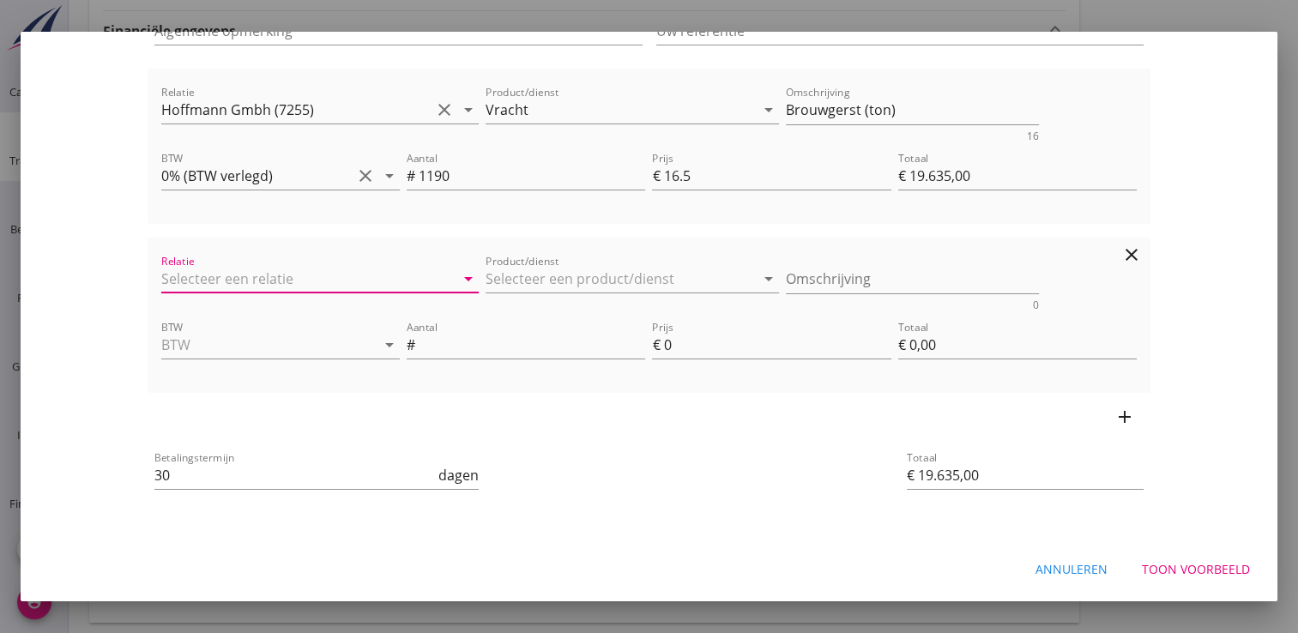
click at [199, 283] on input "Relatie" at bounding box center [295, 278] width 269 height 27
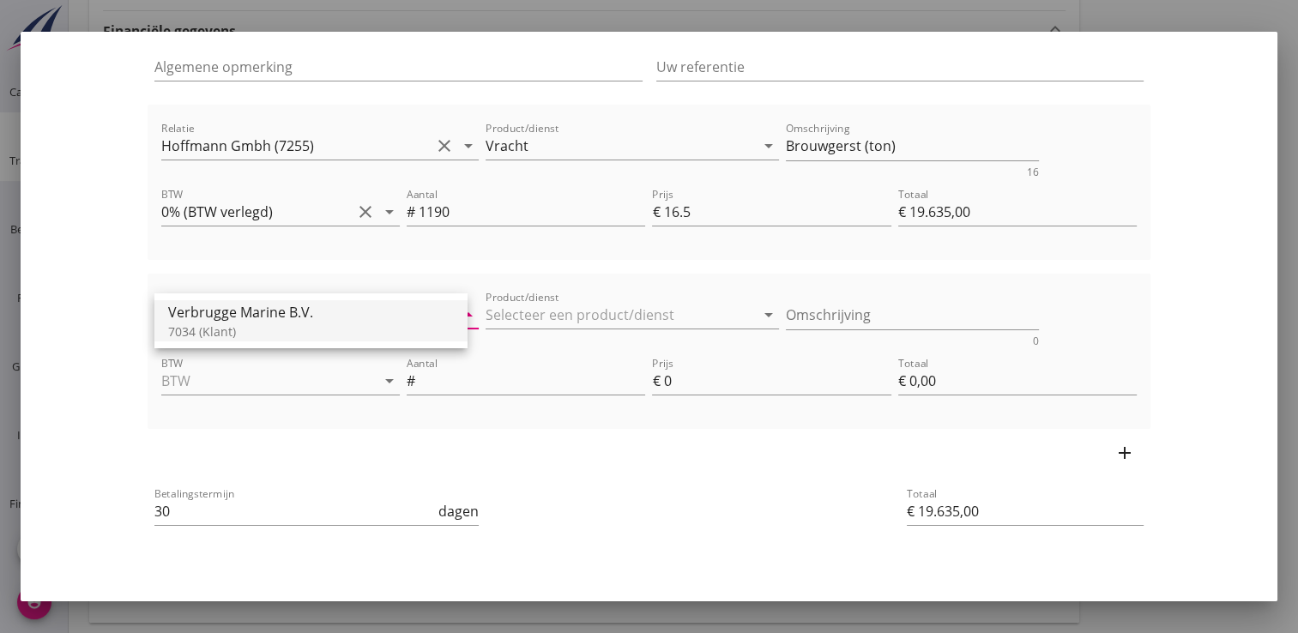
scroll to position [172, 0]
click at [562, 239] on div at bounding box center [526, 235] width 239 height 10
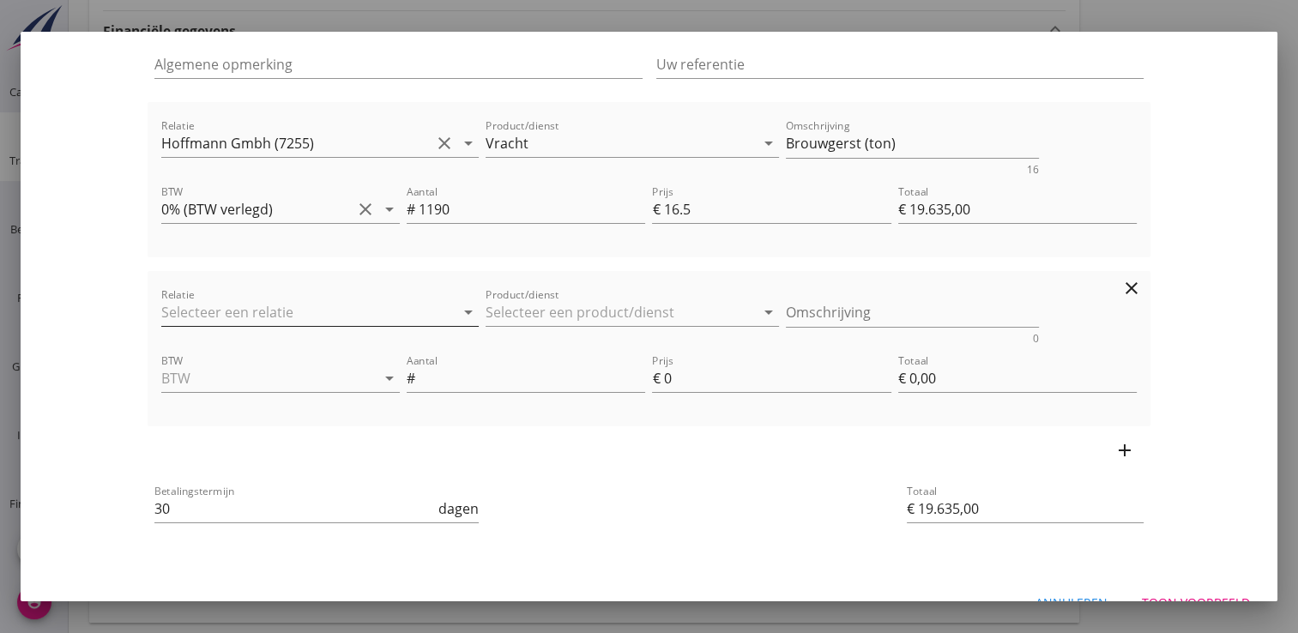
click at [292, 322] on input "Relatie" at bounding box center [295, 312] width 269 height 27
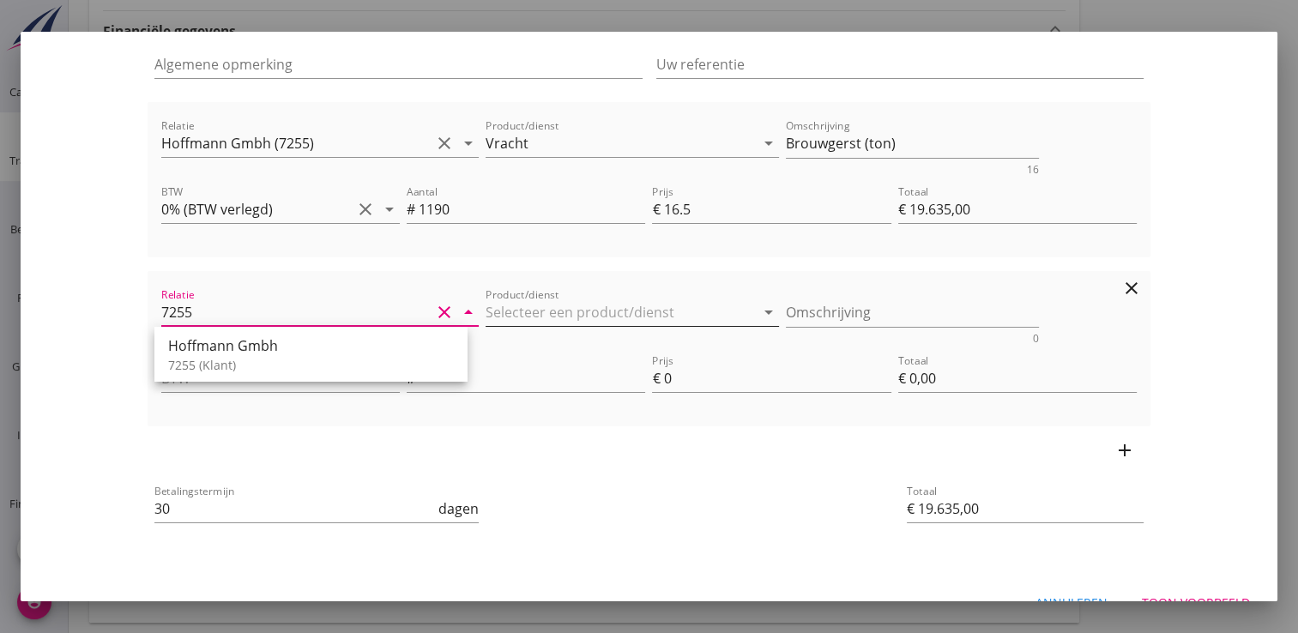
type input "7255"
click at [539, 318] on input "Product/dienst" at bounding box center [620, 312] width 269 height 27
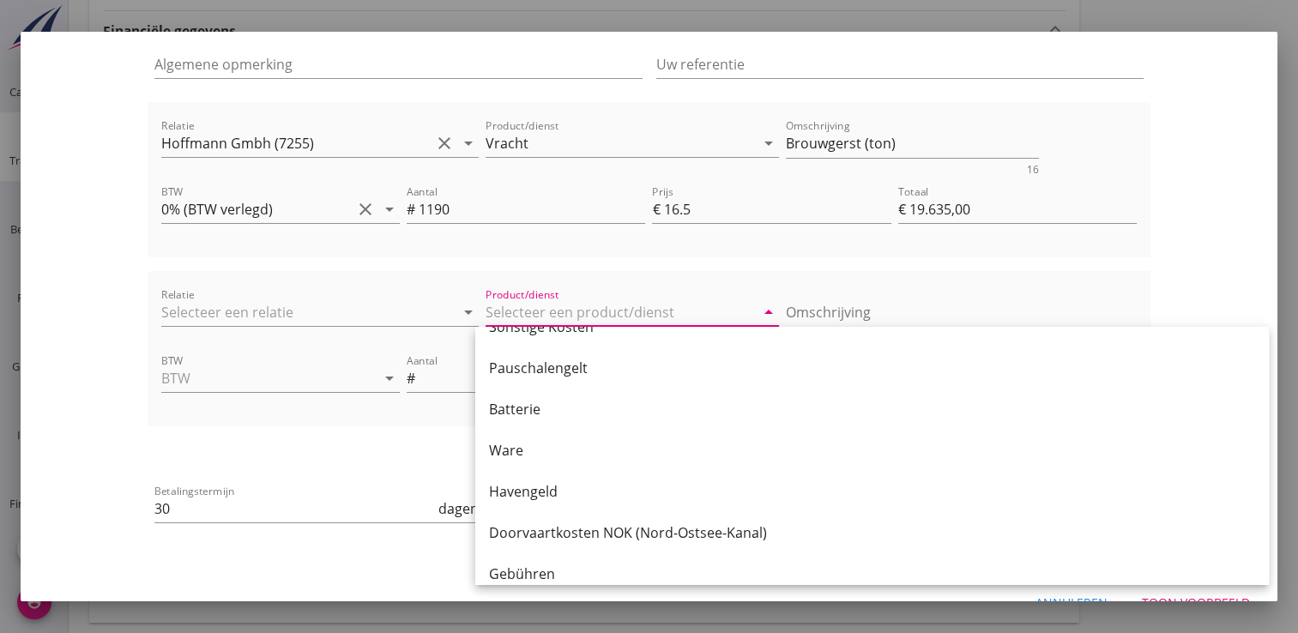
scroll to position [1256, 0]
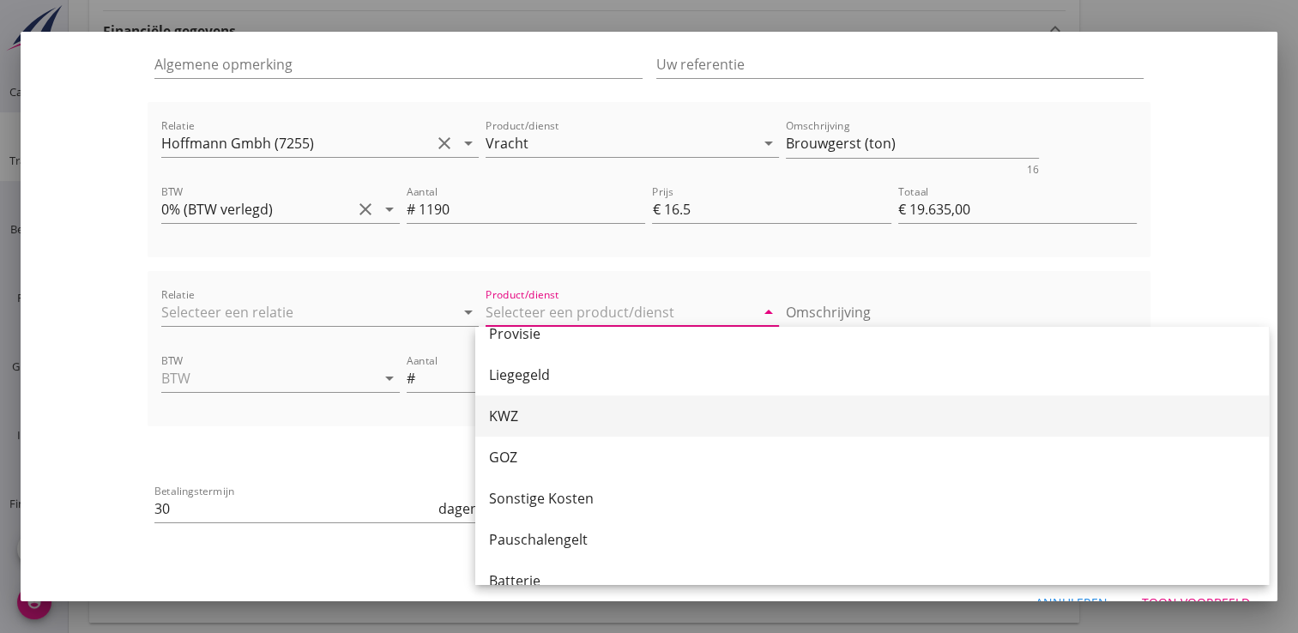
click at [545, 426] on div "KWZ" at bounding box center [872, 416] width 766 height 41
type input "KWZ"
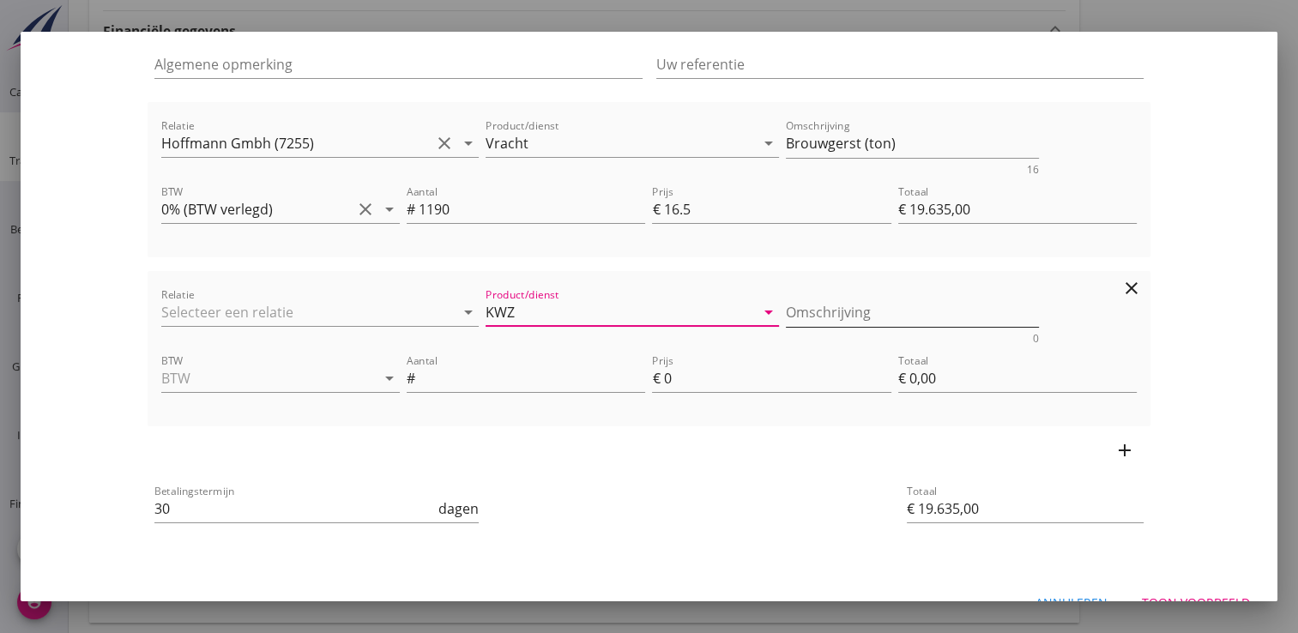
click at [786, 311] on textarea "Omschrijving" at bounding box center [912, 313] width 253 height 28
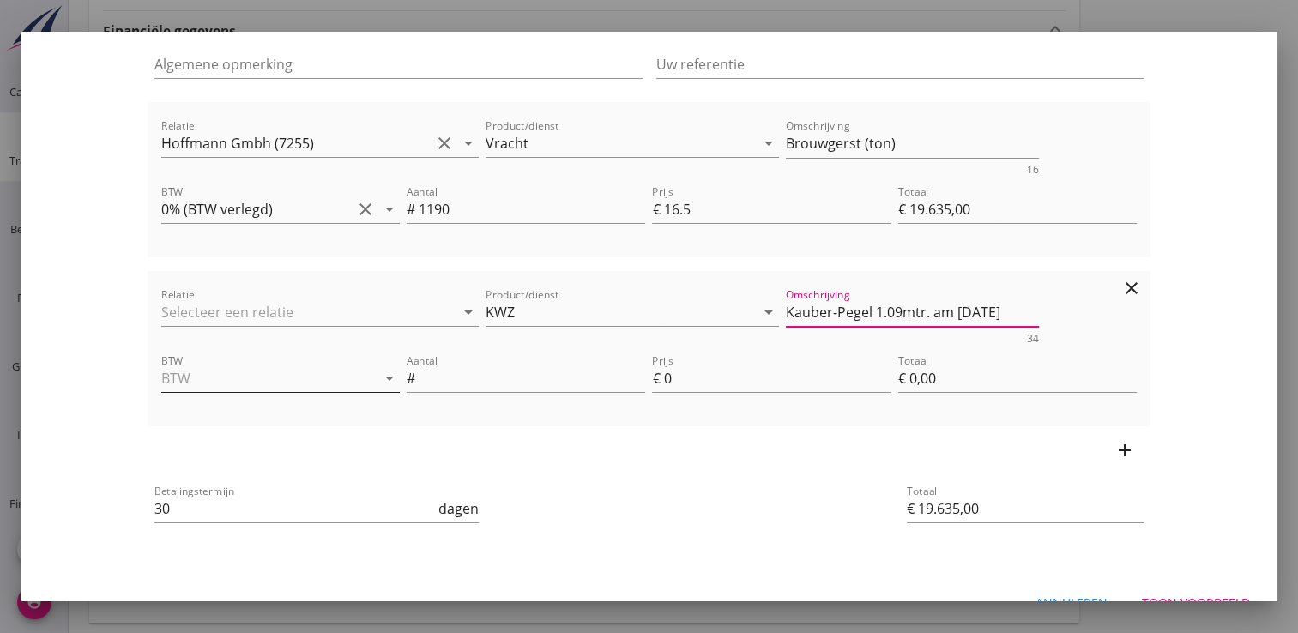
type textarea "Kauber-Pegel 1.09mtr. am [DATE]"
click at [211, 371] on input "BTW" at bounding box center [256, 378] width 191 height 27
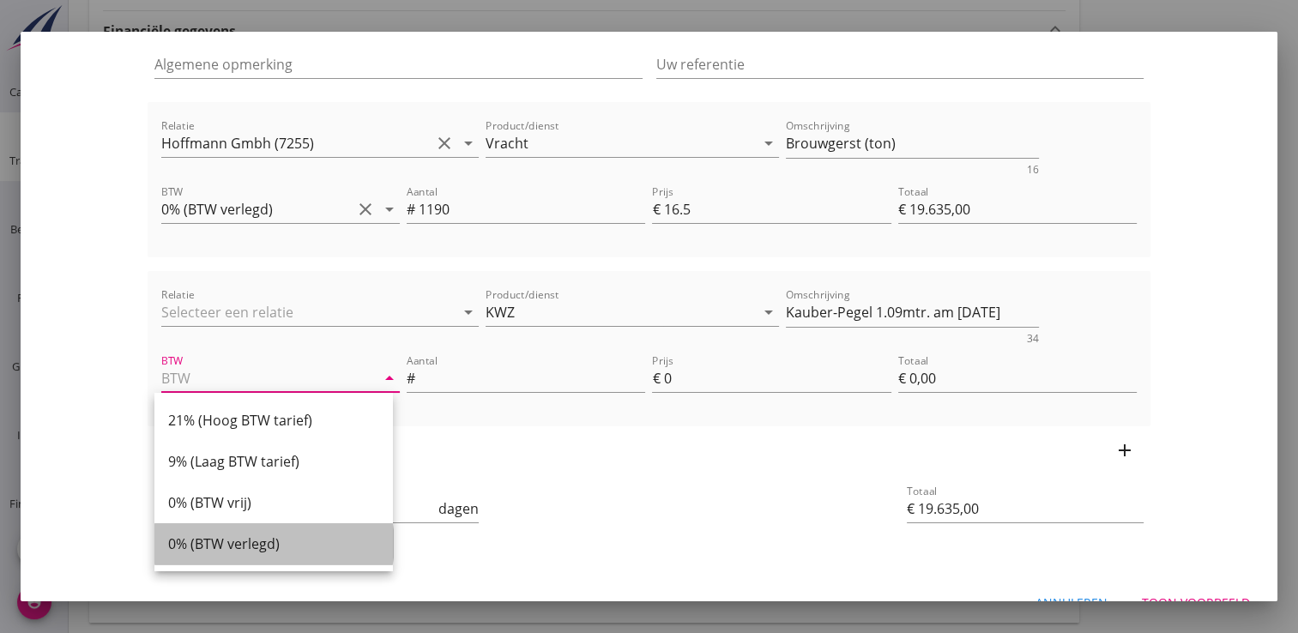
click at [239, 544] on div "0% (BTW verlegd)" at bounding box center [273, 544] width 211 height 21
type input "0% (BTW verlegd)"
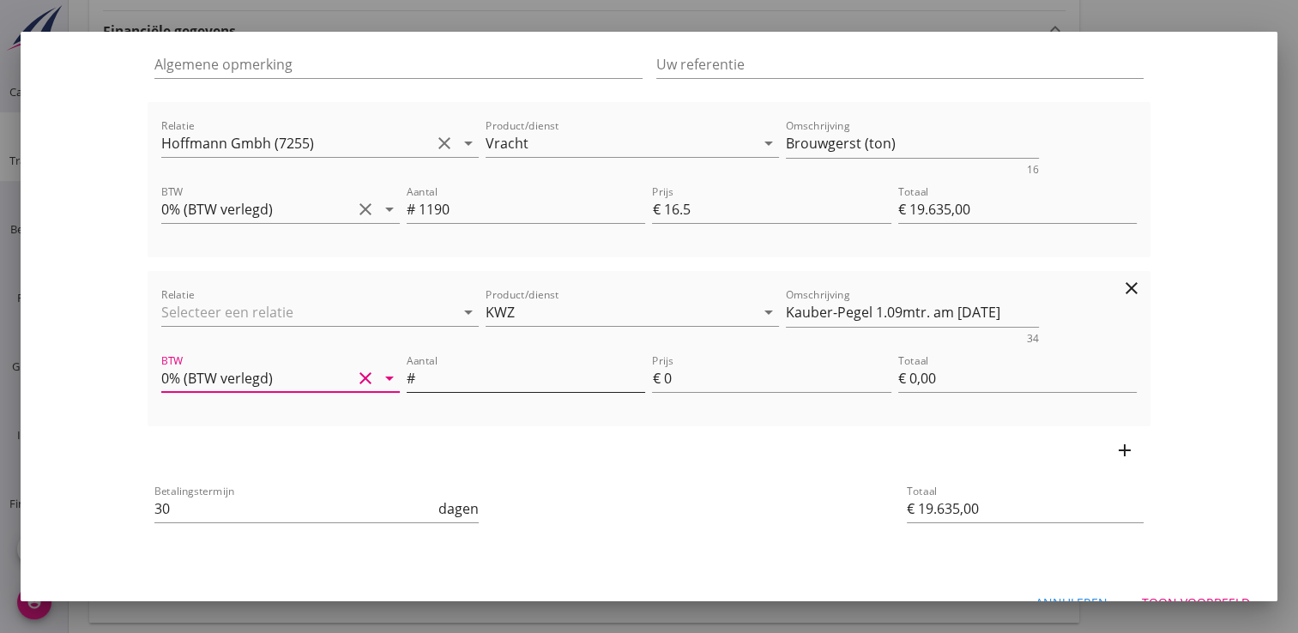
click at [451, 380] on input "Aantal" at bounding box center [532, 378] width 227 height 27
type input "0.4"
click at [663, 381] on input "0" at bounding box center [776, 378] width 227 height 27
type input "€ 19.639,00"
type input "10"
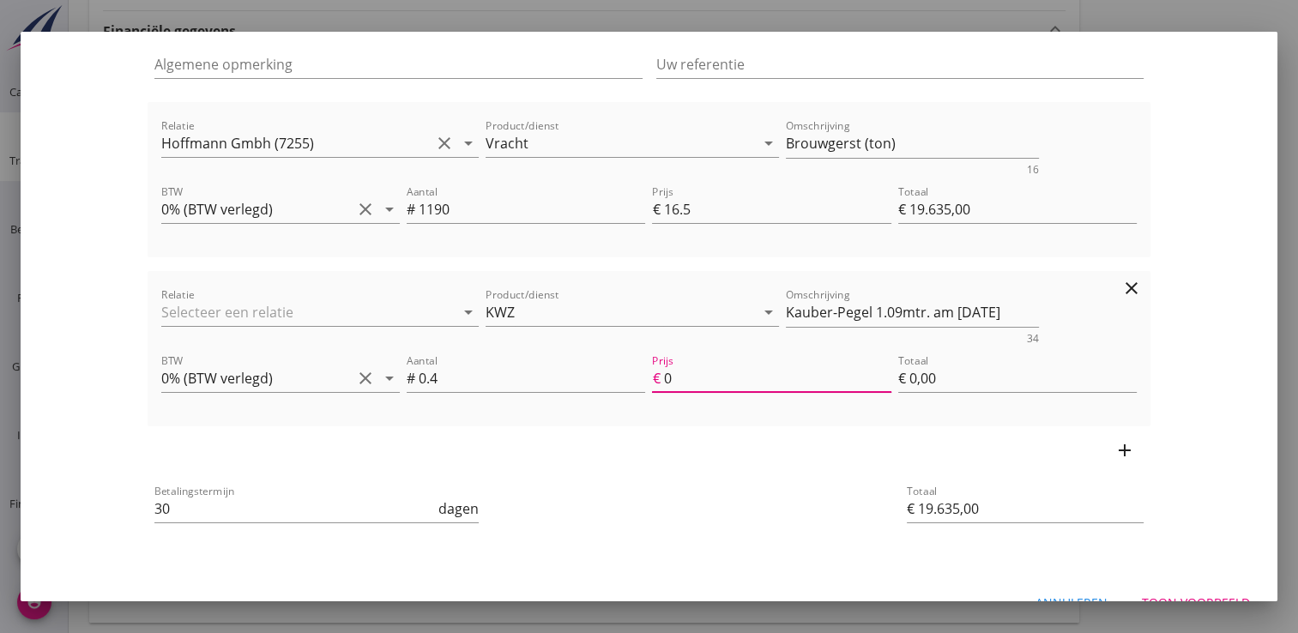
type input "€ 4,00"
type input "€ 19.711,00"
type input "190"
type input "€ 76,00"
type input "€ 20.415,00"
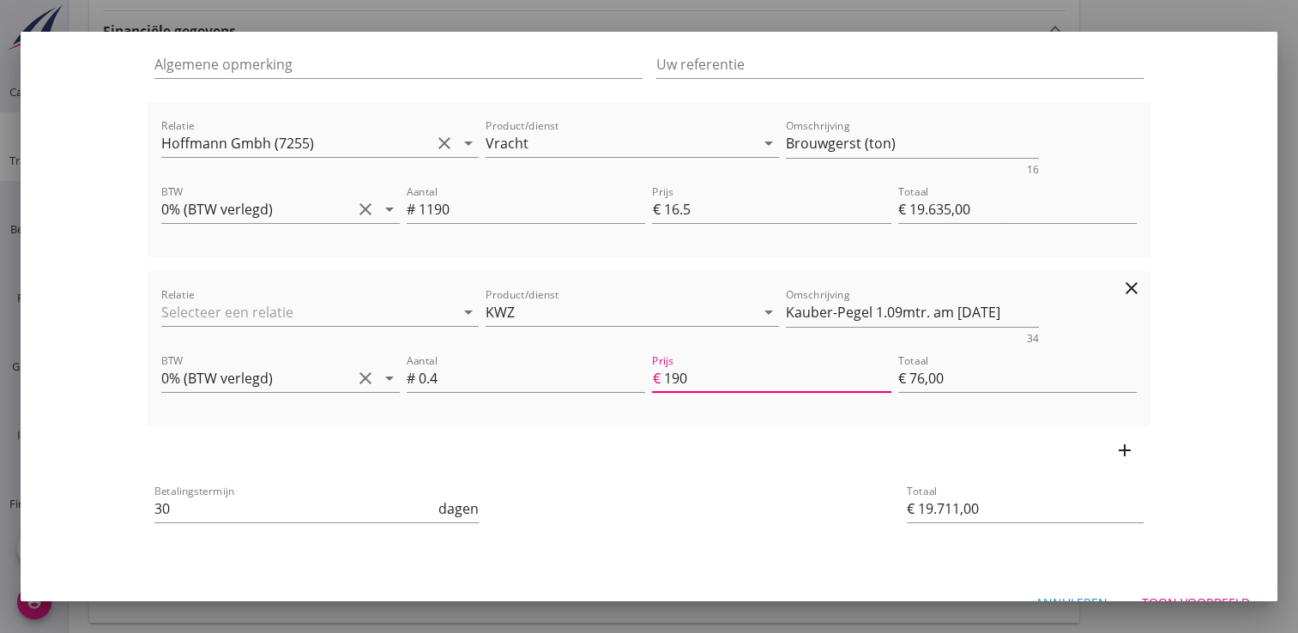
type input "1950"
type input "€ 780,00"
type input "€ 19.711,00"
type input "190"
type input "€ 76,00"
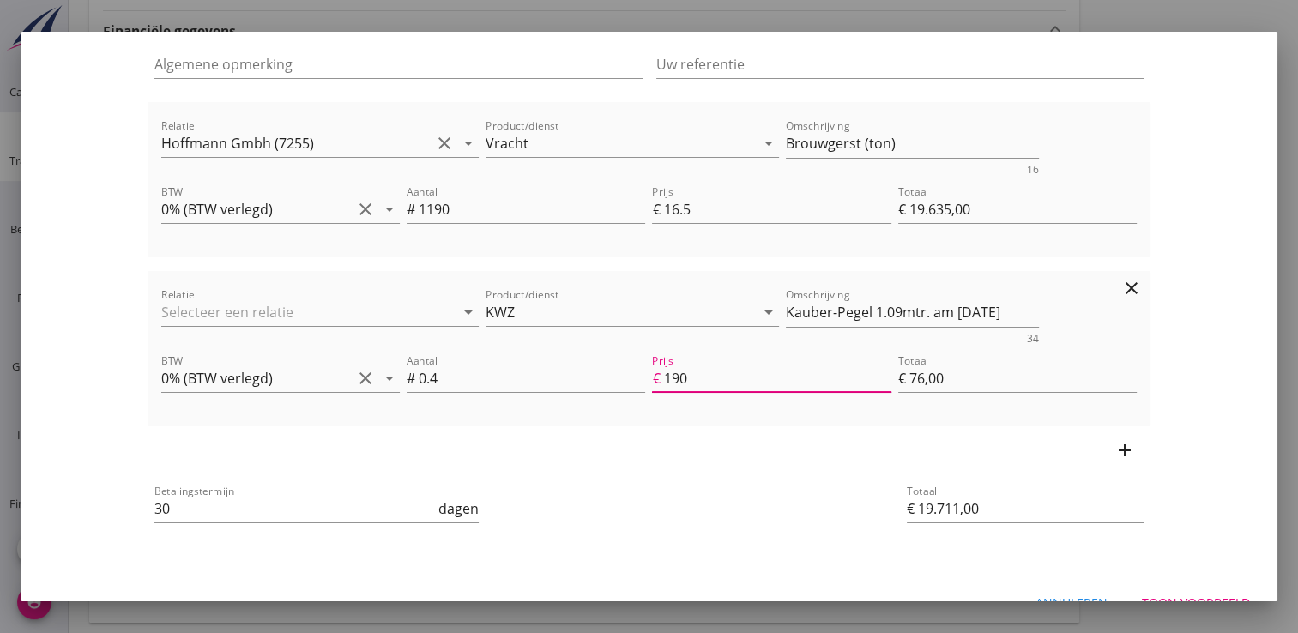
click at [712, 380] on input "190" at bounding box center [776, 378] width 227 height 27
type input "€ 19.642,60"
type input "19"
type input "€ 7,60"
type input "€ 19.713,40"
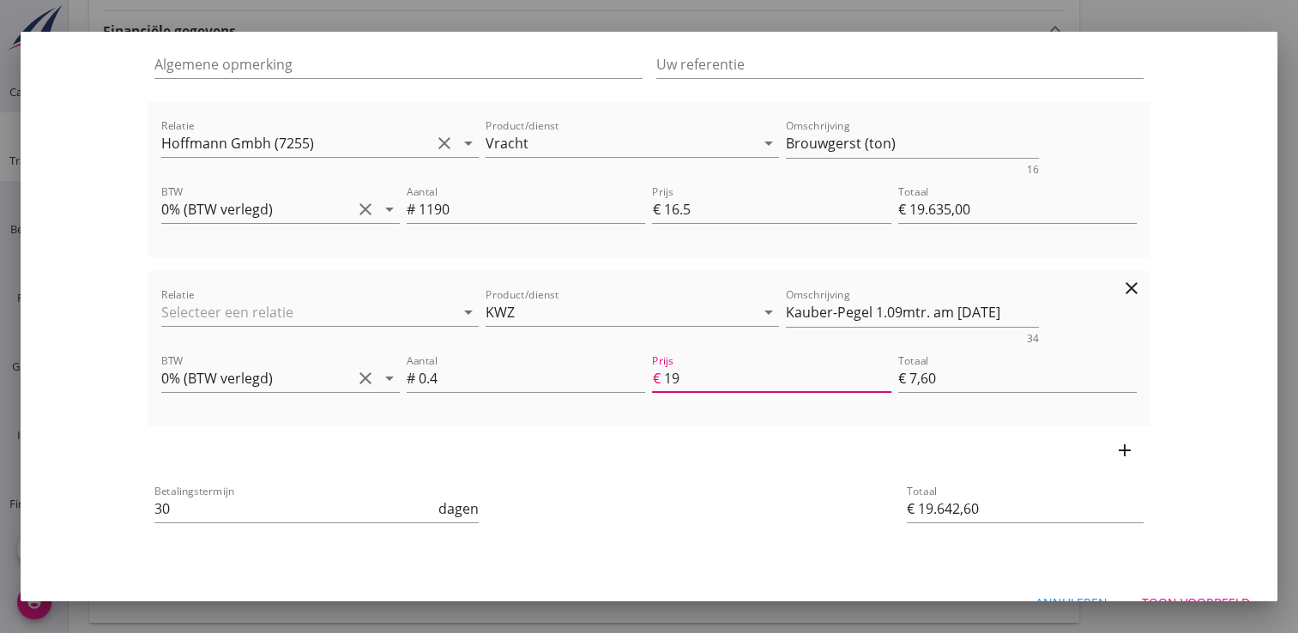
type input "196"
type input "€ 78,40"
type input "€ 20.420,20"
type input "1963"
type input "€ 785,20"
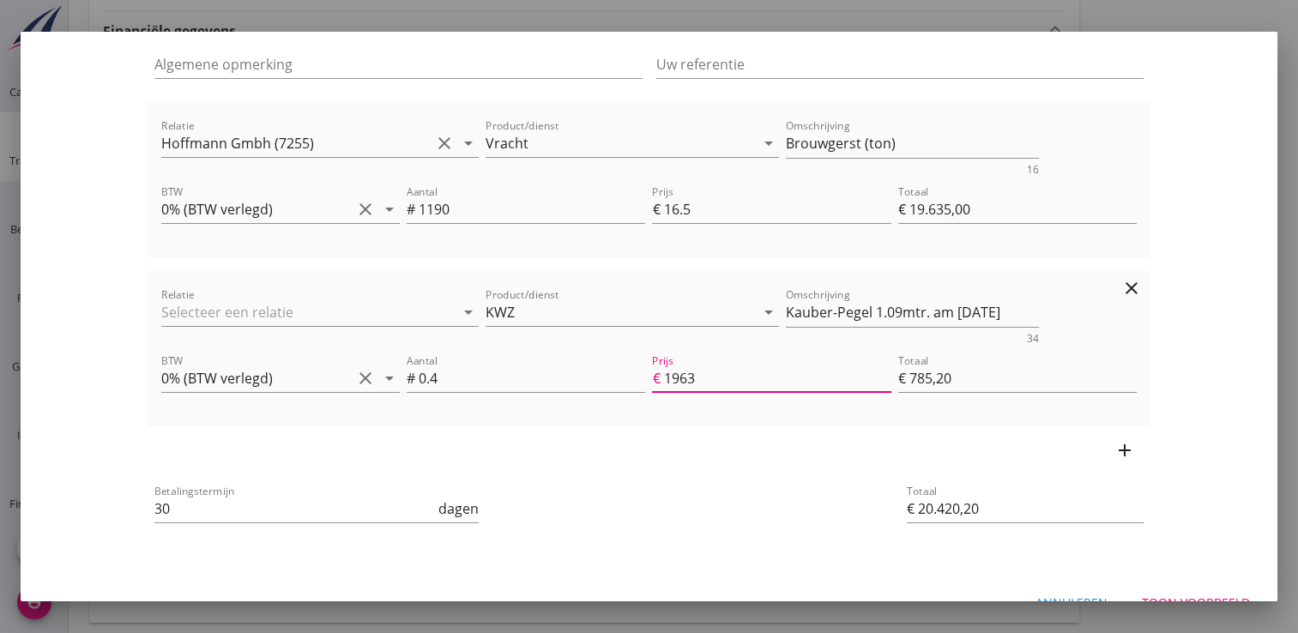
type input "€ 27.489,00"
type input "19635"
type input "€ 7.854,00"
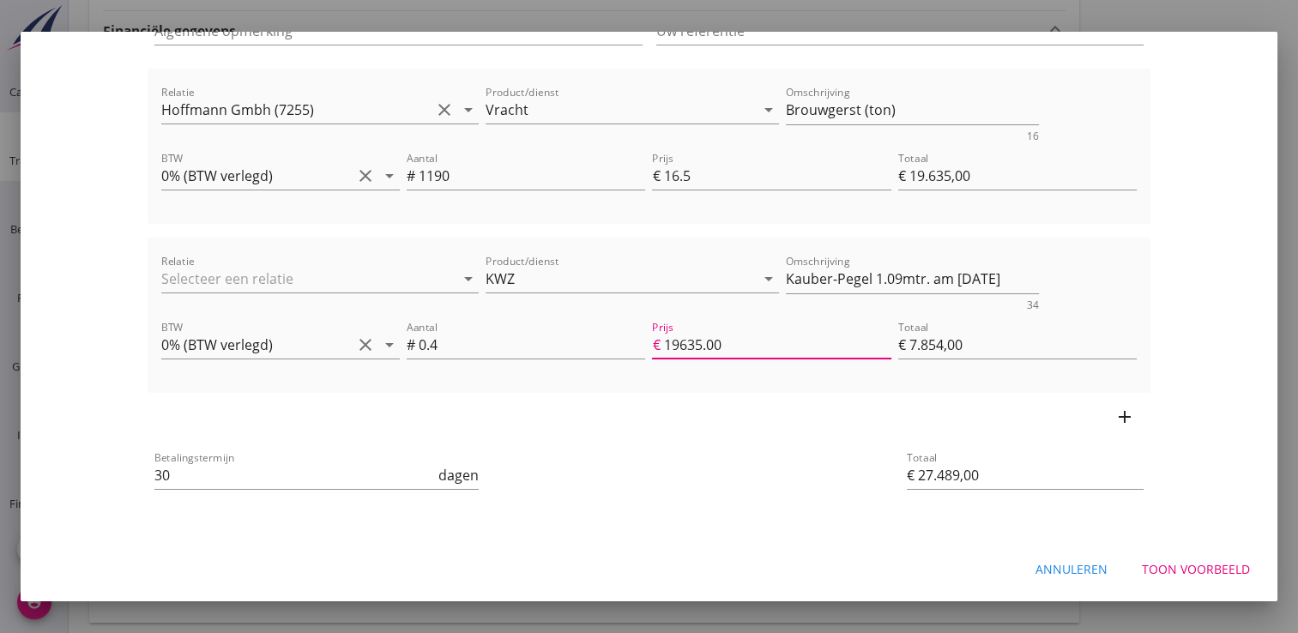
scroll to position [632, 0]
type input "19635.00"
click at [1168, 565] on div "Toon voorbeeld" at bounding box center [1196, 569] width 108 height 18
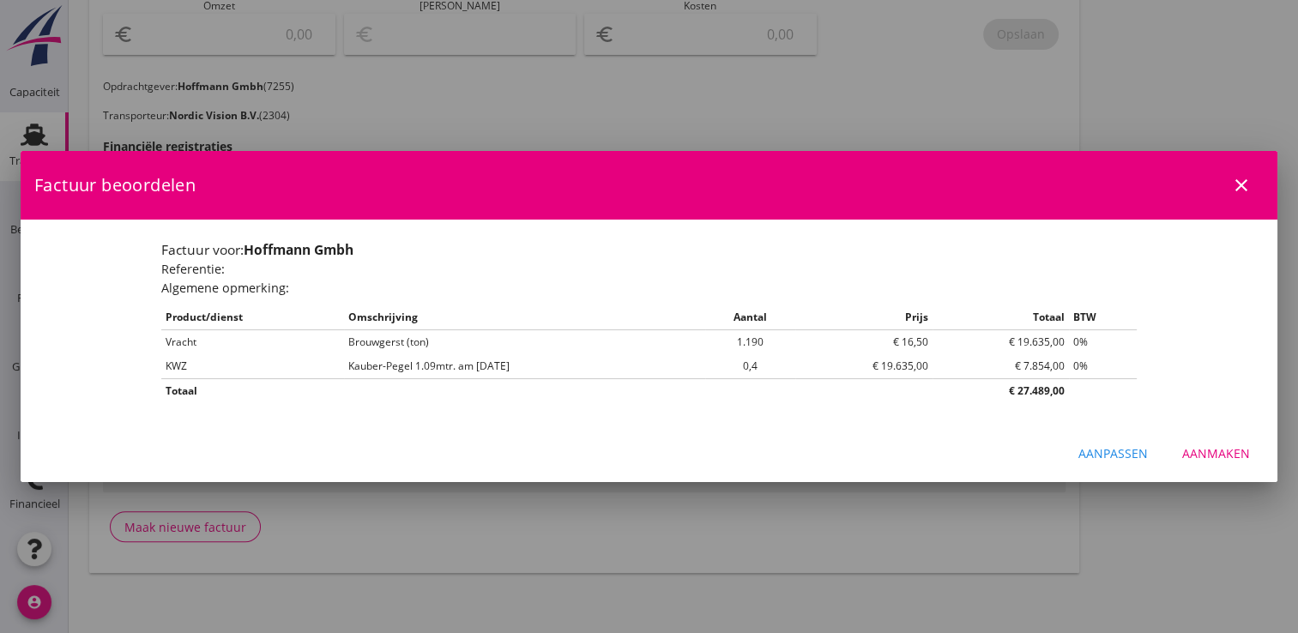
scroll to position [0, 0]
click at [1231, 448] on div "Aanmaken" at bounding box center [1217, 454] width 68 height 18
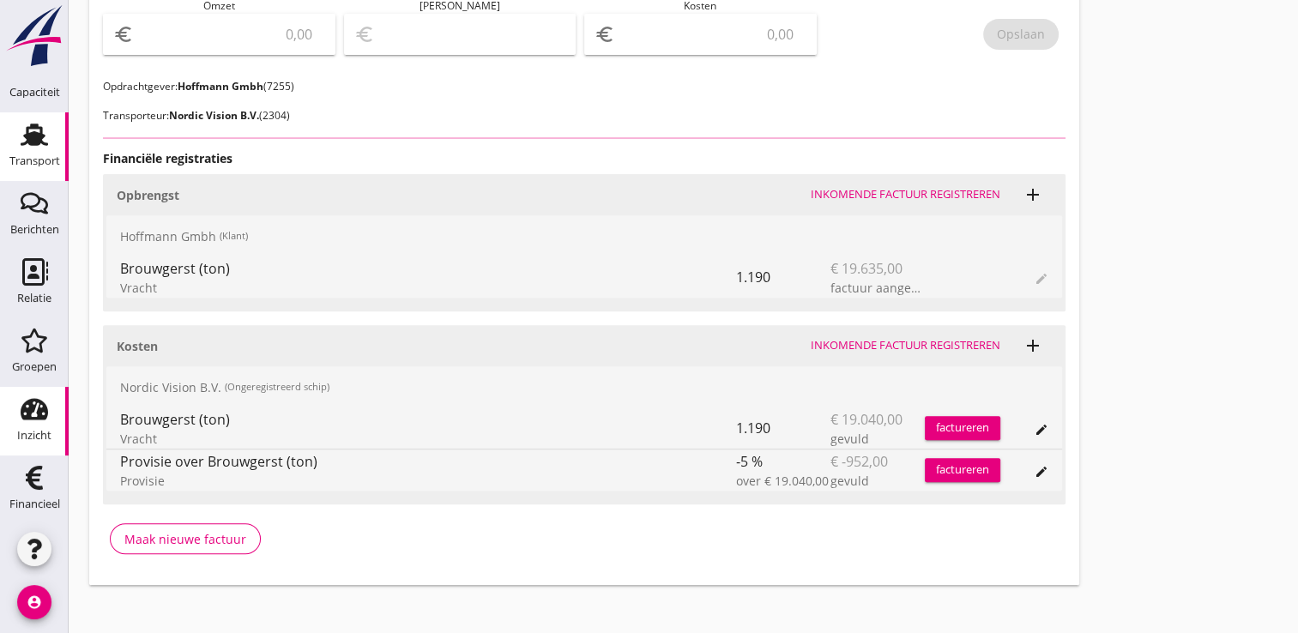
scroll to position [644, 0]
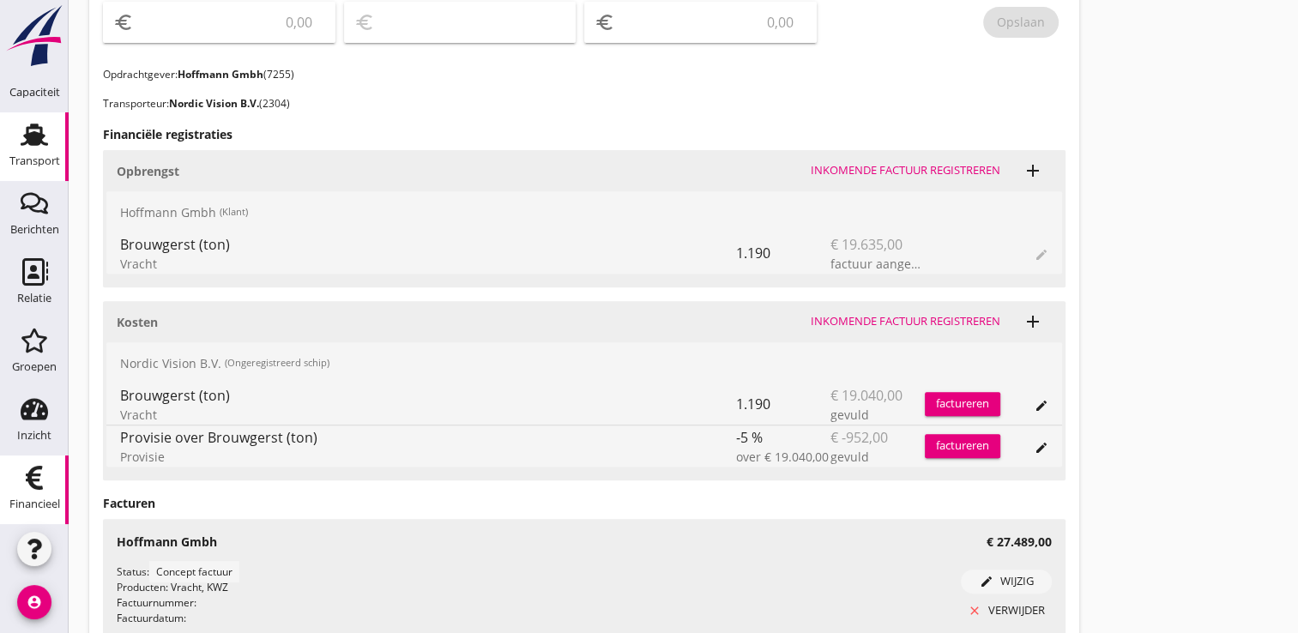
click at [31, 480] on use at bounding box center [34, 478] width 17 height 24
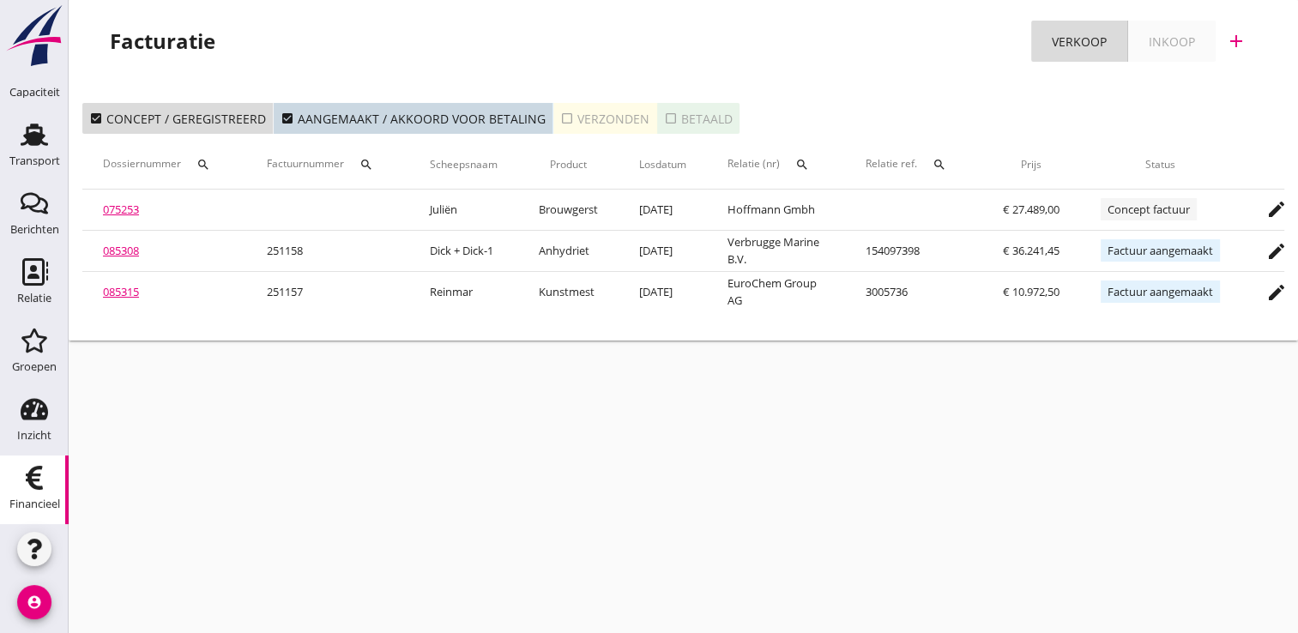
scroll to position [0, 144]
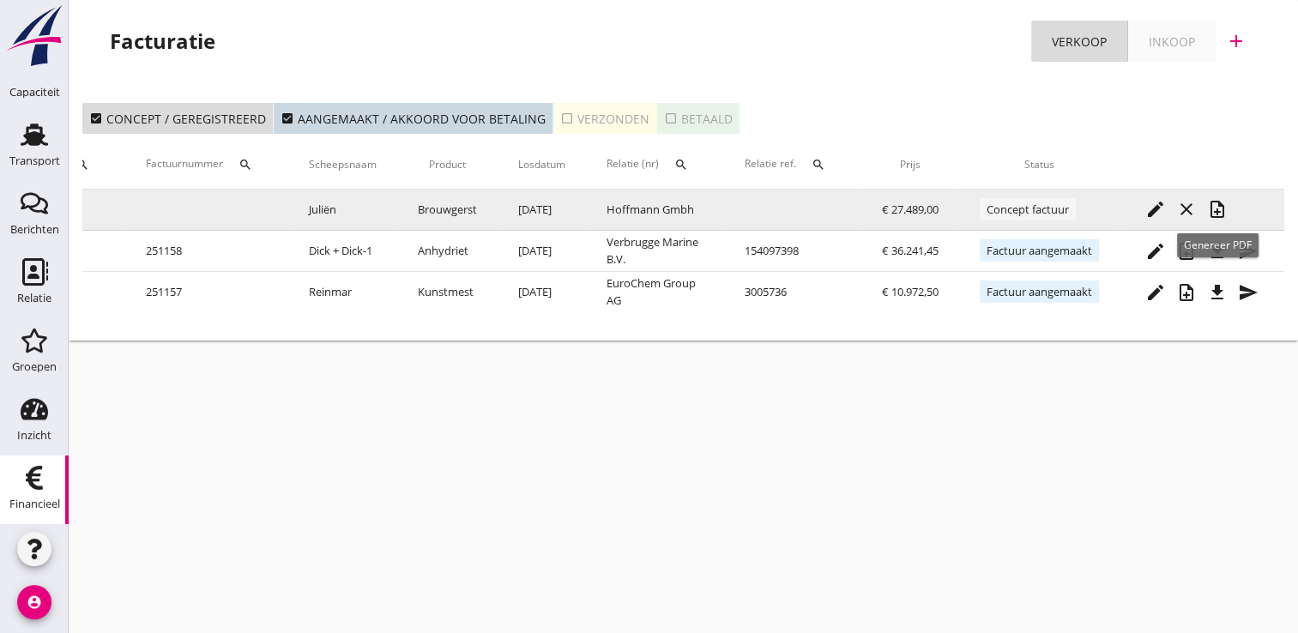
click at [1221, 207] on icon "note_add" at bounding box center [1217, 209] width 21 height 21
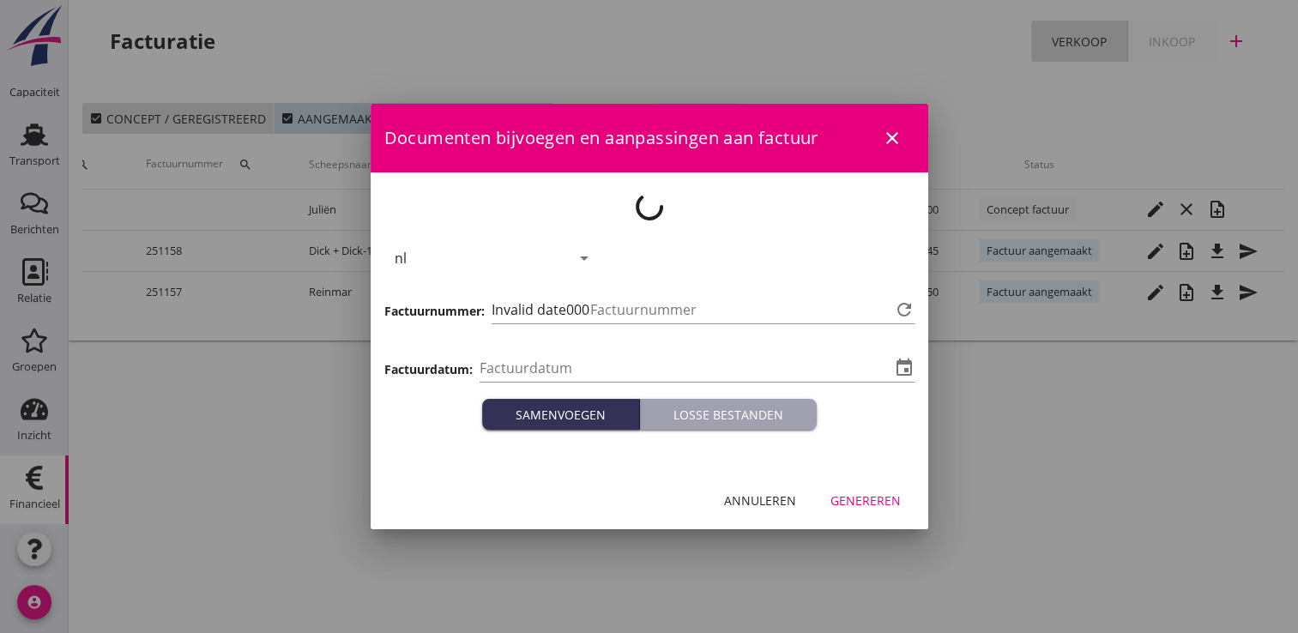
type input "[DATE]"
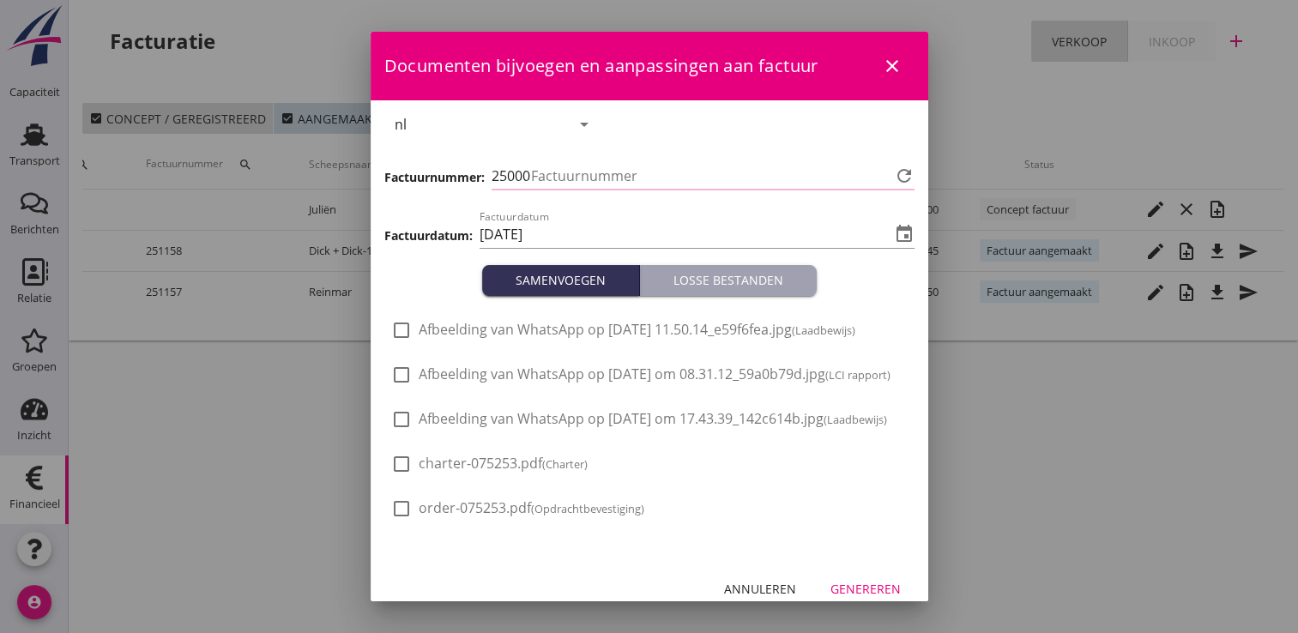
type input "1159"
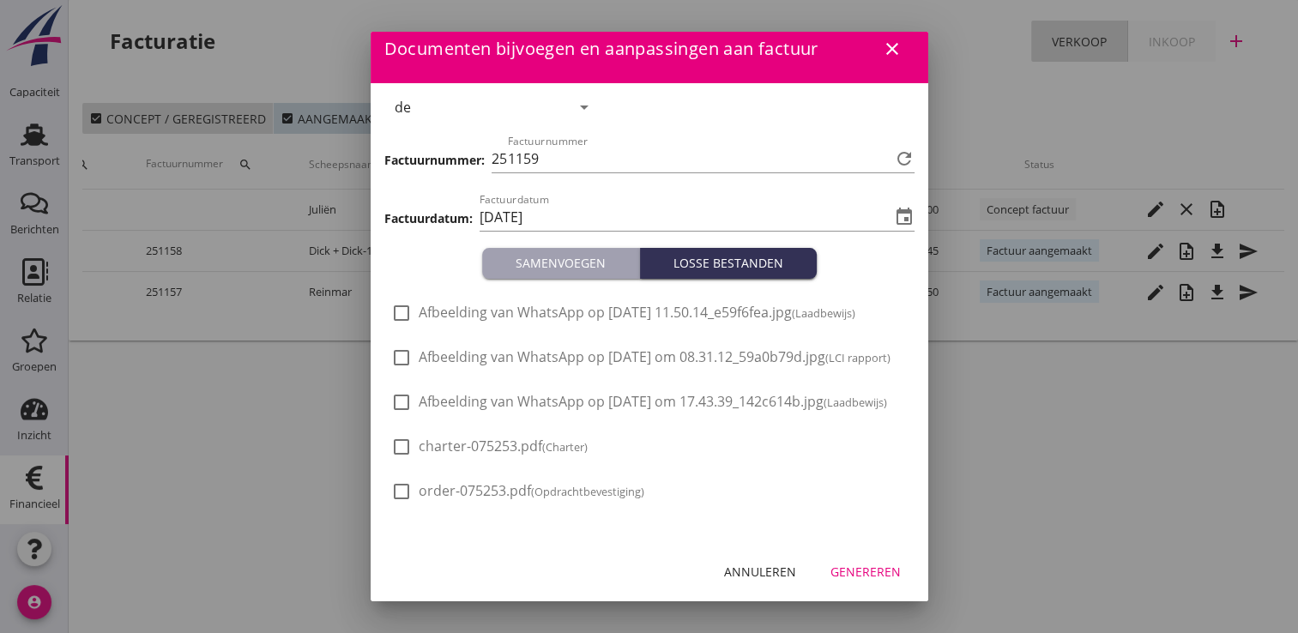
scroll to position [63, 0]
click at [852, 572] on div "Genereren" at bounding box center [866, 572] width 70 height 18
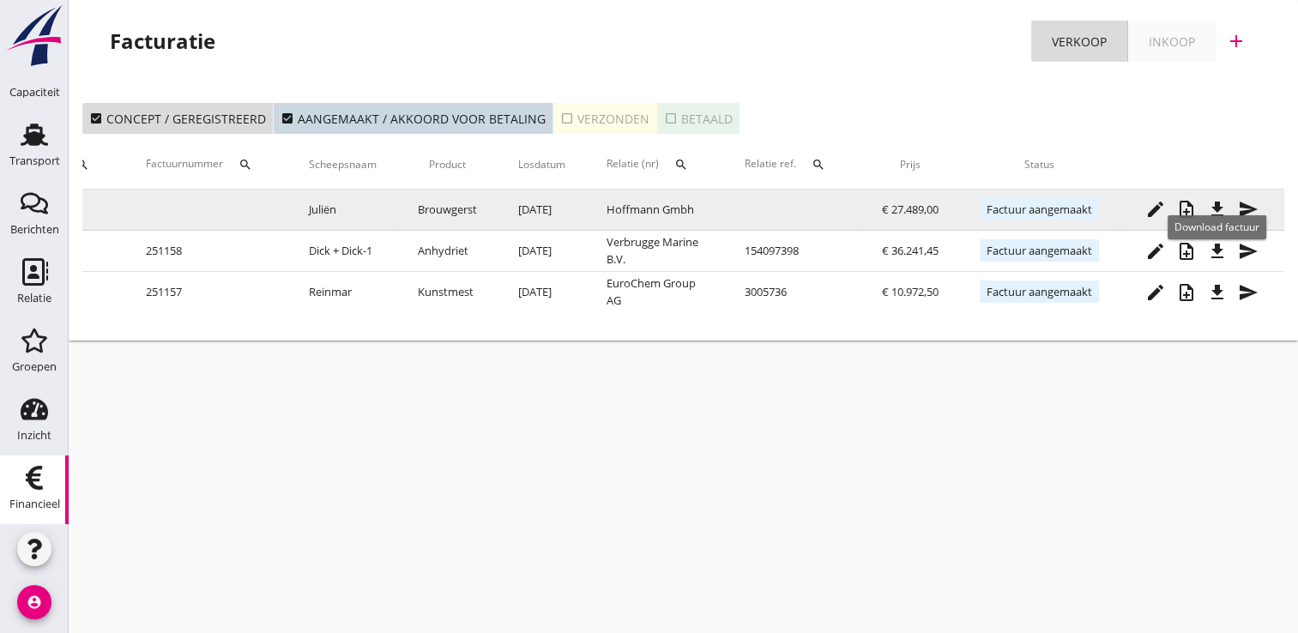
click at [1217, 211] on icon "file_download" at bounding box center [1217, 209] width 21 height 21
click at [1147, 211] on icon "edit" at bounding box center [1156, 209] width 21 height 21
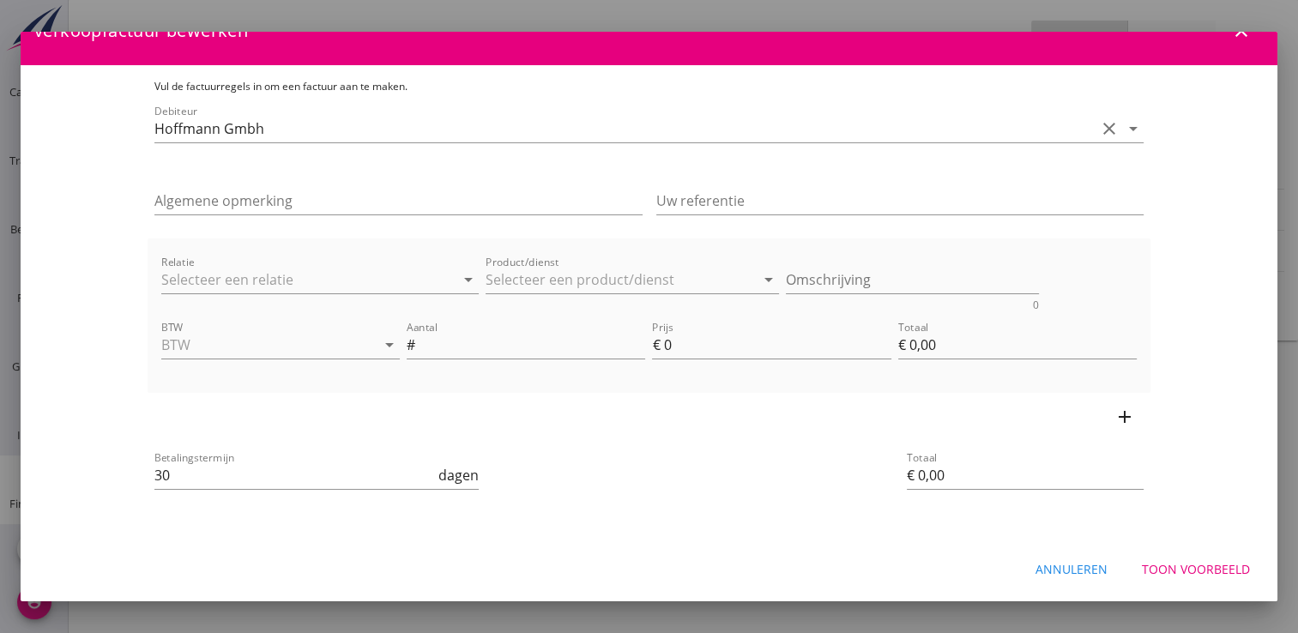
scroll to position [0, 0]
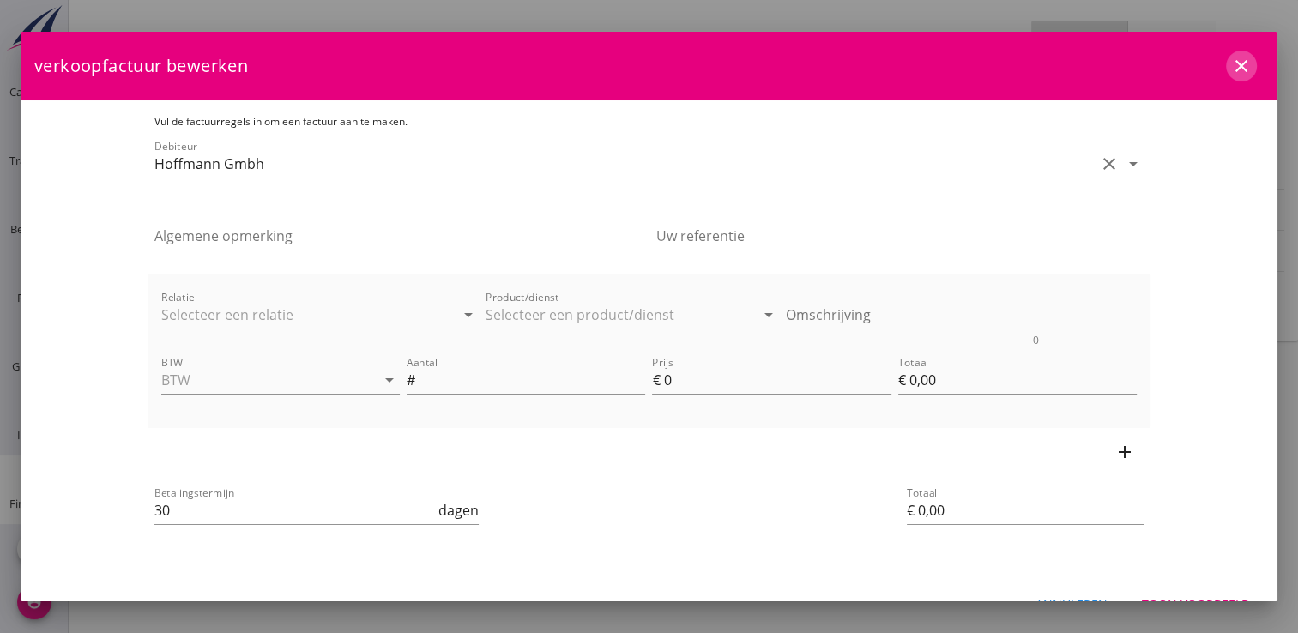
click at [1231, 63] on icon "close" at bounding box center [1241, 66] width 21 height 21
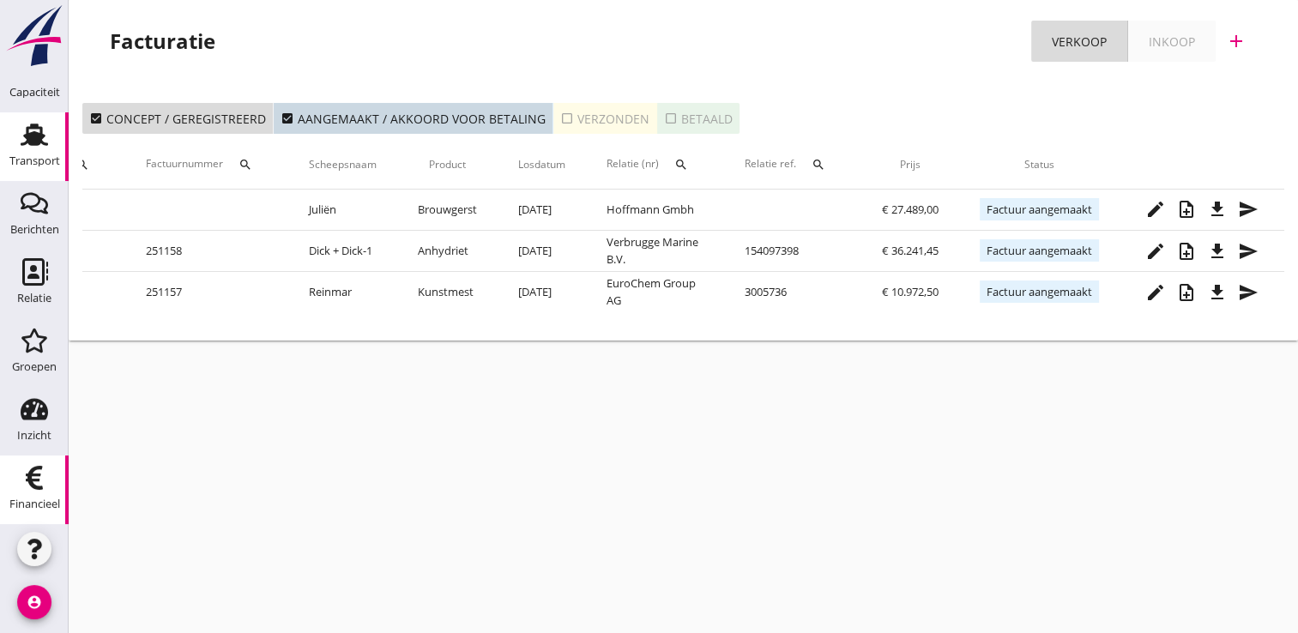
click at [21, 139] on icon "Transport" at bounding box center [34, 134] width 27 height 27
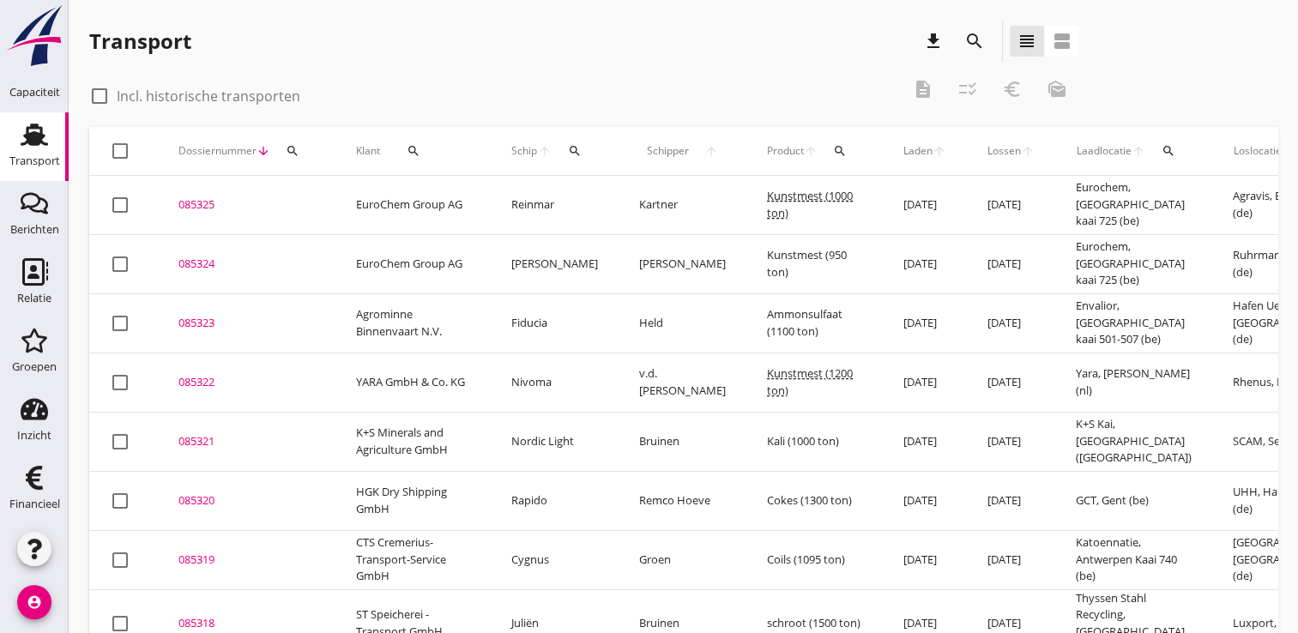
click at [292, 148] on icon "search" at bounding box center [293, 151] width 14 height 14
click at [318, 199] on input "Zoeken op dossiernummer..." at bounding box center [373, 200] width 178 height 27
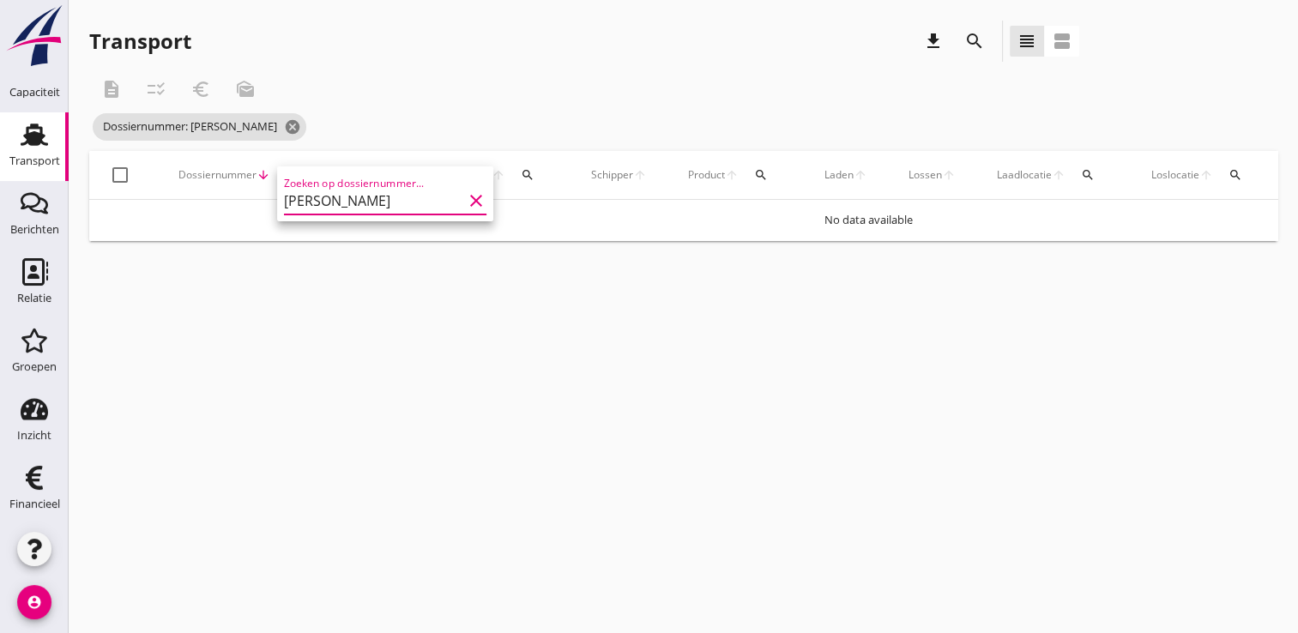
type input "[PERSON_NAME]"
click at [423, 206] on input "[PERSON_NAME]" at bounding box center [373, 200] width 178 height 27
click at [346, 201] on input "[PERSON_NAME]" at bounding box center [373, 200] width 178 height 27
click at [396, 201] on input "[PERSON_NAME]" at bounding box center [373, 200] width 178 height 27
click at [466, 206] on icon "clear" at bounding box center [476, 201] width 21 height 21
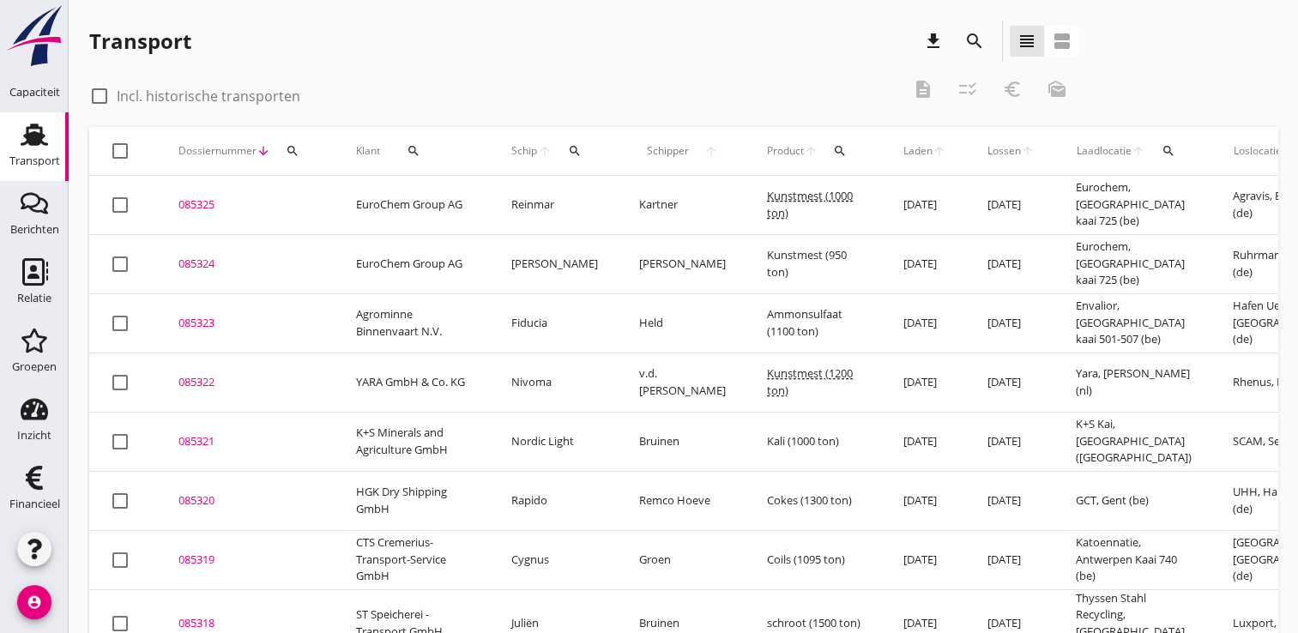
click at [300, 152] on div "search" at bounding box center [292, 151] width 31 height 14
click at [316, 207] on input "Zoeken op dossiernummer..." at bounding box center [373, 200] width 178 height 27
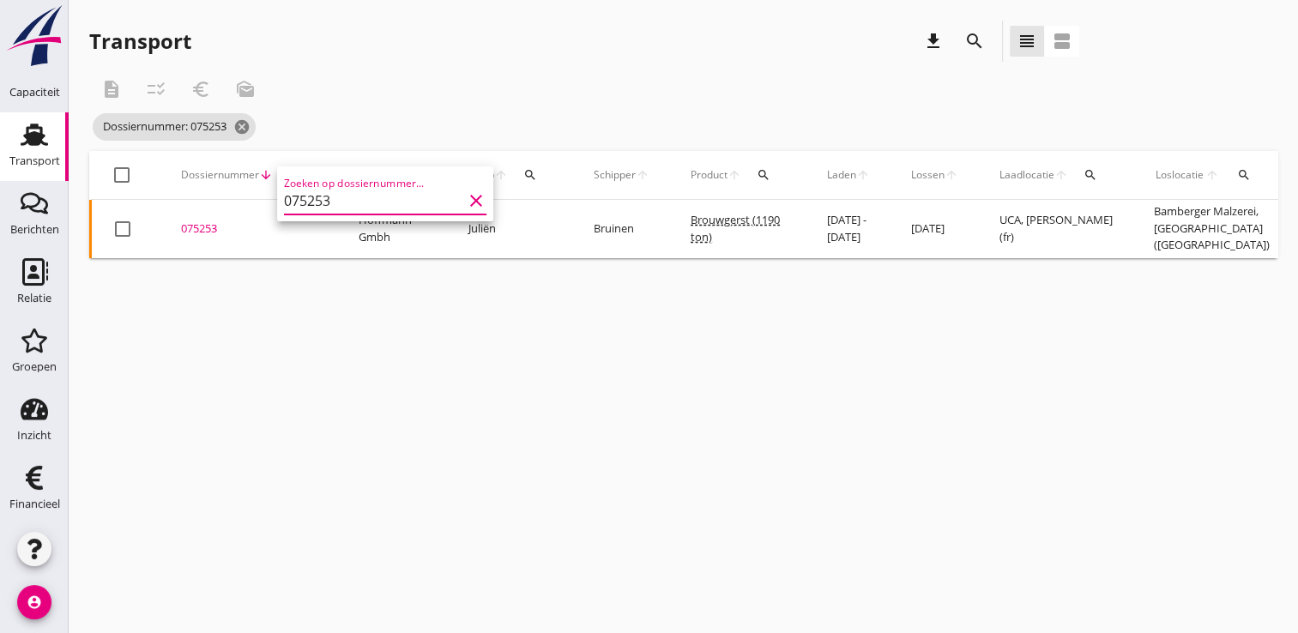
type input "075253"
click at [194, 233] on div "075253" at bounding box center [249, 229] width 136 height 17
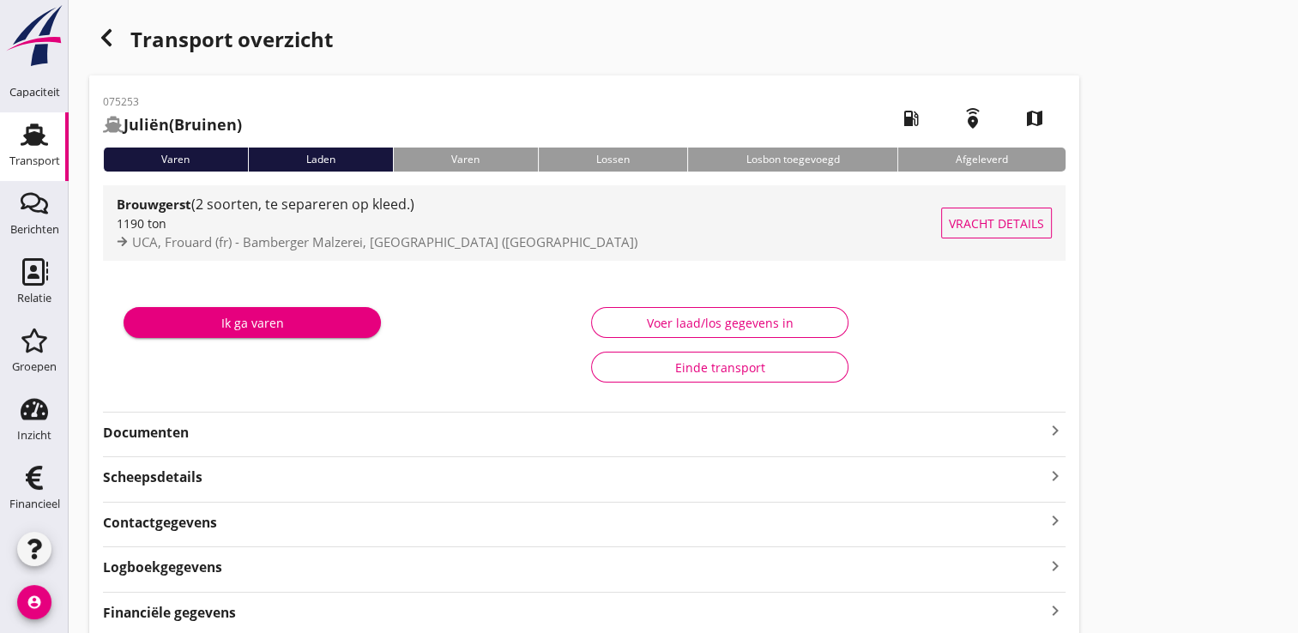
click at [274, 225] on div "1190 ton" at bounding box center [529, 224] width 825 height 18
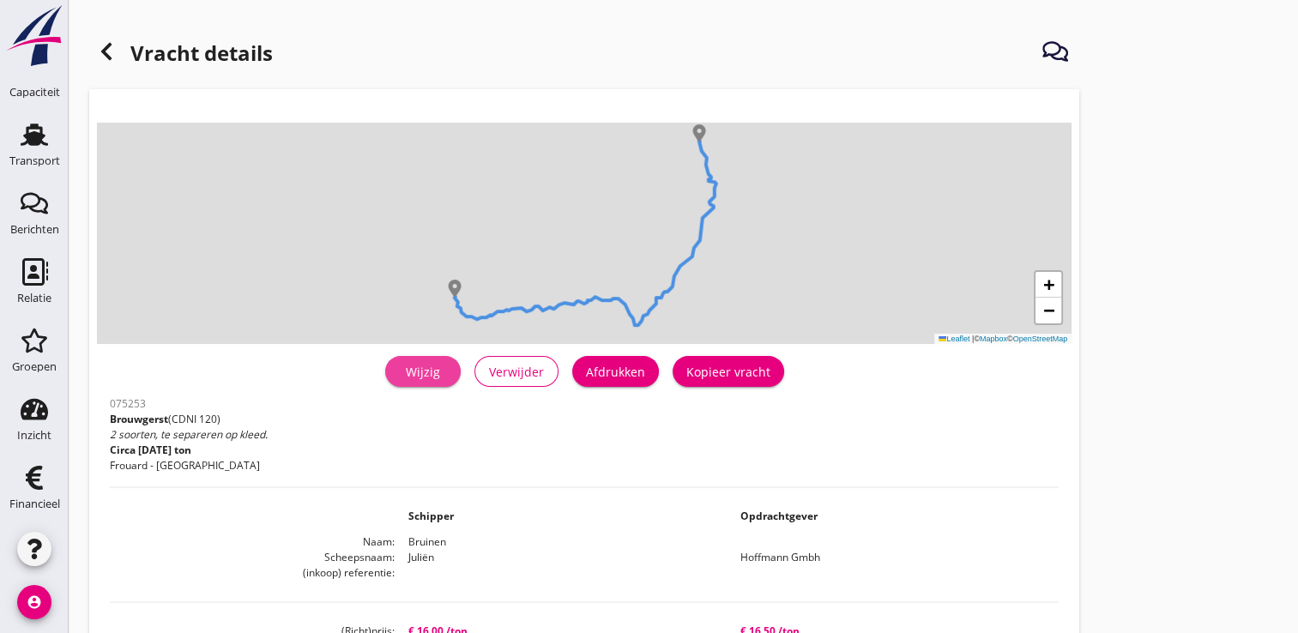
click at [437, 372] on div "Wijzig" at bounding box center [423, 372] width 48 height 18
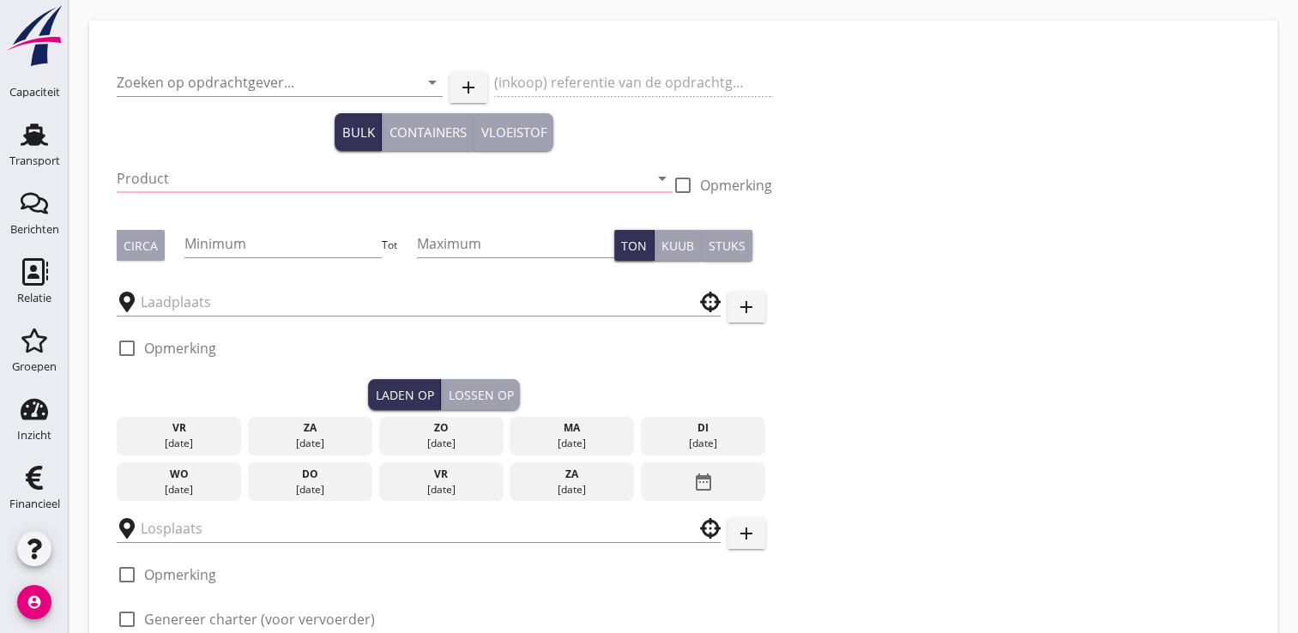
type input "Hoffmann Gmbh"
type input "Brouwgerst (120)"
checkbox input "true"
type input "1200"
checkbox input "true"
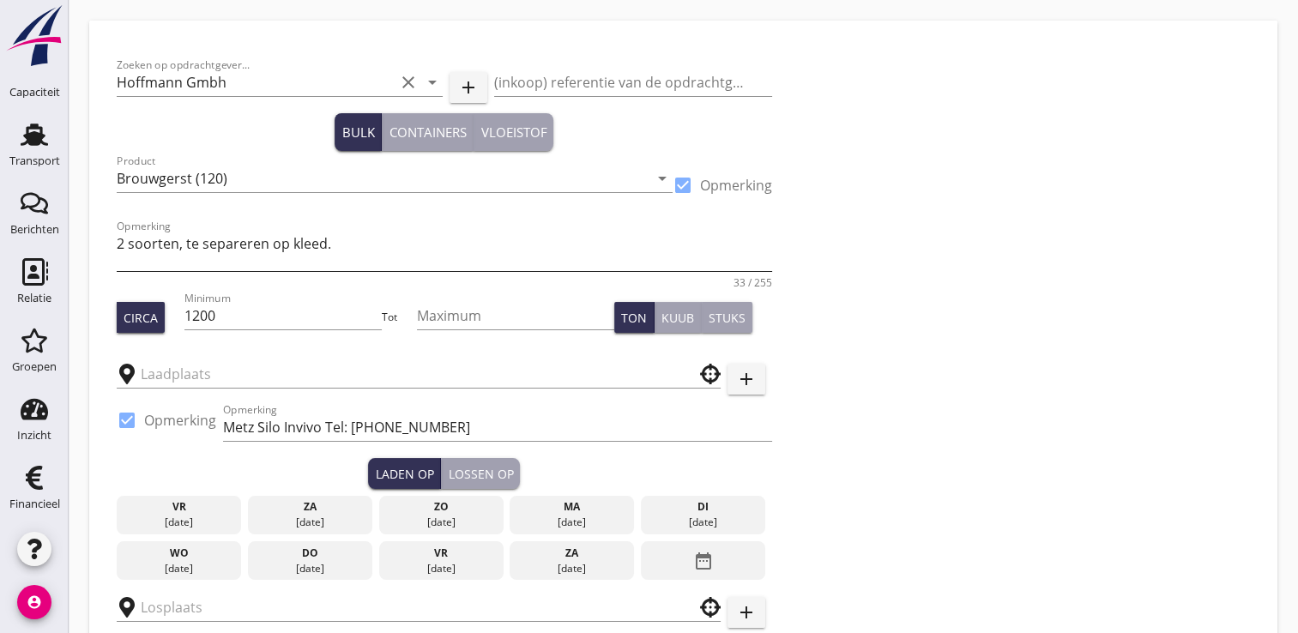
type input "UCA"
type input "Bamberger Malzerei"
checkbox input "true"
type input "16"
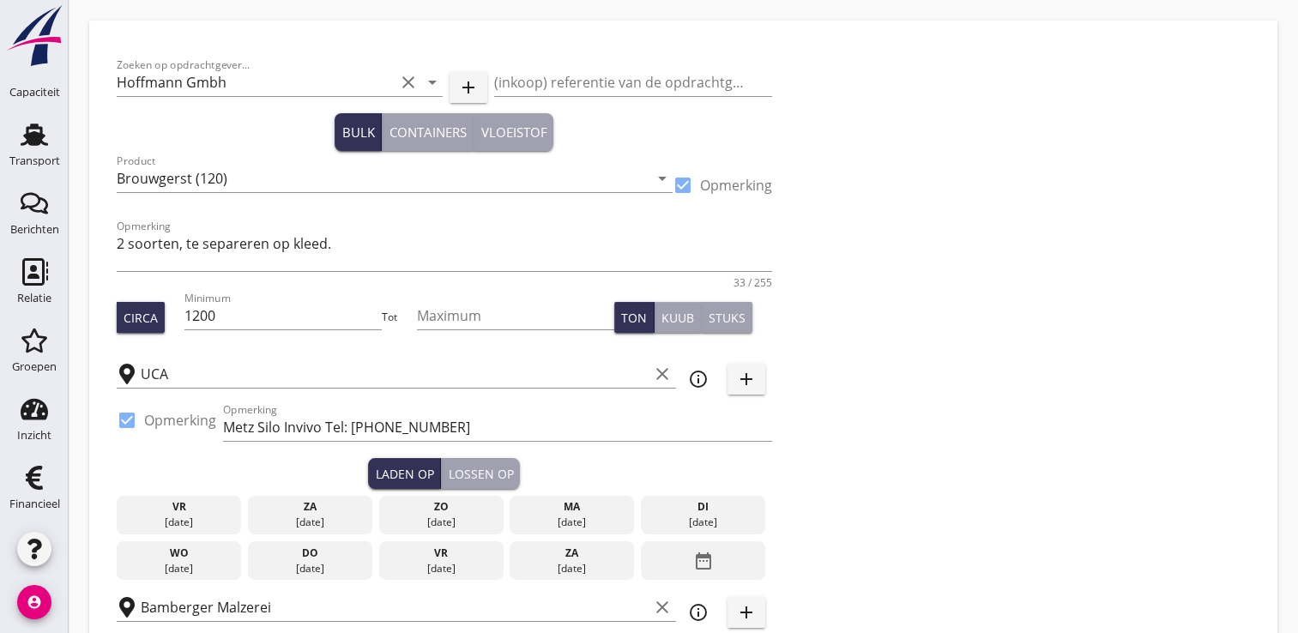
type textarea "Verdeling als volgt; Ex Frouard ± 490 t Planet gerst Ex Metz ± 700 t Faro gerst…"
radio input "false"
checkbox input "true"
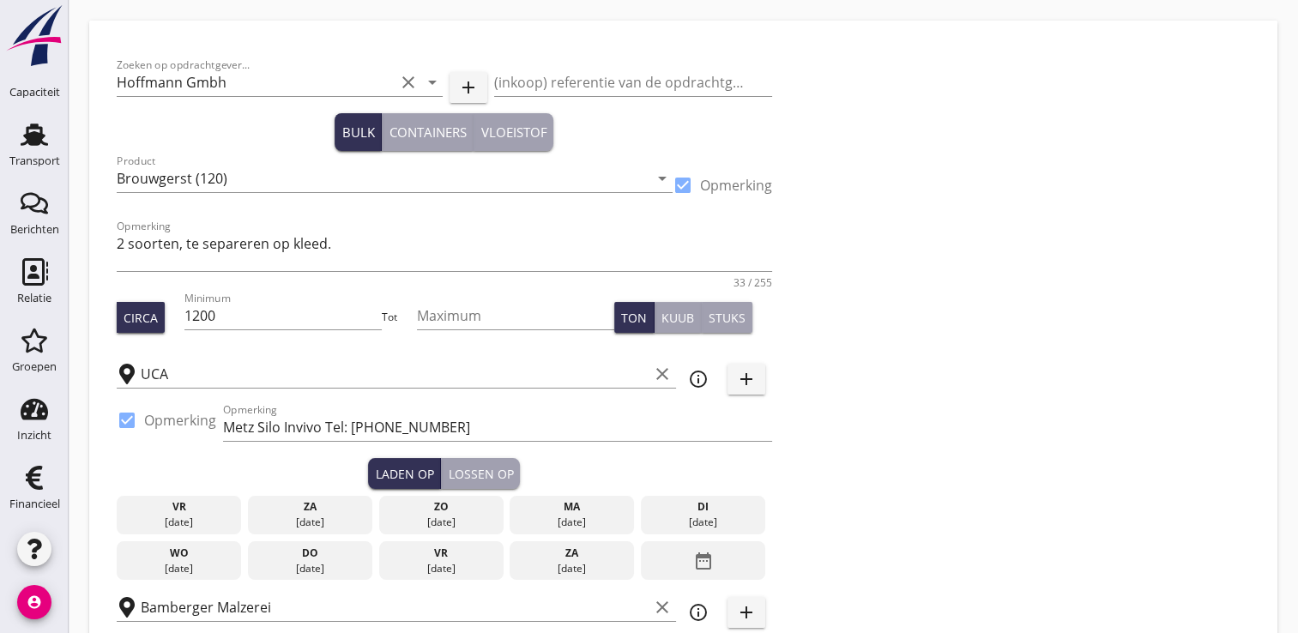
checkbox input "true"
type input "2"
type input "48"
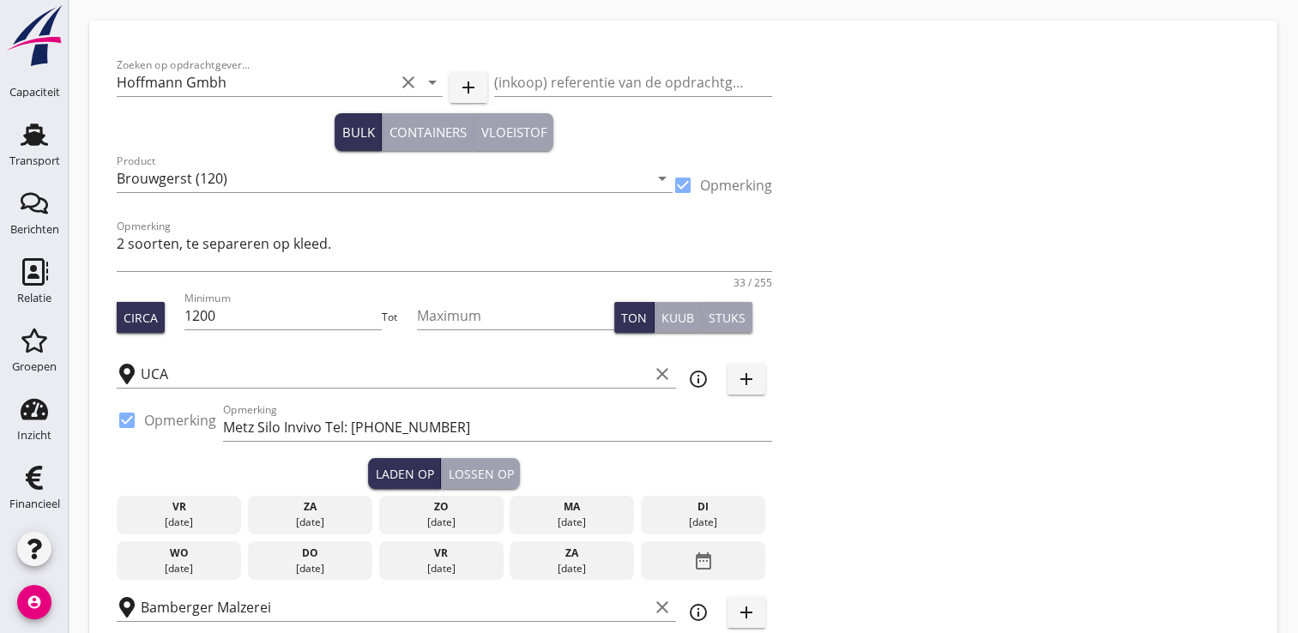
type input "5"
type input "16.5"
radio input "false"
checkbox input "true"
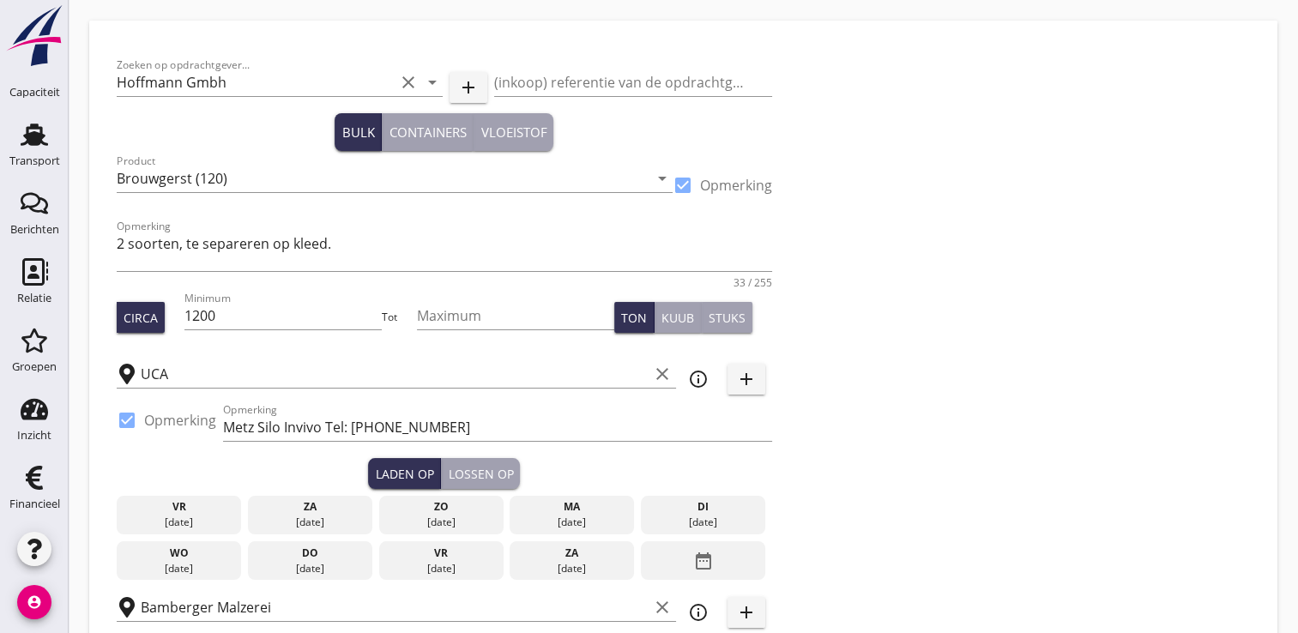
checkbox input "true"
type input "2"
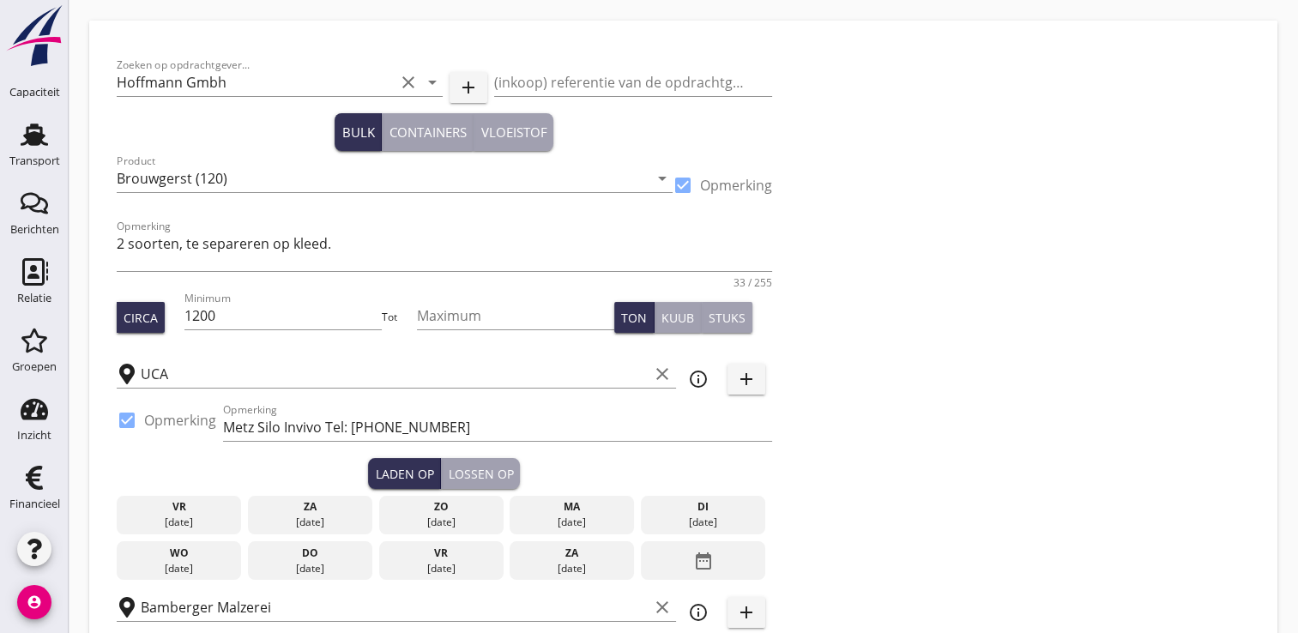
type input "48"
click at [677, 184] on div at bounding box center [682, 185] width 29 height 29
checkbox input "false"
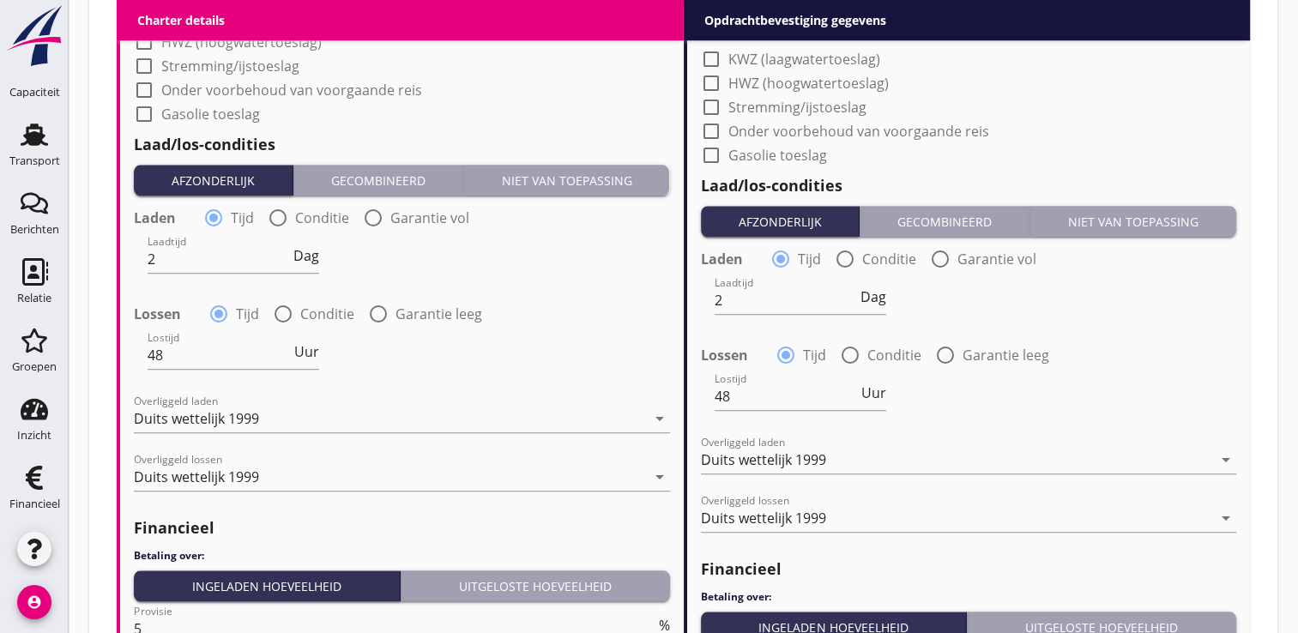
scroll to position [2131, 0]
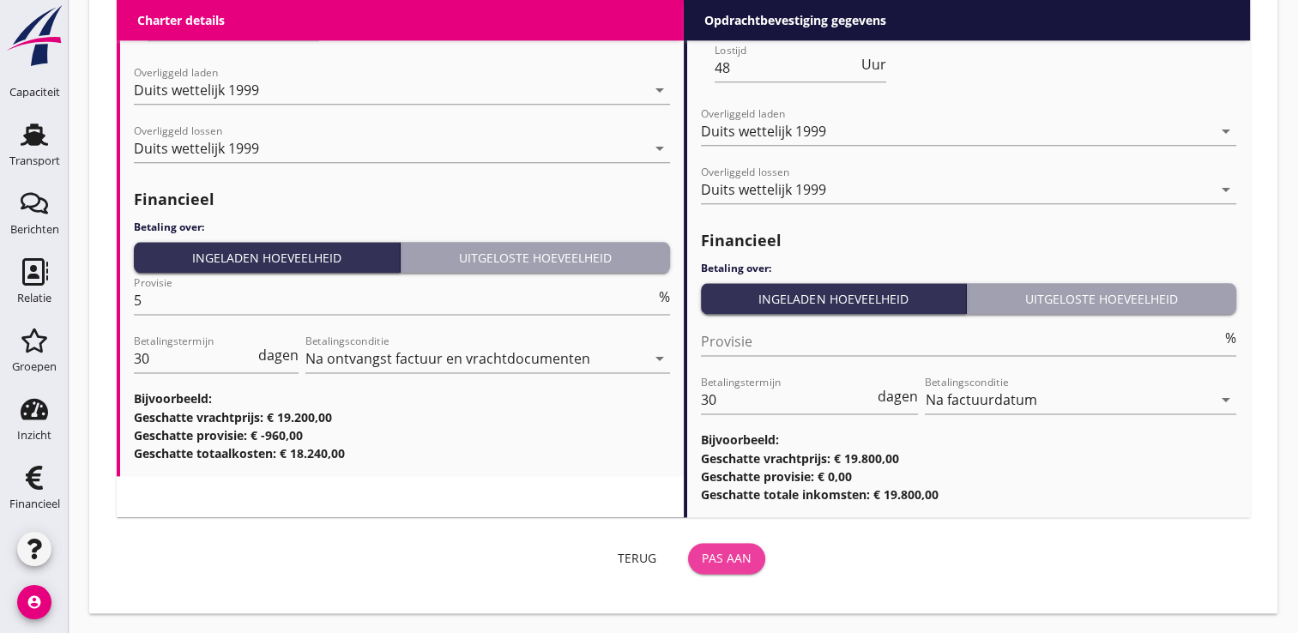
click at [736, 560] on div "Pas aan" at bounding box center [727, 558] width 50 height 18
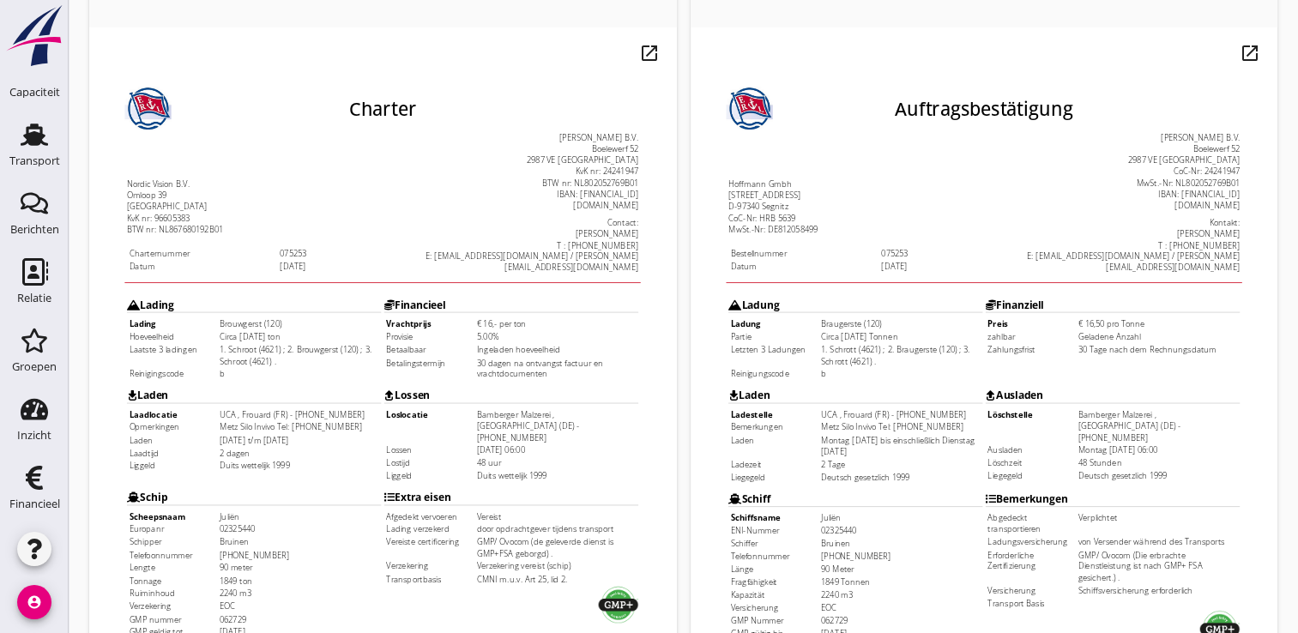
scroll to position [257, 0]
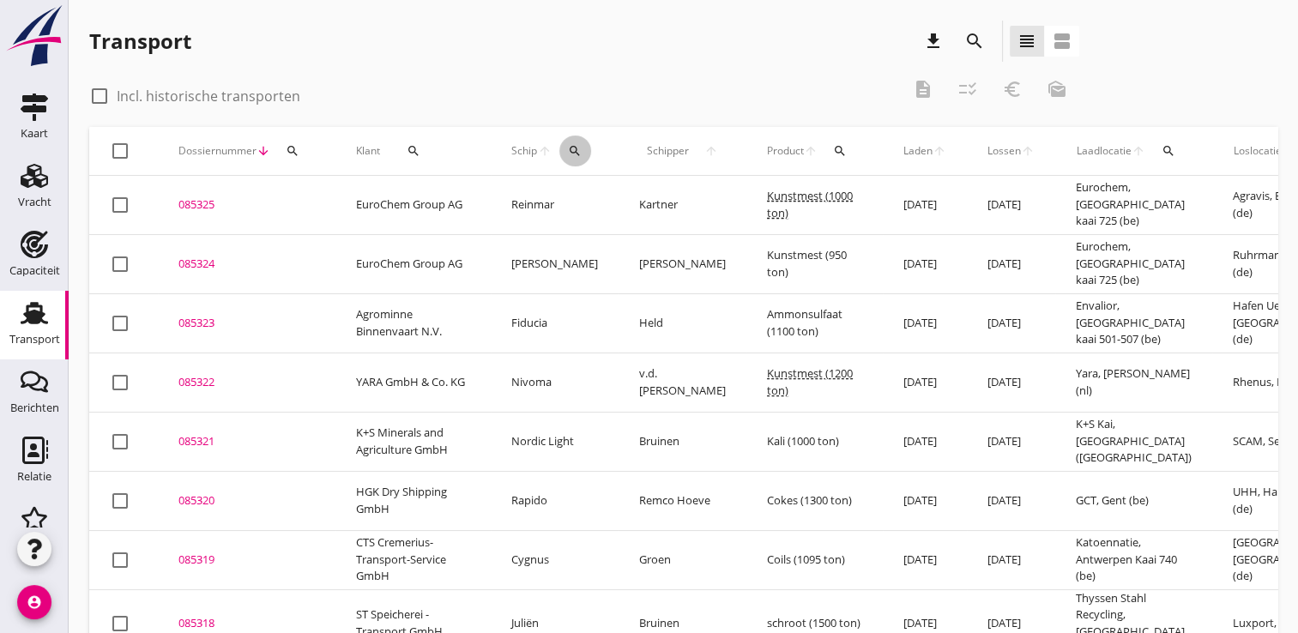
click at [566, 156] on div "search" at bounding box center [576, 151] width 32 height 14
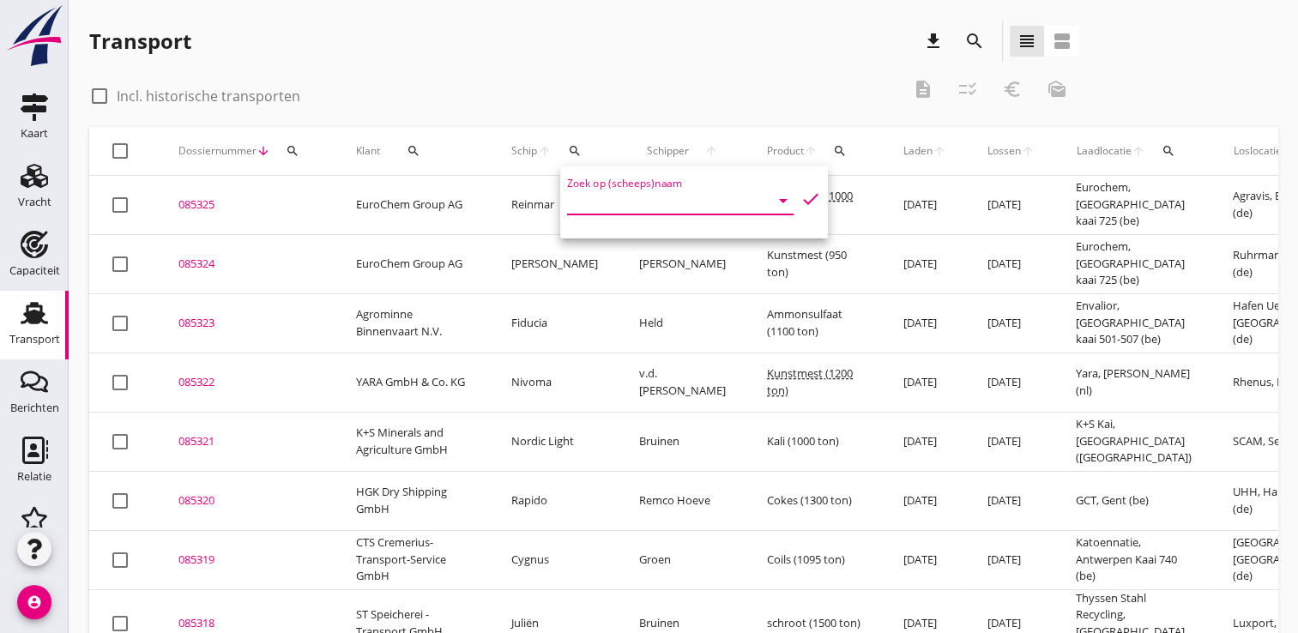
click at [593, 201] on input "Zoek op (scheeps)naam" at bounding box center [656, 200] width 178 height 27
click at [632, 204] on input "[PERSON_NAME]" at bounding box center [656, 200] width 178 height 27
type input "[PERSON_NAME]"
click at [802, 196] on icon "check" at bounding box center [811, 199] width 21 height 21
click at [801, 199] on icon "check" at bounding box center [811, 199] width 21 height 21
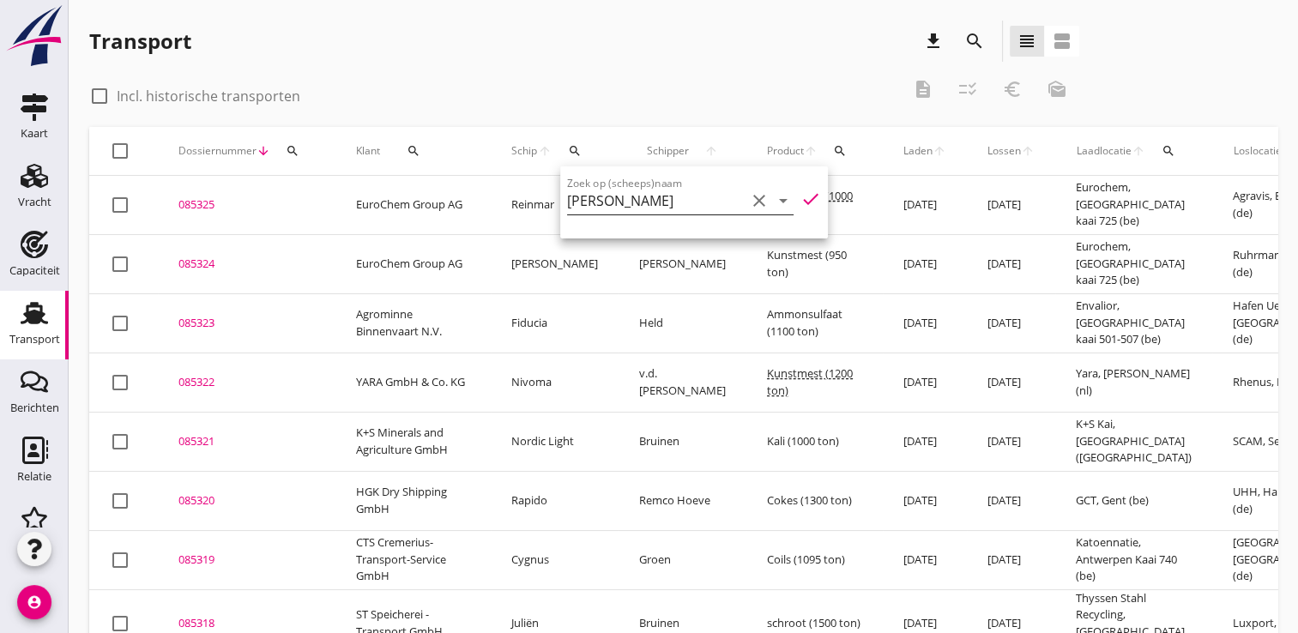
click at [749, 196] on icon "clear" at bounding box center [759, 201] width 21 height 21
click at [263, 273] on td "085324 upload_file Drop hier uw bestand om het aan het dossier toe te voegen" at bounding box center [247, 263] width 178 height 59
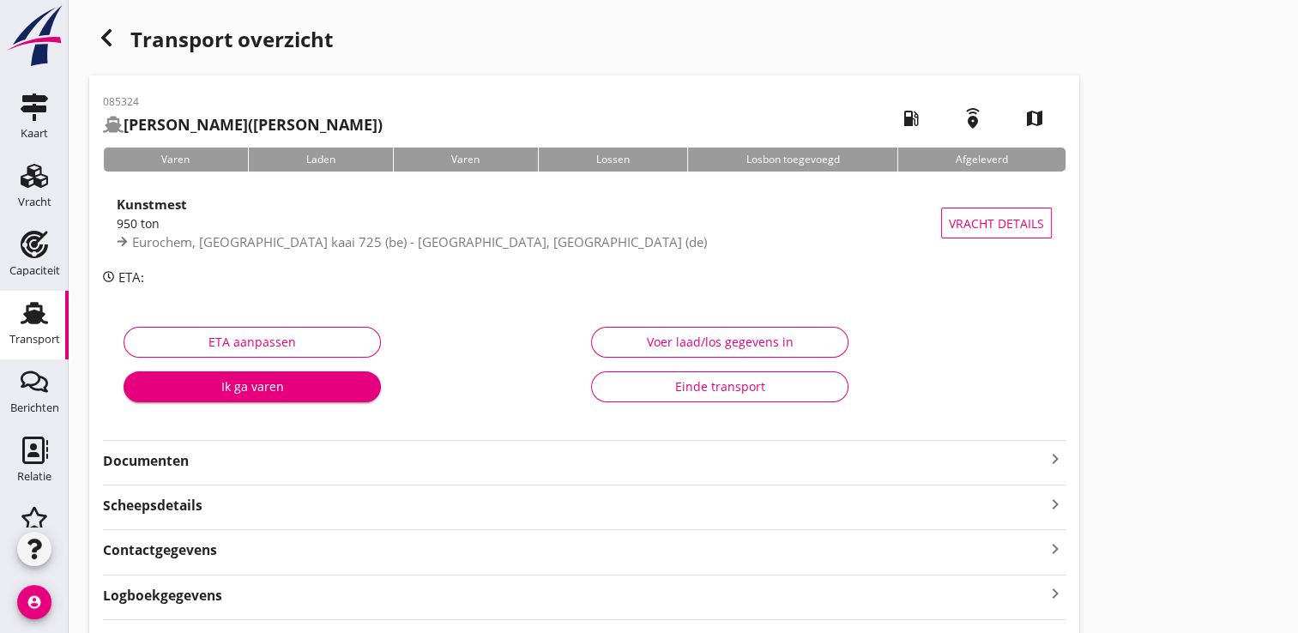
click at [32, 322] on use at bounding box center [34, 313] width 27 height 22
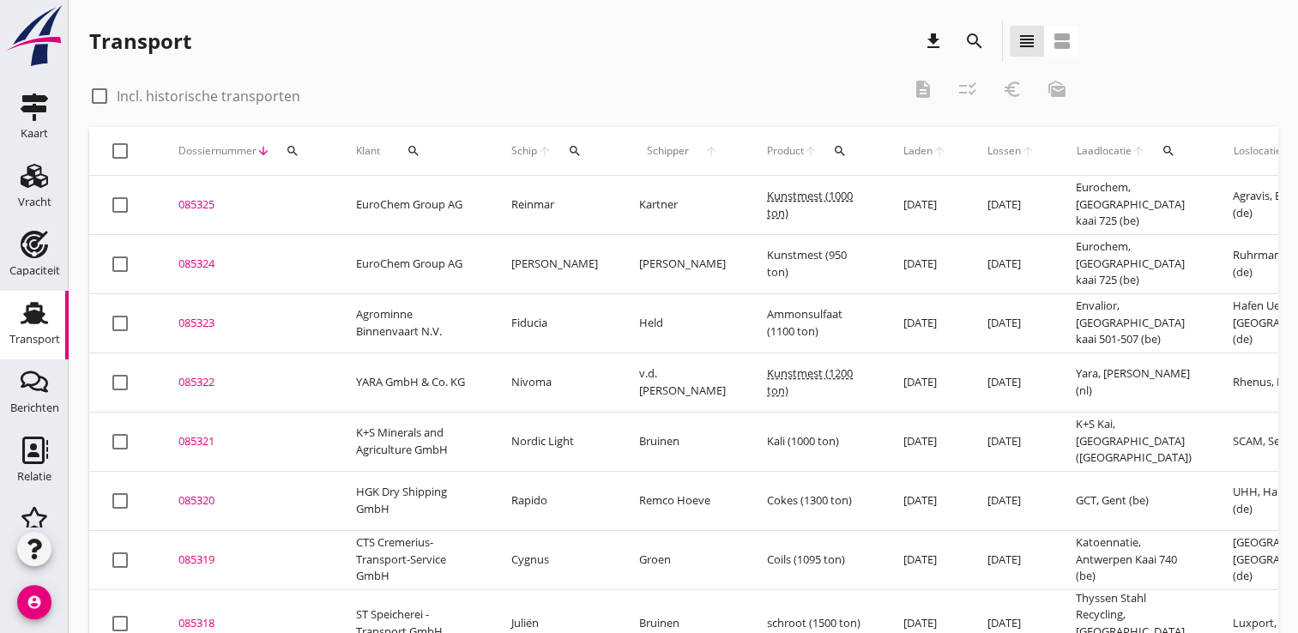
click at [287, 151] on icon "search" at bounding box center [293, 151] width 14 height 14
click at [321, 211] on input "Zoeken op dossiernummer..." at bounding box center [373, 200] width 178 height 27
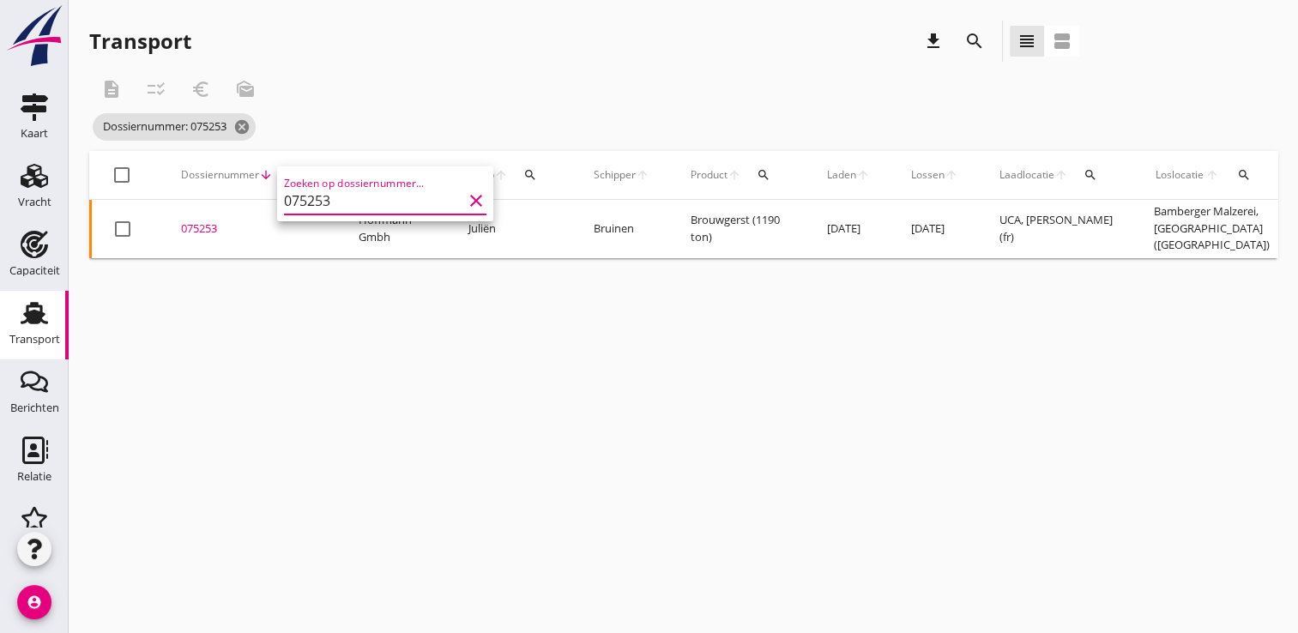
type input "075253"
click at [199, 228] on div "075253" at bounding box center [249, 229] width 136 height 17
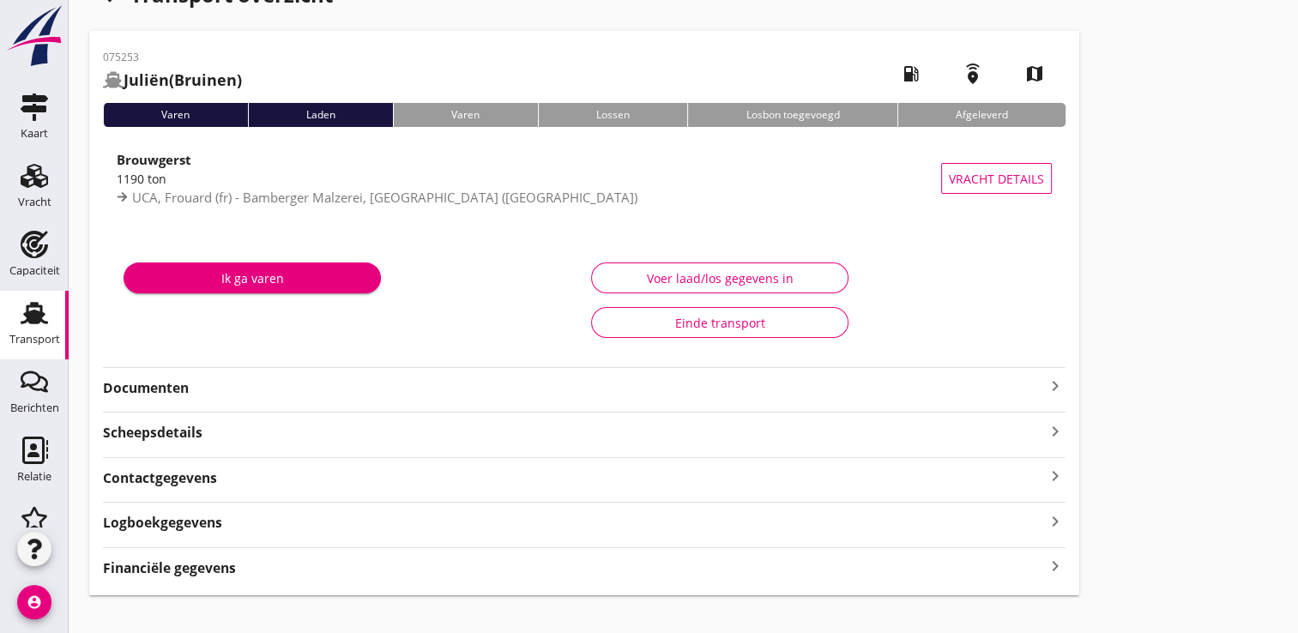
scroll to position [67, 0]
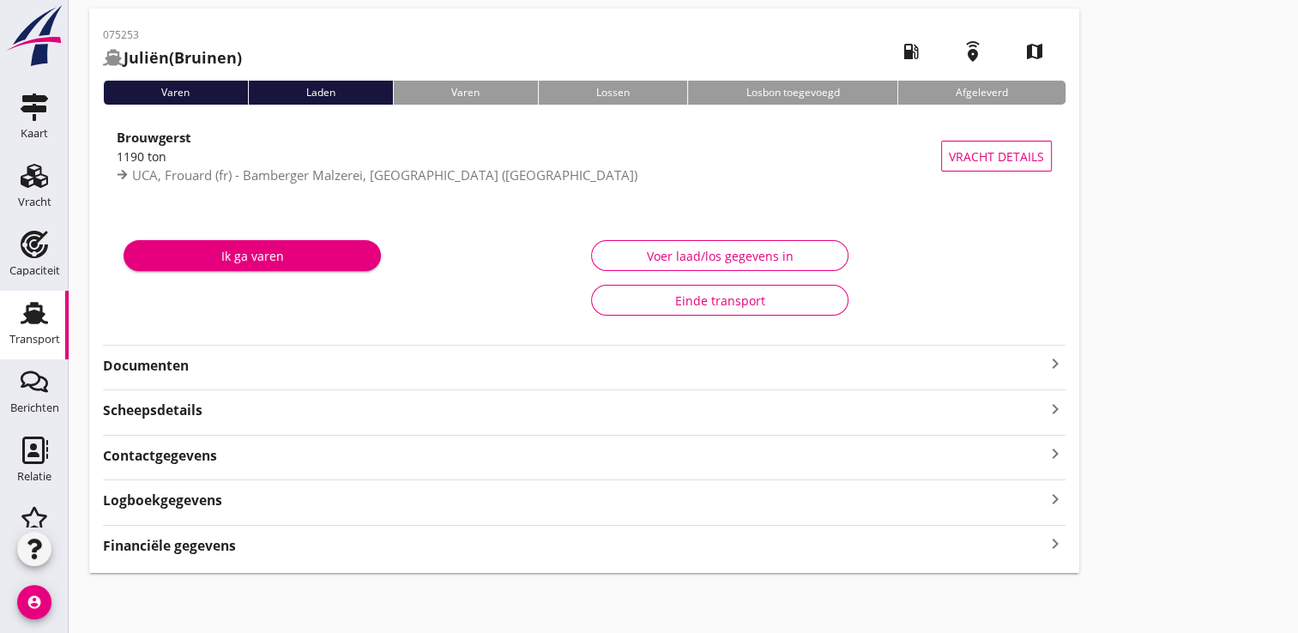
click at [142, 542] on strong "Financiële gegevens" at bounding box center [169, 546] width 133 height 20
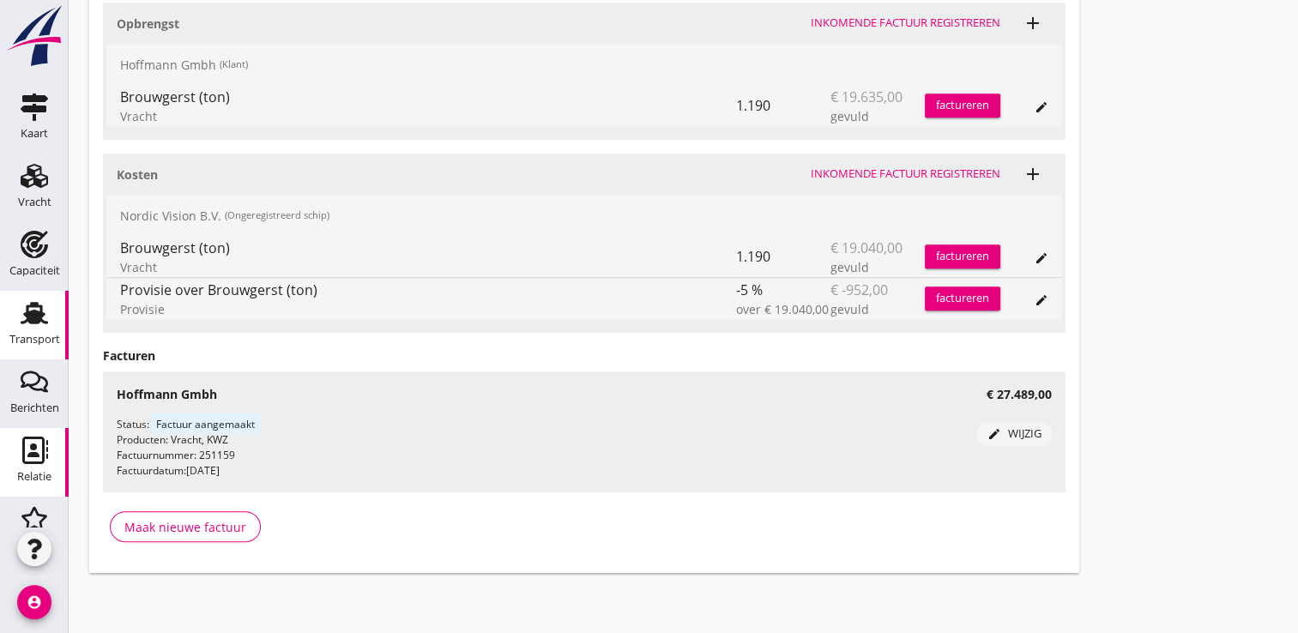
scroll to position [172, 0]
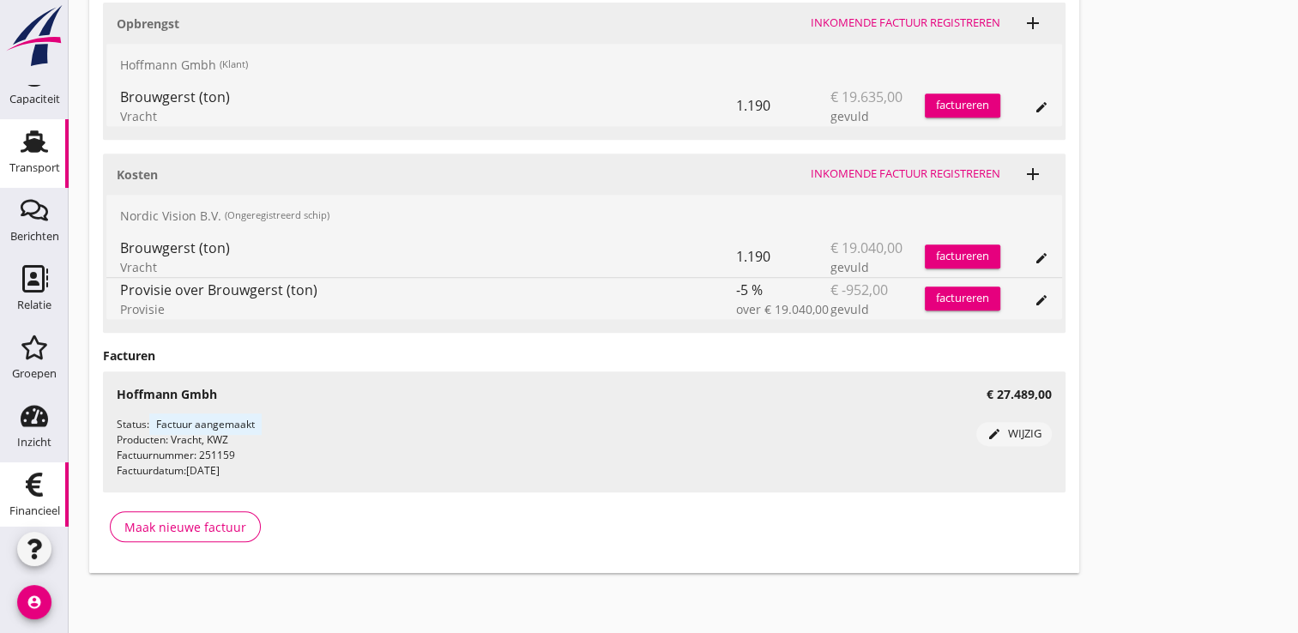
click at [31, 499] on div "Financieel" at bounding box center [34, 511] width 51 height 24
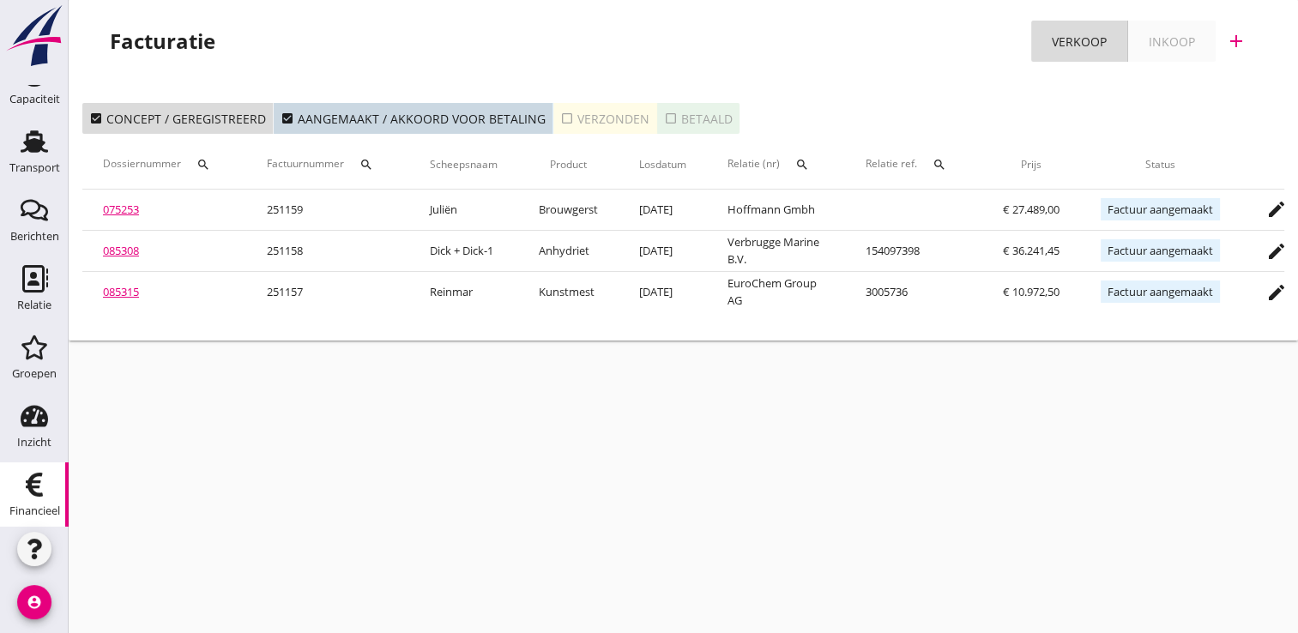
scroll to position [0, 144]
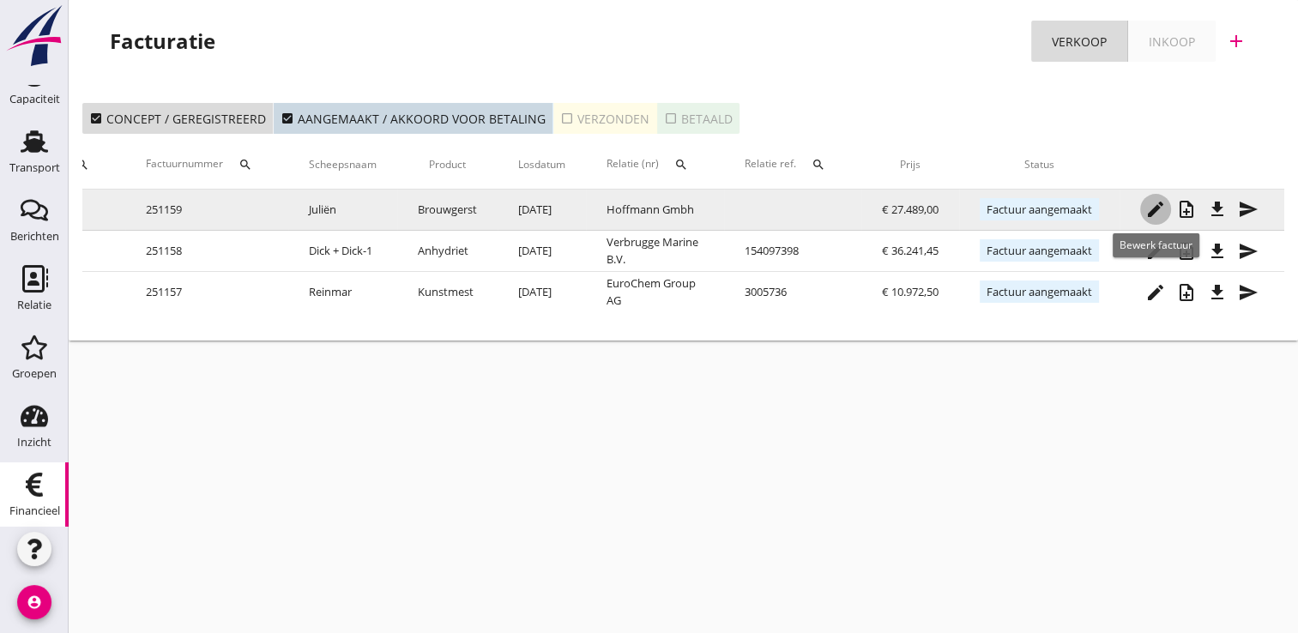
click at [1153, 204] on icon "edit" at bounding box center [1156, 209] width 21 height 21
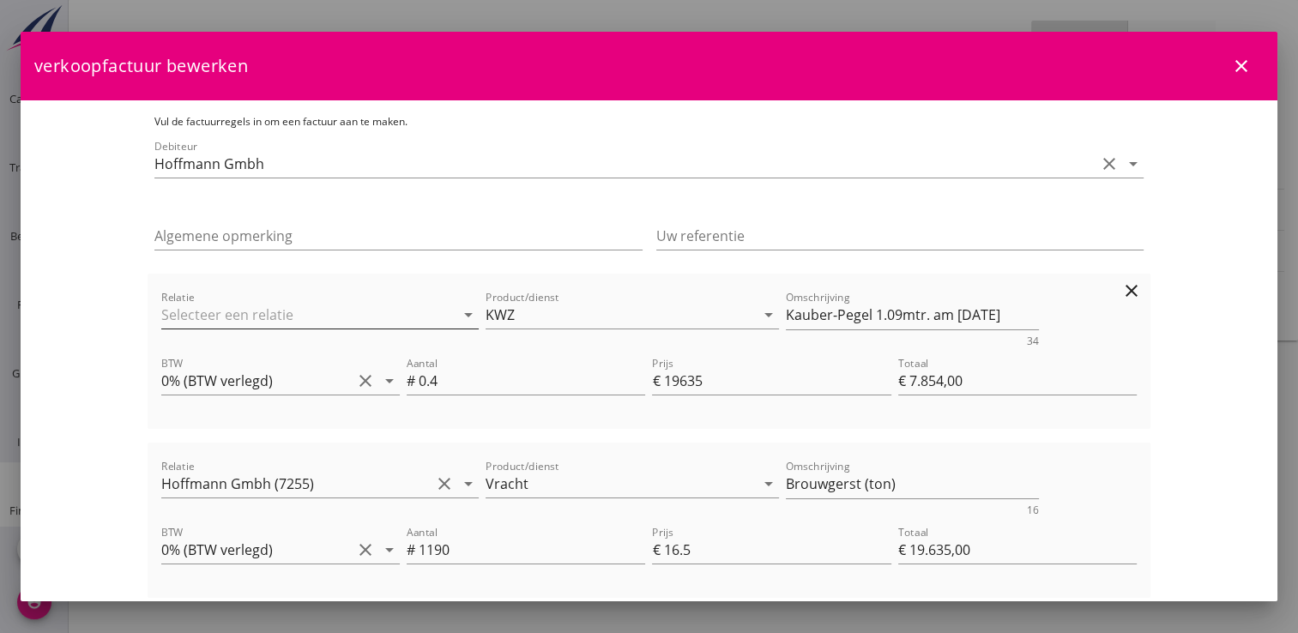
scroll to position [205, 0]
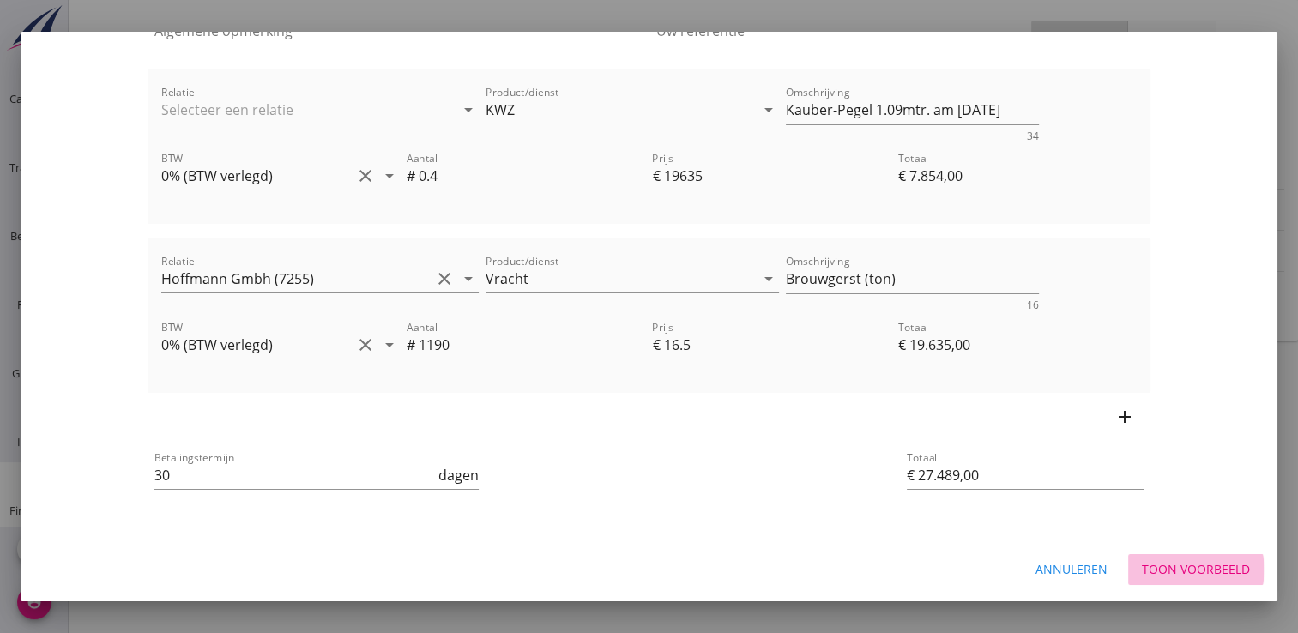
click at [1156, 570] on div "Toon voorbeeld" at bounding box center [1196, 569] width 108 height 18
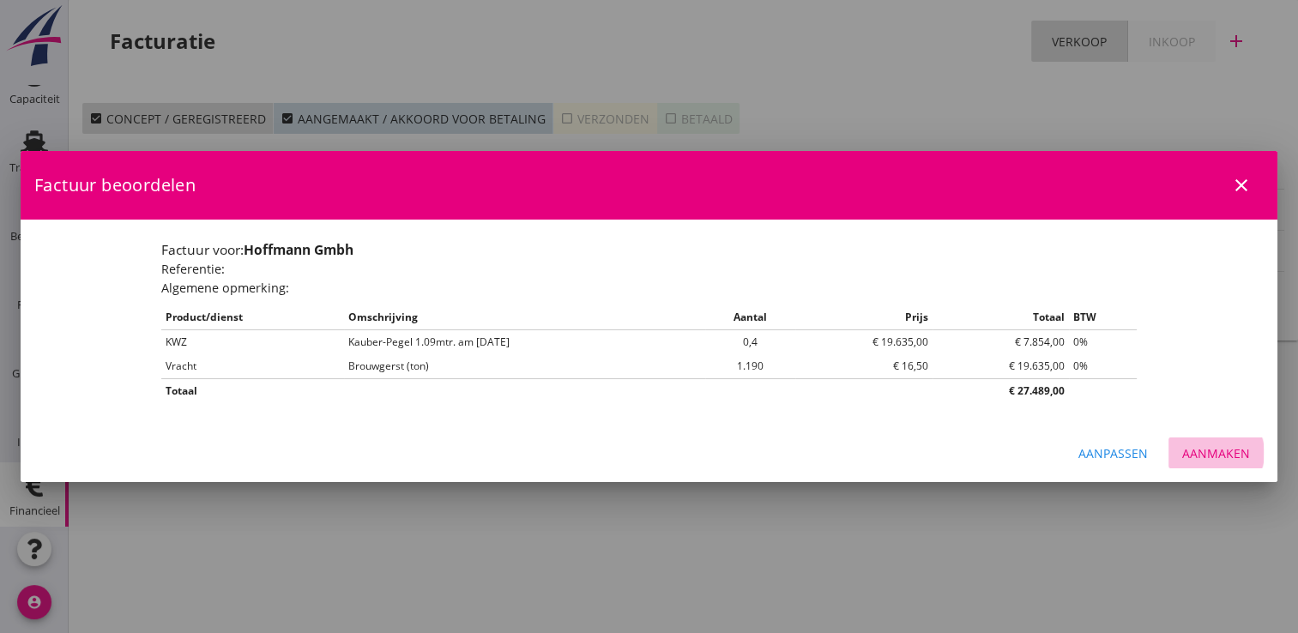
click at [1226, 456] on div "Aanmaken" at bounding box center [1217, 454] width 68 height 18
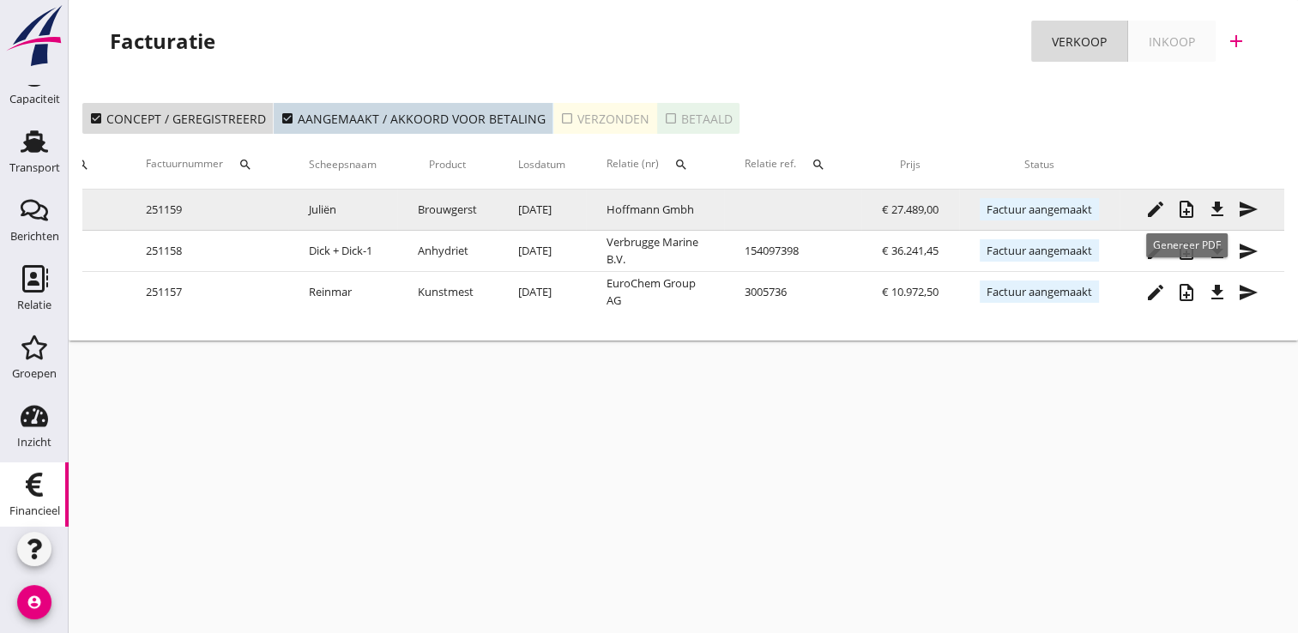
click at [1189, 207] on icon "note_add" at bounding box center [1187, 209] width 21 height 21
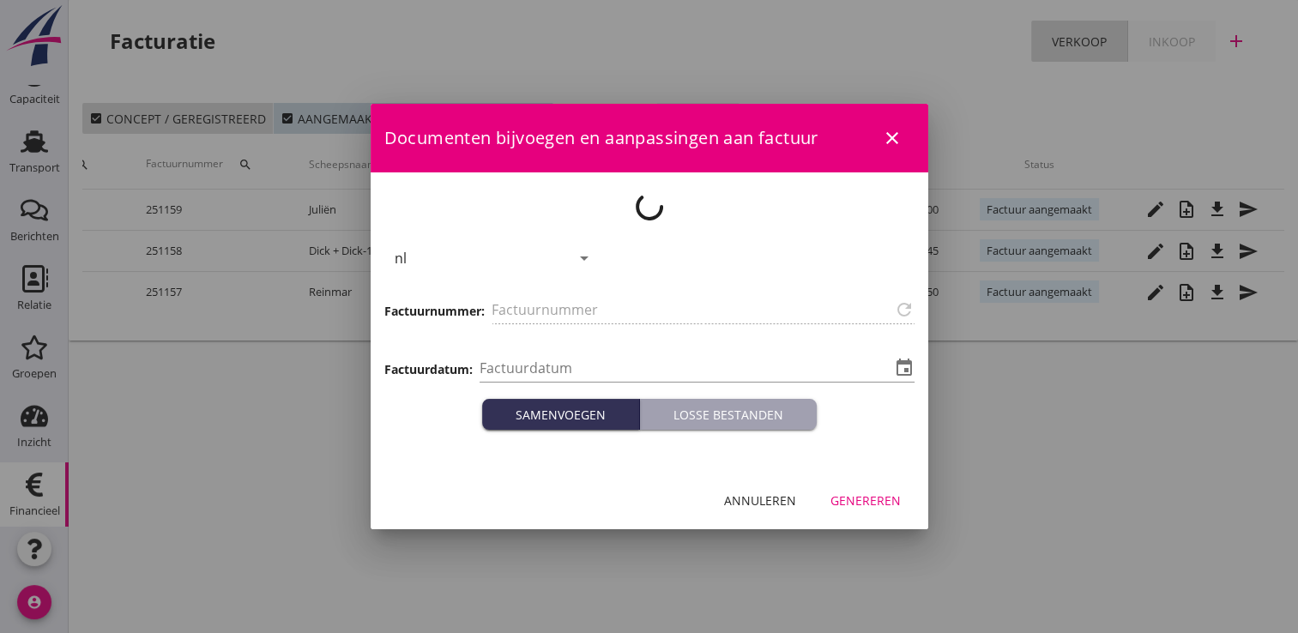
type input "251159"
type input "[DATE]"
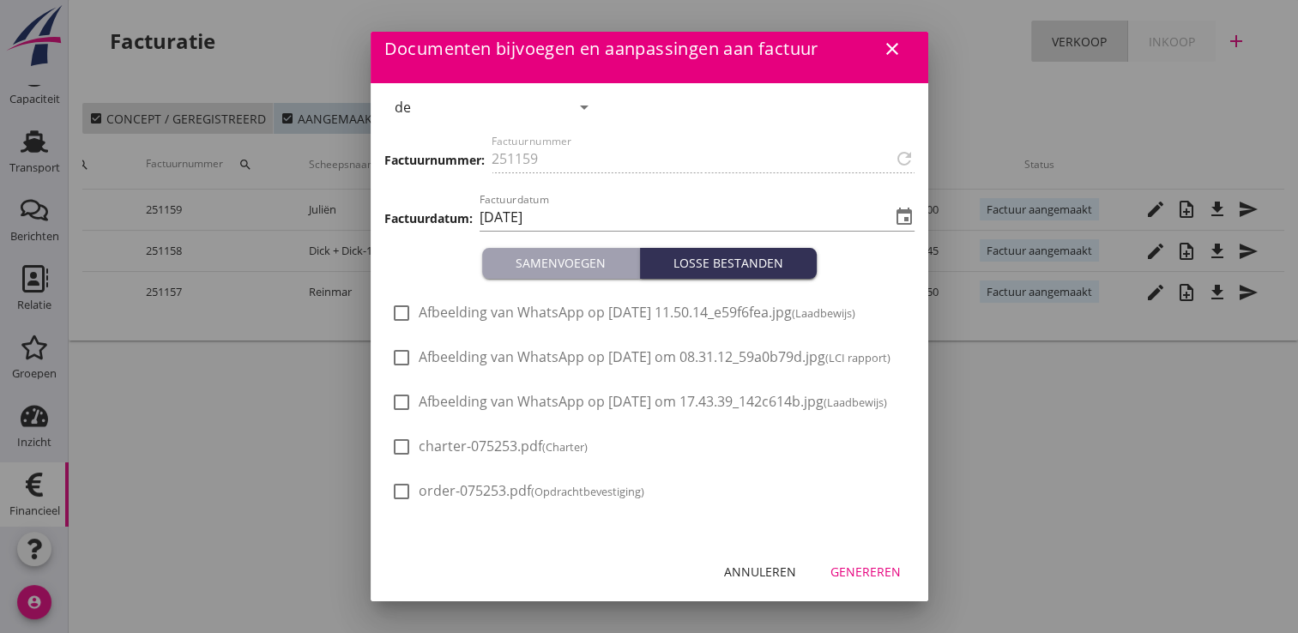
scroll to position [63, 0]
click at [862, 568] on div "Genereren" at bounding box center [866, 572] width 70 height 18
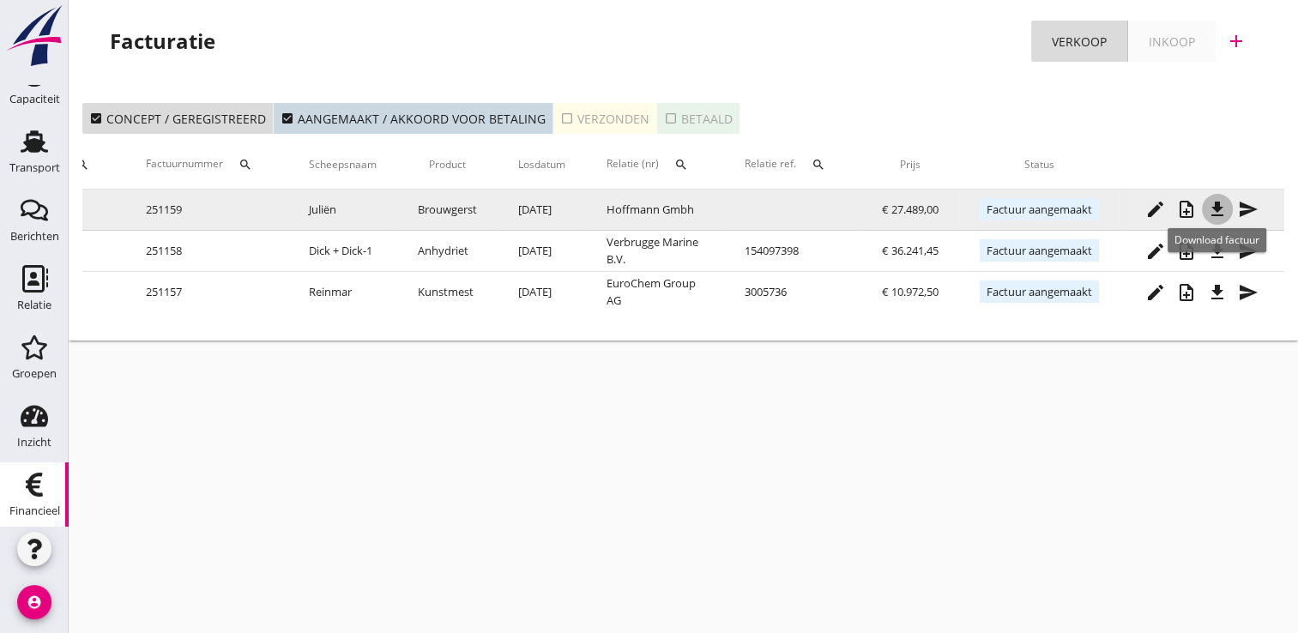
click at [1224, 213] on icon "file_download" at bounding box center [1217, 209] width 21 height 21
